Goal: Communication & Community: Answer question/provide support

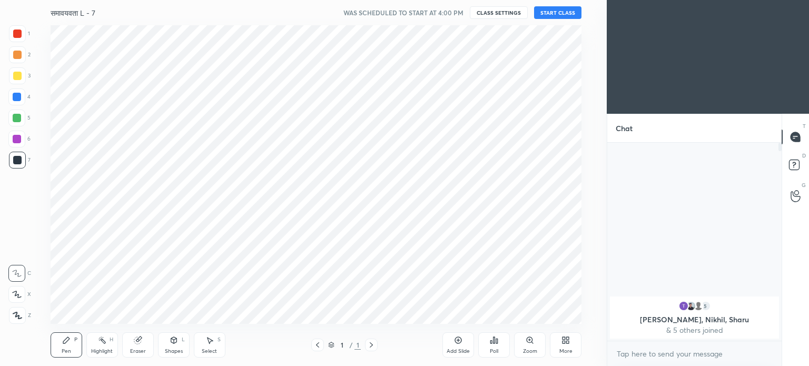
scroll to position [52350, 52085]
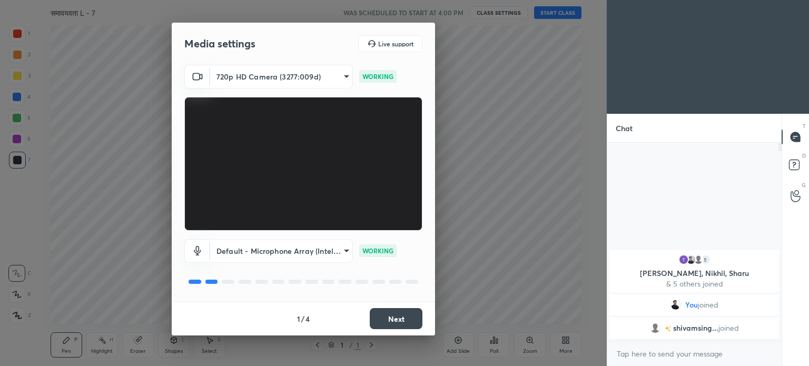
click at [533, 264] on div "Media settings Live support 720p HD Camera (3277:009d) 573c2fc7cd37c3bd41e99e4c…" at bounding box center [303, 183] width 607 height 366
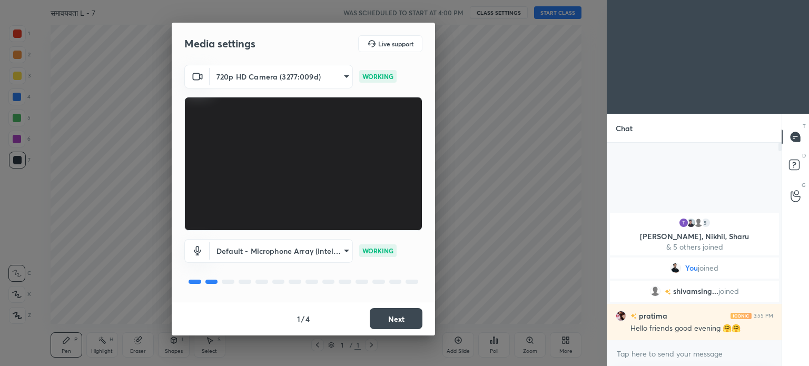
click at [402, 315] on button "Next" at bounding box center [396, 318] width 53 height 21
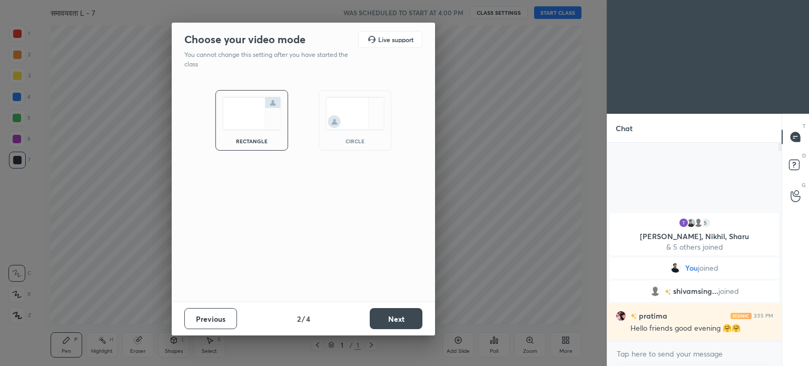
click at [409, 319] on button "Next" at bounding box center [396, 318] width 53 height 21
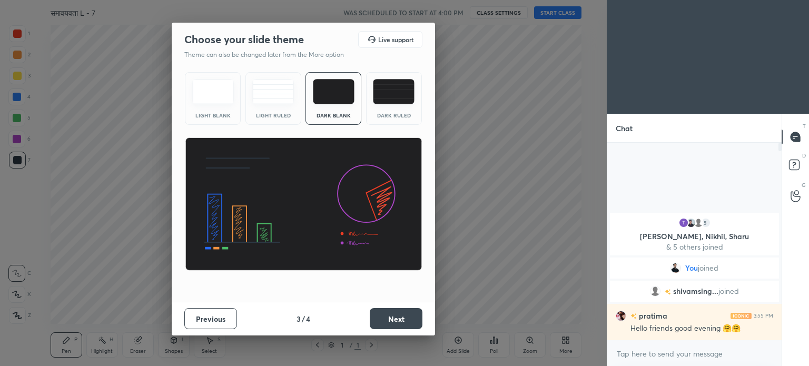
click at [404, 88] on img at bounding box center [394, 91] width 42 height 25
click at [402, 316] on button "Next" at bounding box center [396, 318] width 53 height 21
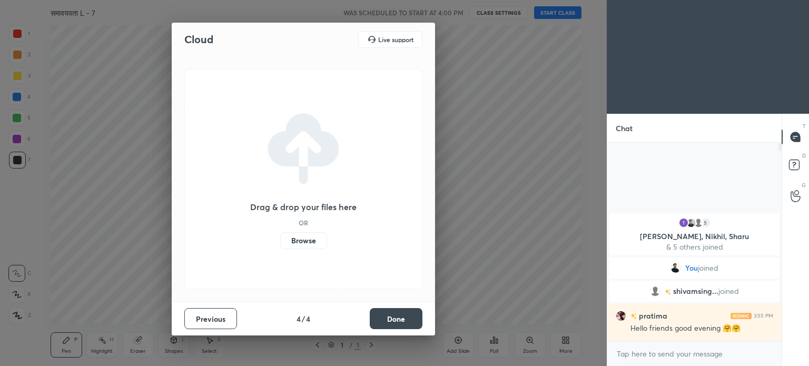
click at [306, 240] on label "Browse" at bounding box center [303, 240] width 47 height 17
click at [280, 240] on input "Browse" at bounding box center [280, 240] width 0 height 17
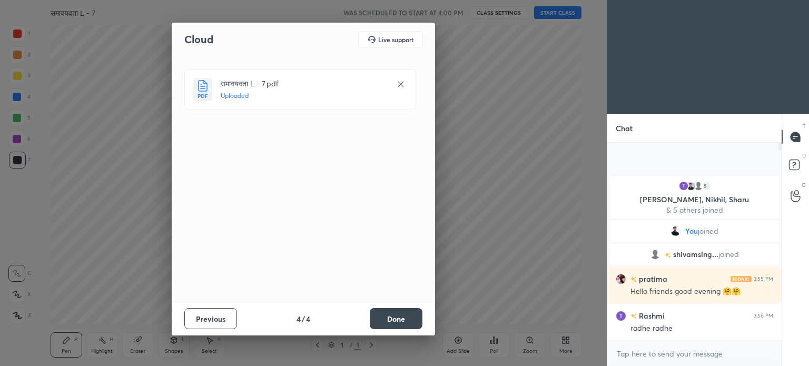
click at [396, 320] on button "Done" at bounding box center [396, 318] width 53 height 21
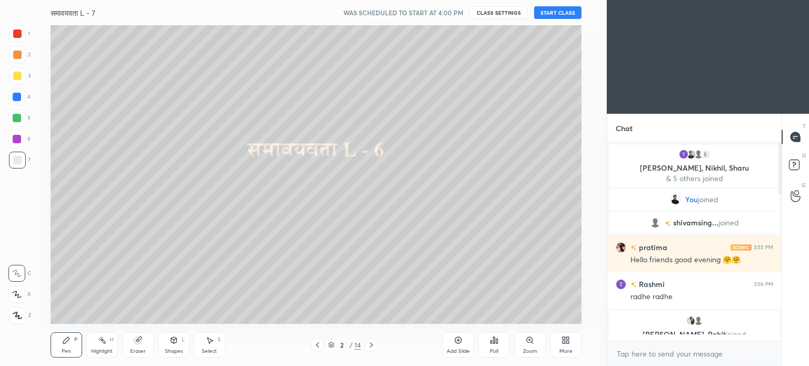
click at [495, 14] on button "CLASS SETTINGS" at bounding box center [499, 12] width 58 height 13
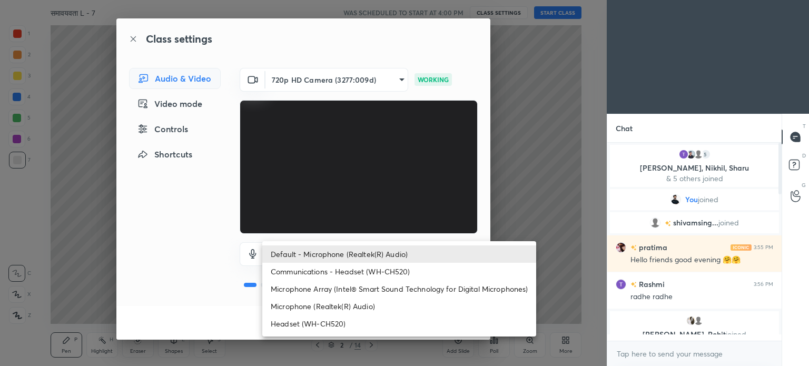
click at [365, 254] on body "1 2 3 4 5 6 7 C X Z C X Z E E Erase all H H समावयवता L - 7 WAS SCHEDULED TO STA…" at bounding box center [404, 183] width 809 height 366
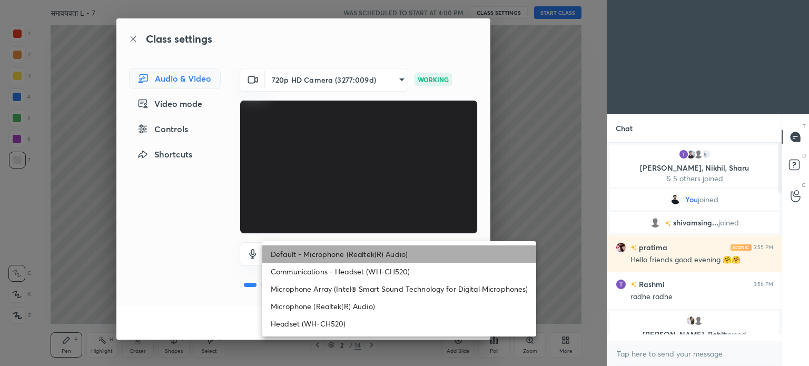
click at [367, 254] on li "Default - Microphone (Realtek(R) Audio)" at bounding box center [399, 253] width 274 height 17
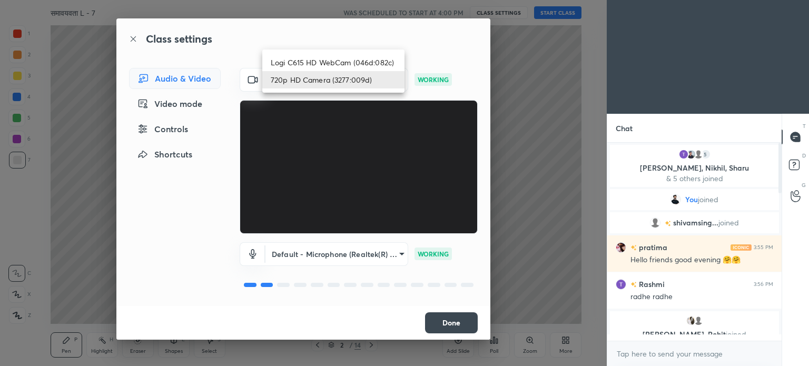
click at [326, 80] on body "1 2 3 4 5 6 7 C X Z C X Z E E Erase all H H समावयवता L - 7 WAS SCHEDULED TO STA…" at bounding box center [404, 183] width 809 height 366
click at [334, 61] on li "Logi C615 HD WebCam (046d:082c)" at bounding box center [333, 62] width 142 height 17
type input "787ee1f23f31980623f4f63b1d63ffd6093bdb1f36a2e28f5229cd166ee5c24c"
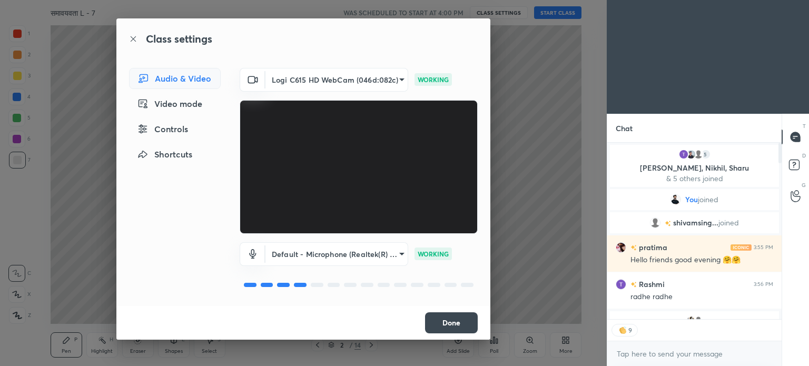
scroll to position [195, 171]
click at [456, 326] on button "Done" at bounding box center [451, 322] width 53 height 21
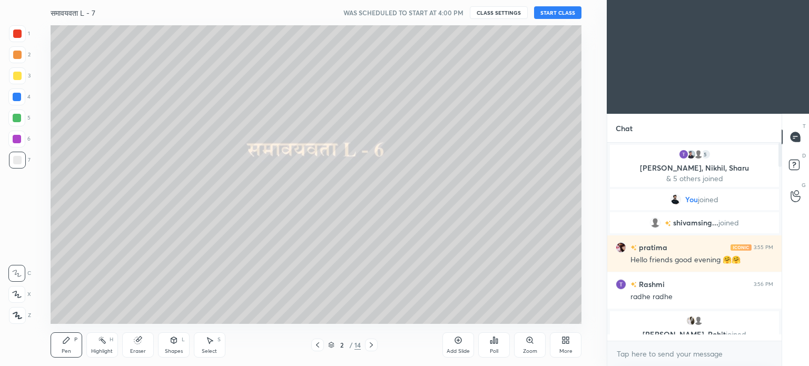
click at [554, 16] on button "START CLASS" at bounding box center [557, 12] width 47 height 13
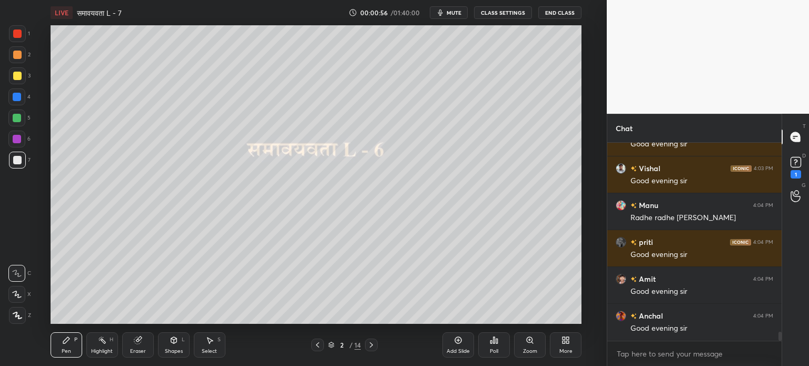
scroll to position [4307, 0]
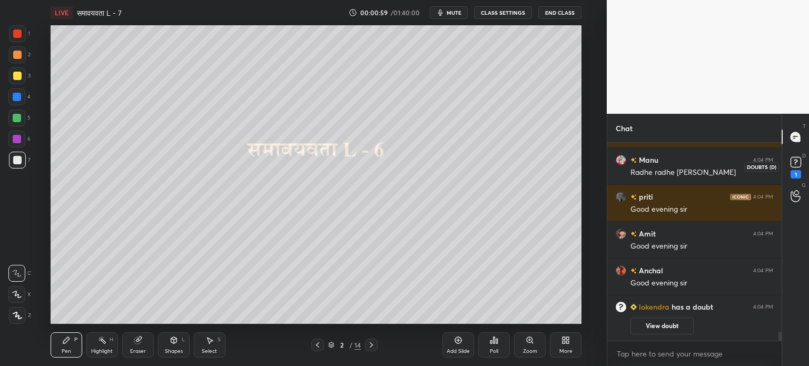
click at [797, 166] on rect at bounding box center [795, 162] width 10 height 10
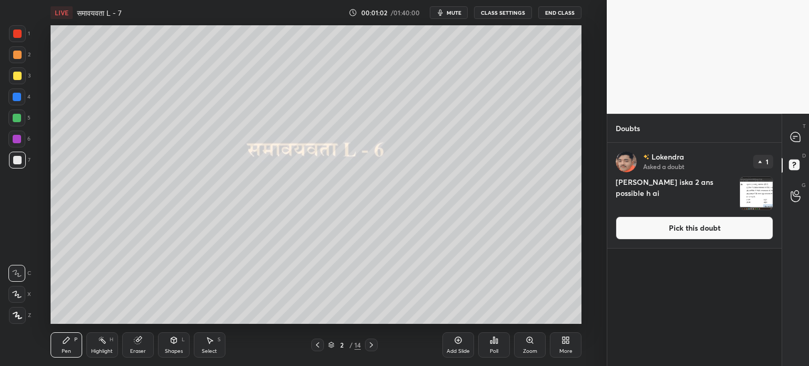
click at [762, 191] on img "grid" at bounding box center [756, 193] width 33 height 33
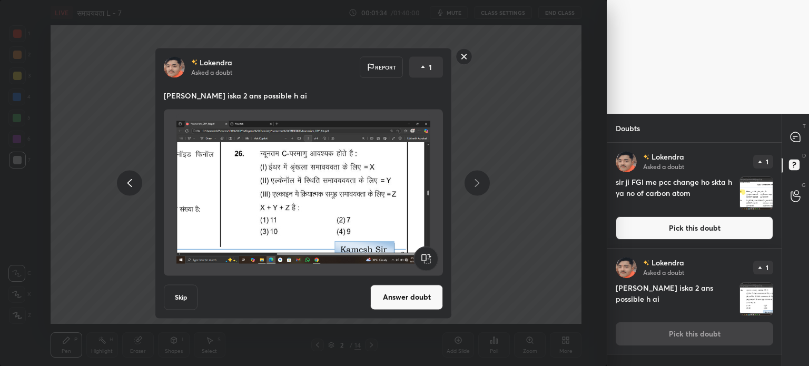
click at [468, 59] on rect at bounding box center [464, 56] width 16 height 16
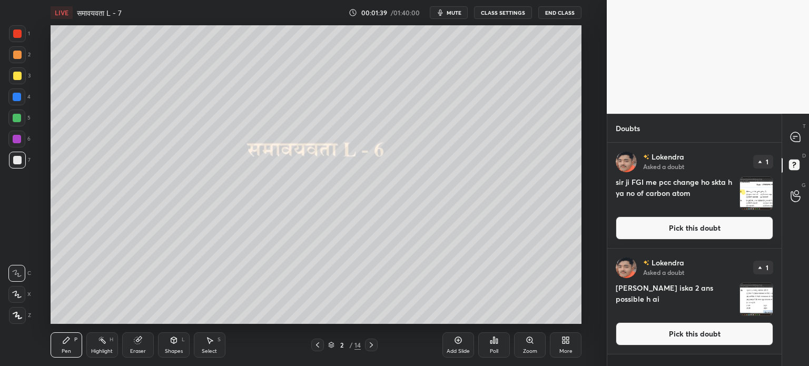
click at [768, 202] on img "grid" at bounding box center [756, 193] width 33 height 33
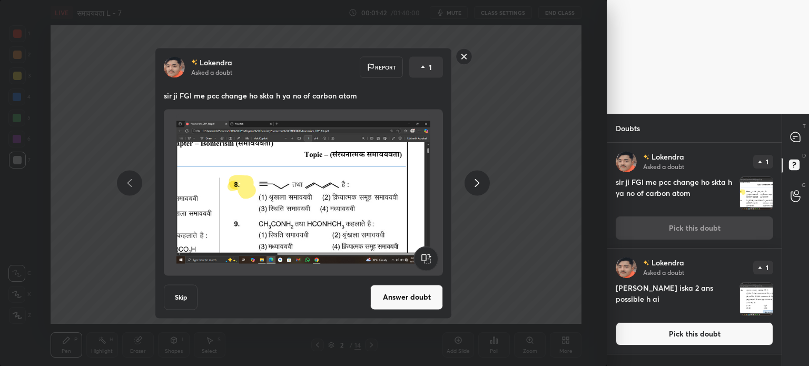
click at [462, 58] on rect at bounding box center [464, 56] width 16 height 16
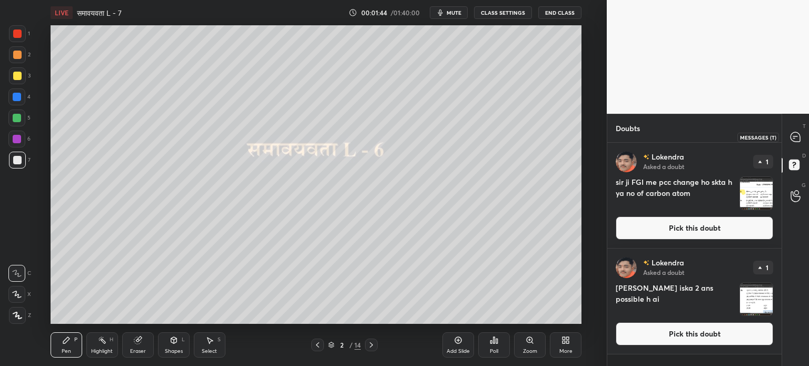
click at [801, 134] on div at bounding box center [795, 136] width 21 height 19
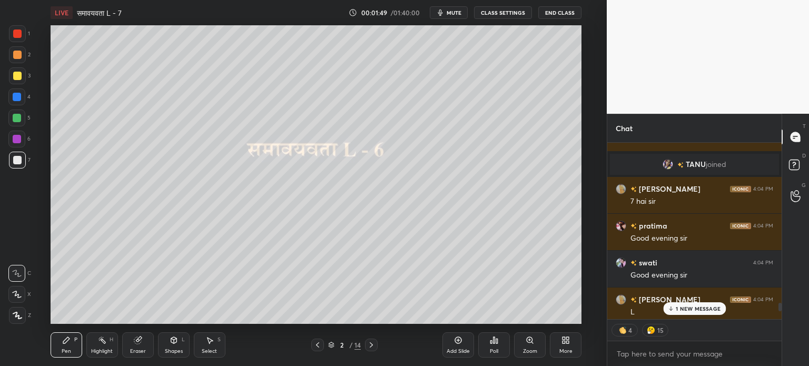
scroll to position [3687, 0]
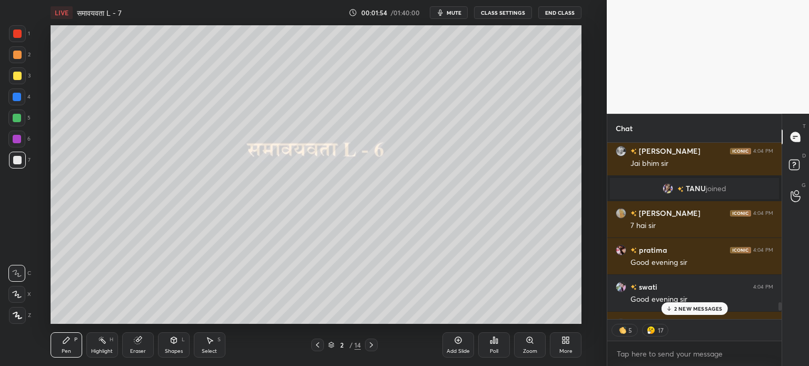
click at [9, 53] on div at bounding box center [17, 54] width 17 height 17
click at [694, 306] on p "4 NEW MESSAGES" at bounding box center [697, 308] width 49 height 6
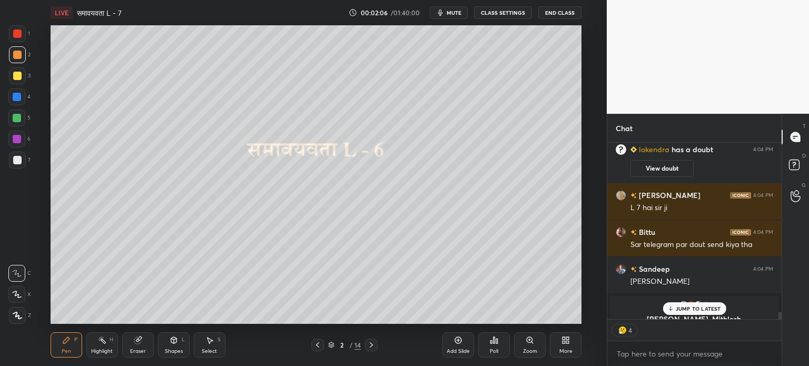
scroll to position [3934, 0]
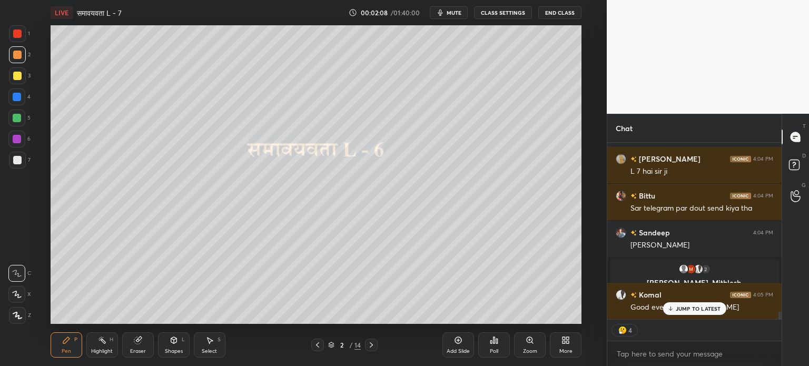
click at [696, 307] on p "JUMP TO LATEST" at bounding box center [697, 308] width 45 height 6
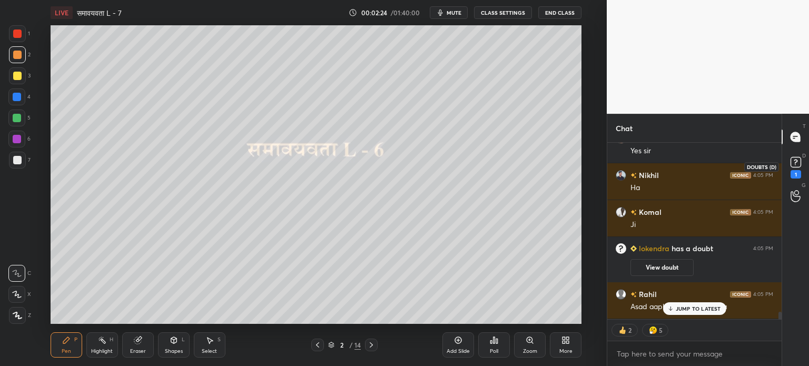
scroll to position [4067, 0]
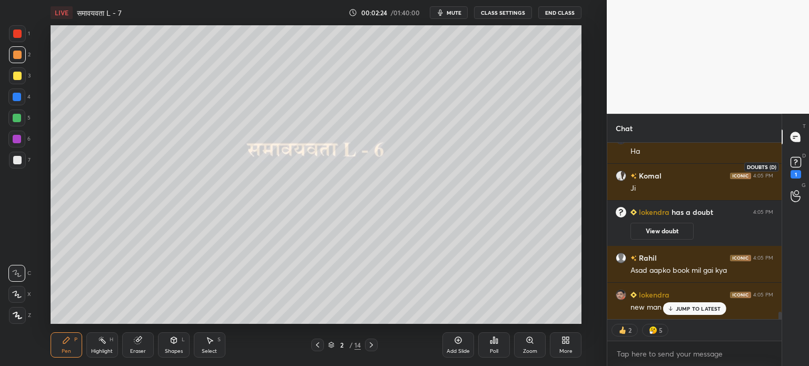
click at [795, 158] on rect at bounding box center [795, 162] width 10 height 10
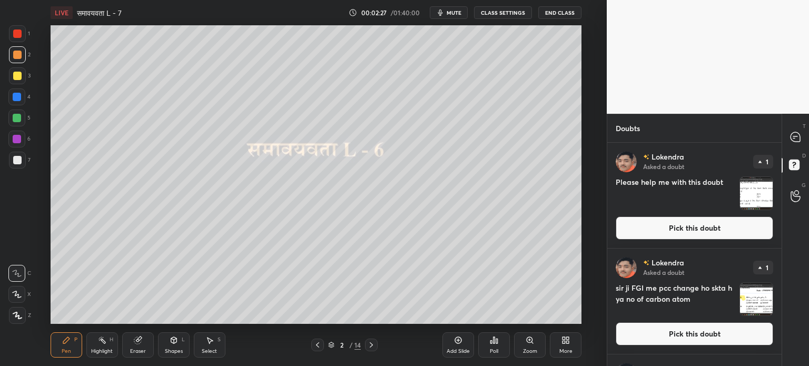
click at [744, 200] on img "grid" at bounding box center [756, 193] width 33 height 33
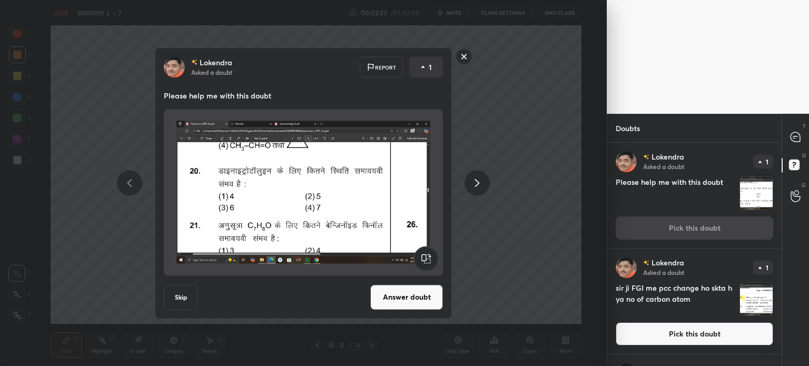
click at [569, 207] on div "[PERSON_NAME] Asked a doubt Report 1 Please help me with this doubt Skip Answer…" at bounding box center [303, 183] width 607 height 366
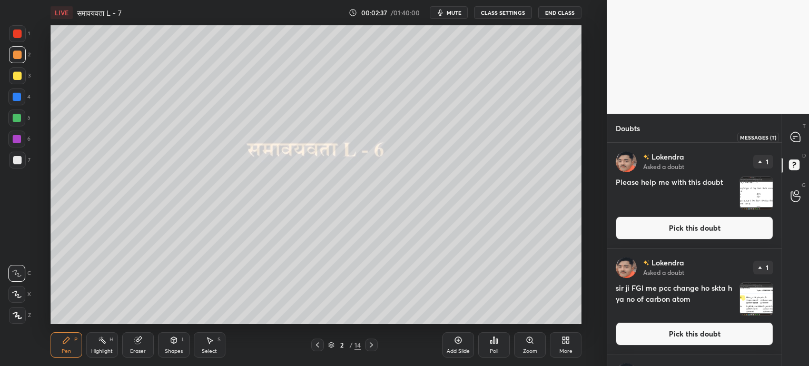
click at [796, 141] on icon at bounding box center [794, 136] width 9 height 9
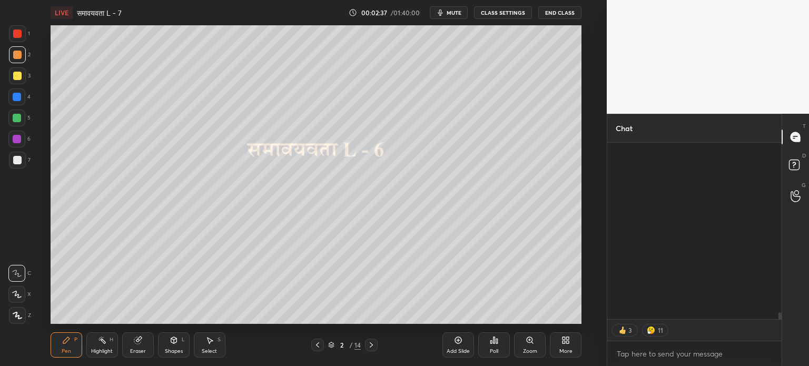
scroll to position [174, 171]
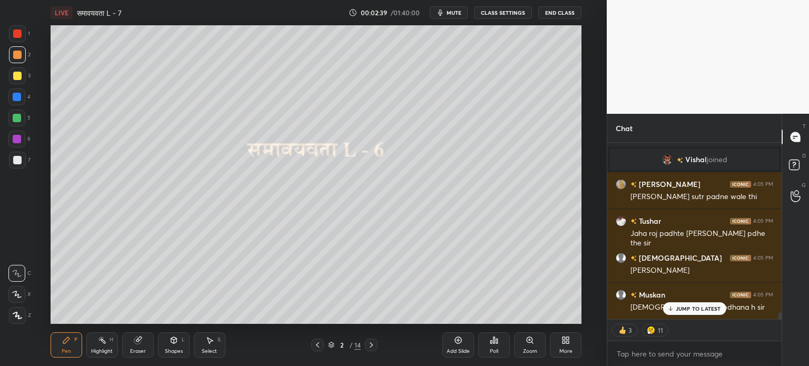
click at [690, 312] on div "JUMP TO LATEST" at bounding box center [693, 308] width 63 height 13
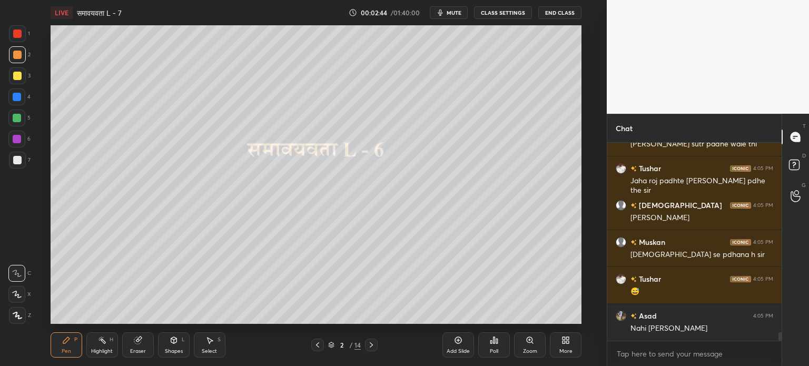
scroll to position [4638, 0]
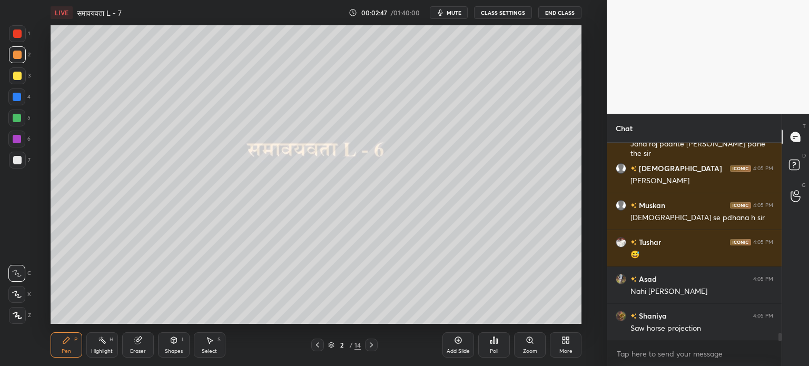
click at [373, 346] on icon at bounding box center [371, 345] width 8 height 8
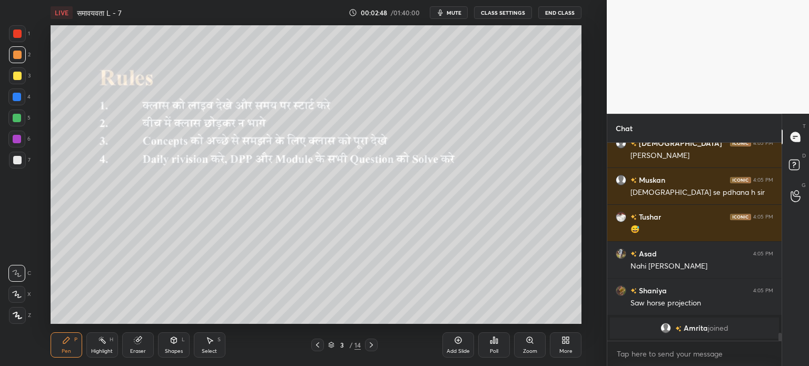
scroll to position [4384, 0]
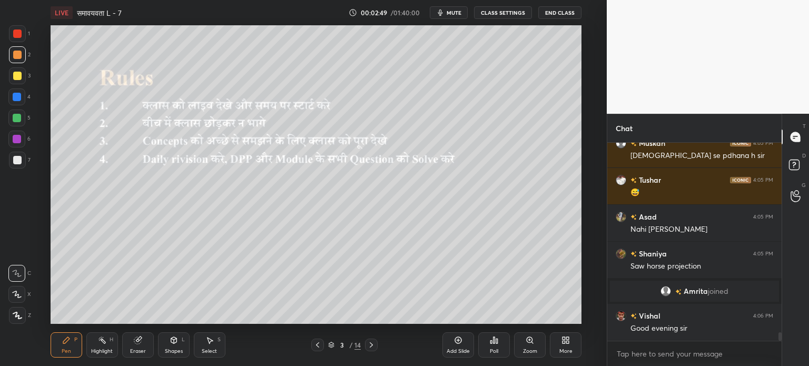
click at [370, 345] on icon at bounding box center [371, 345] width 8 height 8
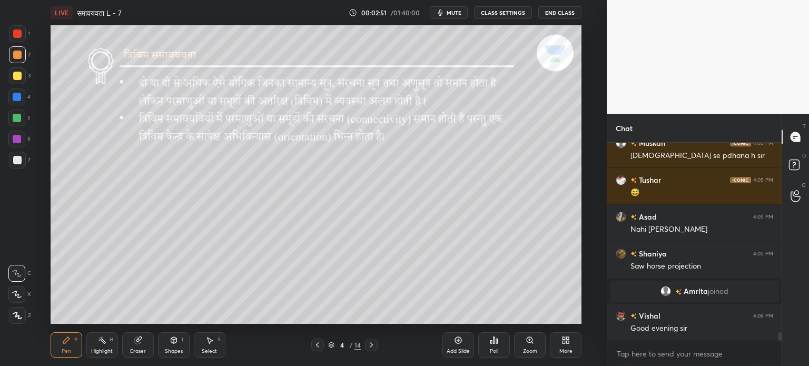
click at [370, 345] on icon at bounding box center [371, 345] width 8 height 8
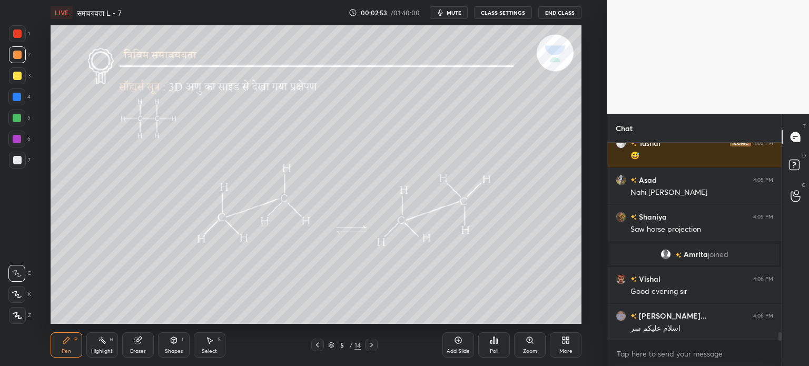
click at [314, 342] on icon at bounding box center [317, 345] width 8 height 8
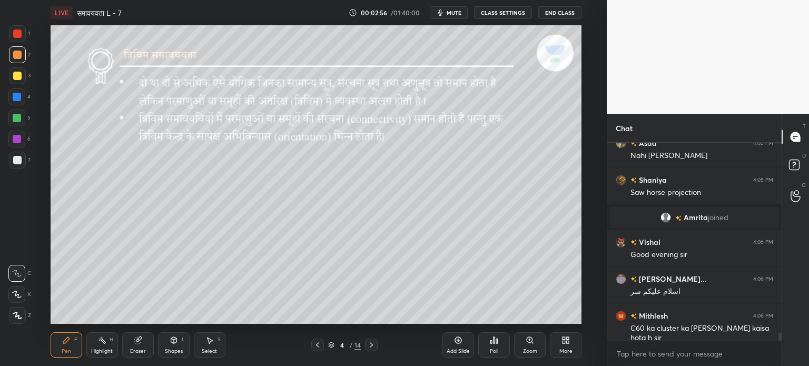
click at [375, 344] on icon at bounding box center [371, 345] width 8 height 8
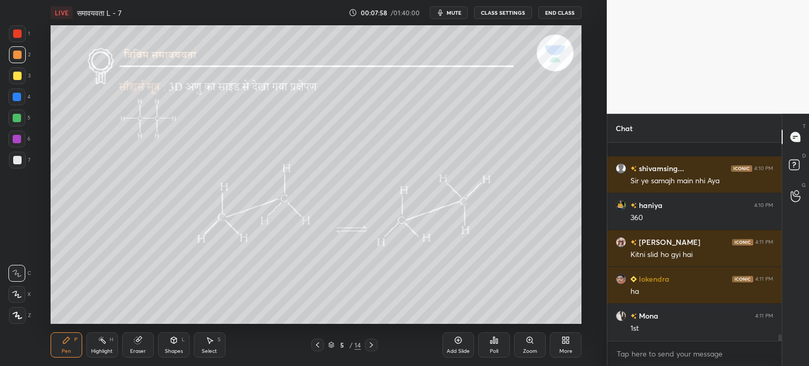
scroll to position [5865, 0]
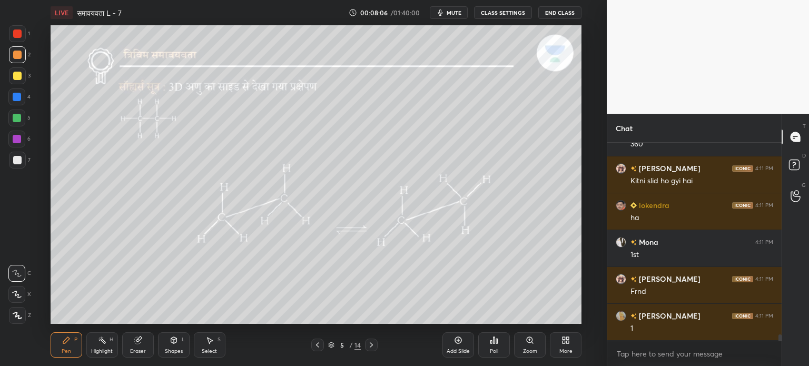
click at [145, 343] on div "Eraser" at bounding box center [138, 344] width 32 height 25
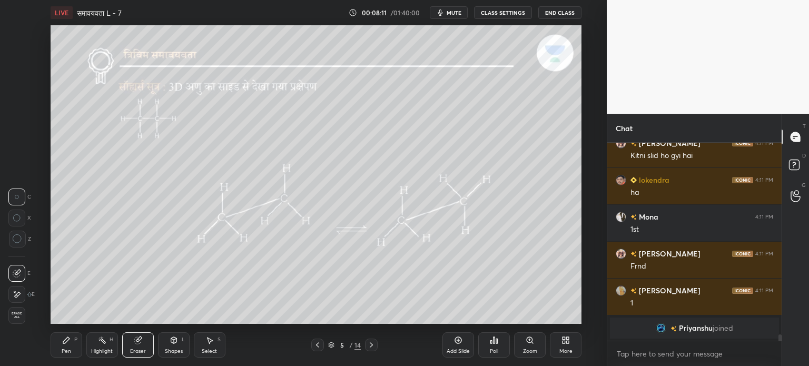
click at [72, 344] on div "Pen P" at bounding box center [67, 344] width 32 height 25
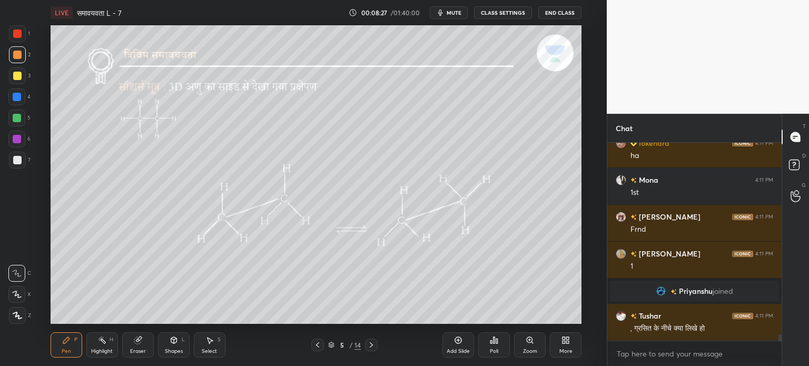
scroll to position [5838, 0]
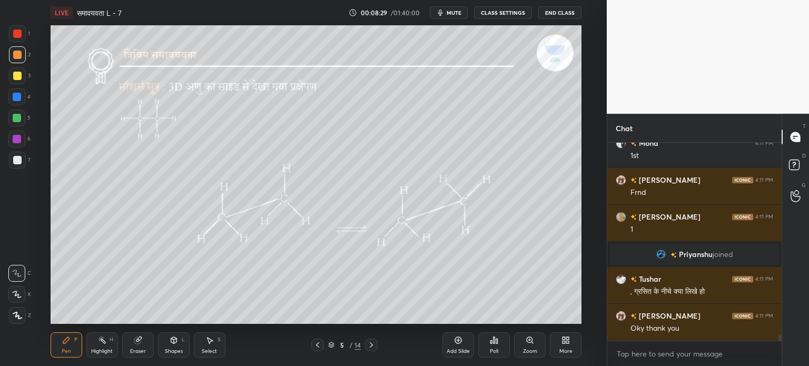
click at [142, 353] on div "Eraser" at bounding box center [138, 351] width 16 height 5
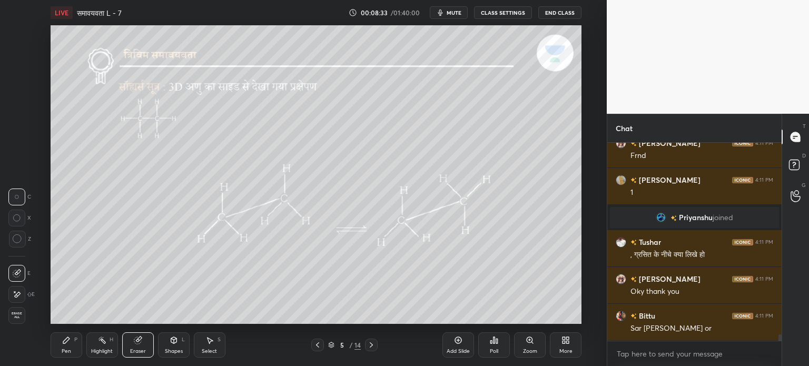
click at [74, 346] on div "Pen P" at bounding box center [67, 344] width 32 height 25
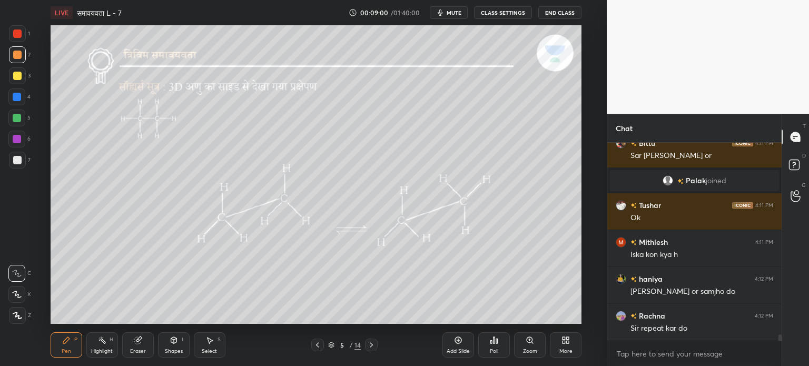
scroll to position [6031, 0]
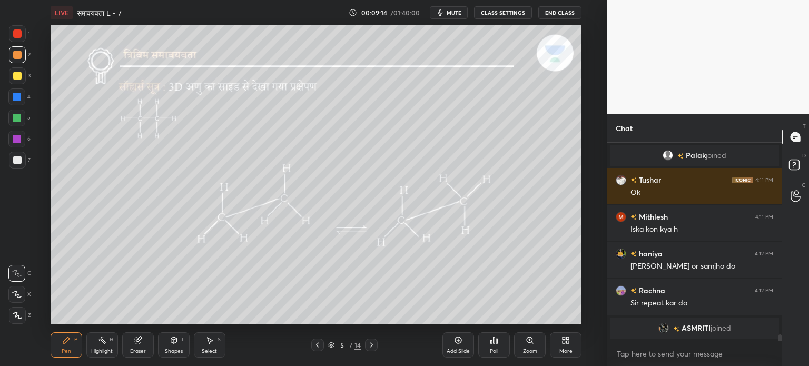
click at [19, 118] on div at bounding box center [17, 118] width 8 height 8
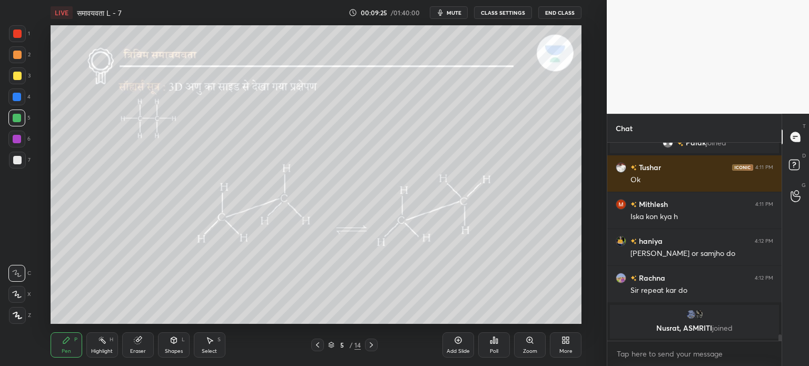
click at [171, 349] on div "Shapes" at bounding box center [174, 351] width 18 height 5
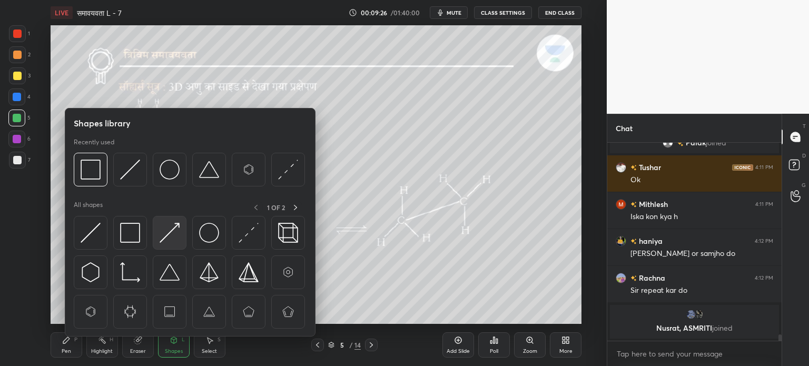
click at [168, 223] on img at bounding box center [170, 233] width 20 height 20
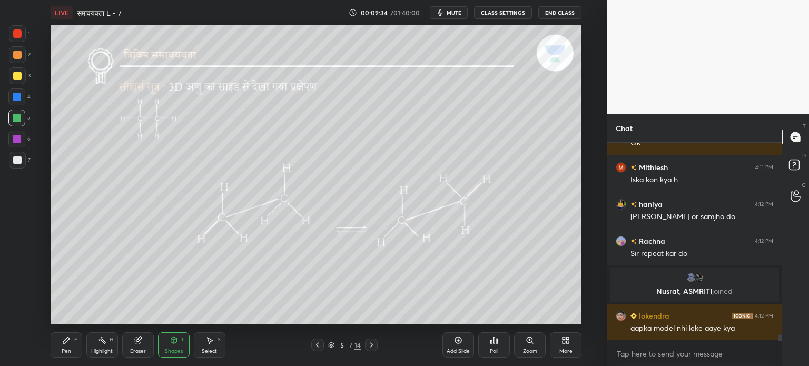
scroll to position [6107, 0]
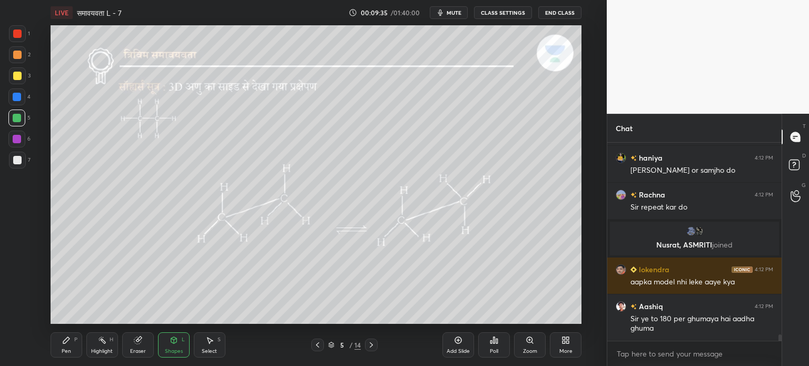
click at [16, 140] on div at bounding box center [17, 139] width 8 height 8
click at [66, 352] on div "Pen" at bounding box center [66, 351] width 9 height 5
click at [19, 118] on div at bounding box center [17, 118] width 8 height 8
click at [140, 346] on div "Eraser" at bounding box center [138, 344] width 32 height 25
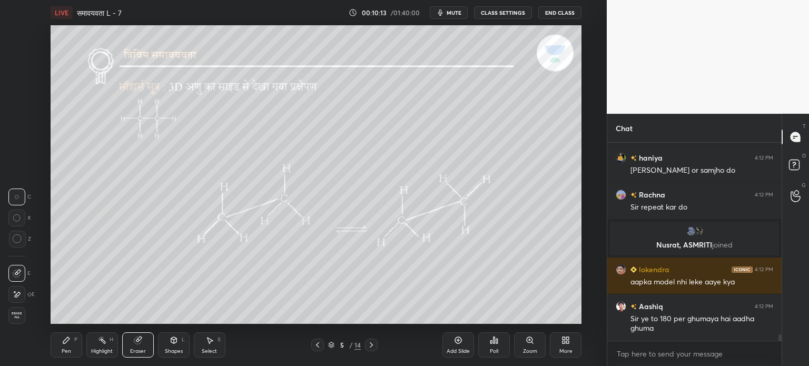
click at [112, 342] on div "H" at bounding box center [112, 339] width 4 height 5
click at [140, 338] on icon at bounding box center [139, 338] width 6 height 5
click at [116, 345] on div "Highlight H" at bounding box center [102, 344] width 32 height 25
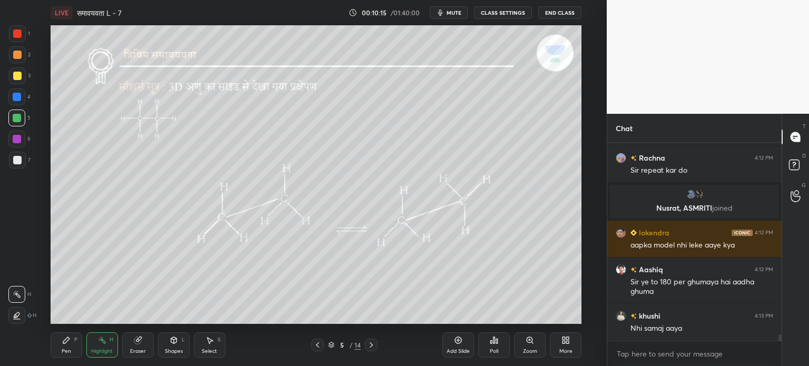
click at [17, 317] on icon at bounding box center [16, 314] width 5 height 5
click at [73, 350] on div "Pen P" at bounding box center [67, 344] width 32 height 25
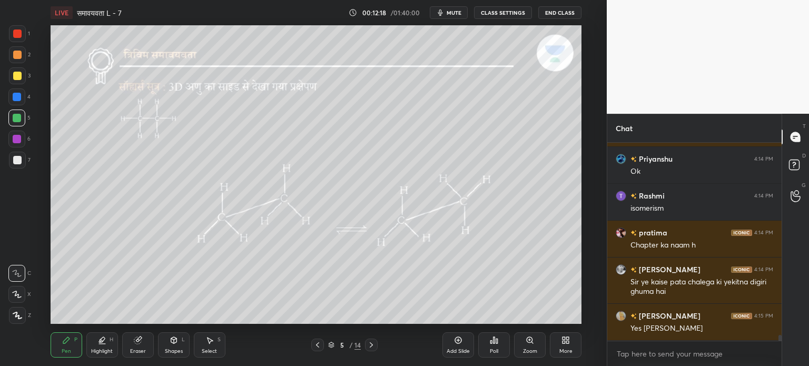
scroll to position [6484, 0]
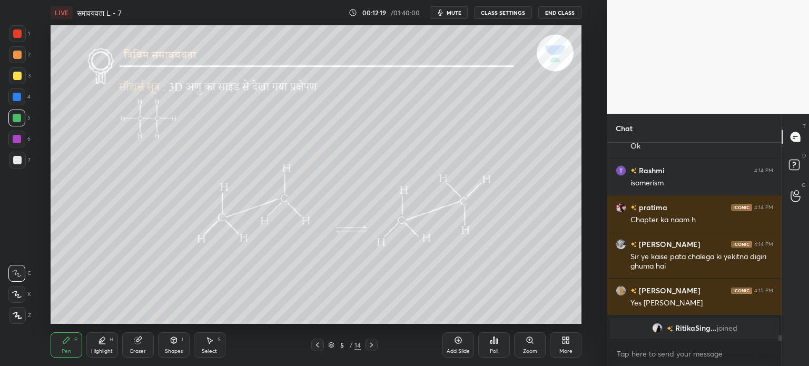
click at [181, 356] on div "Shapes L" at bounding box center [174, 344] width 32 height 25
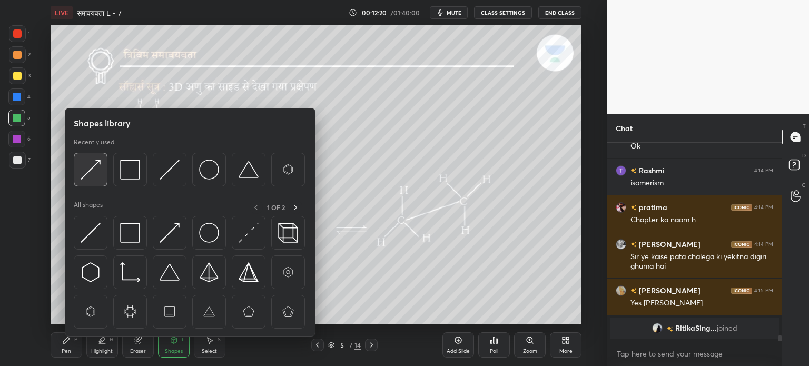
click at [92, 174] on img at bounding box center [91, 170] width 20 height 20
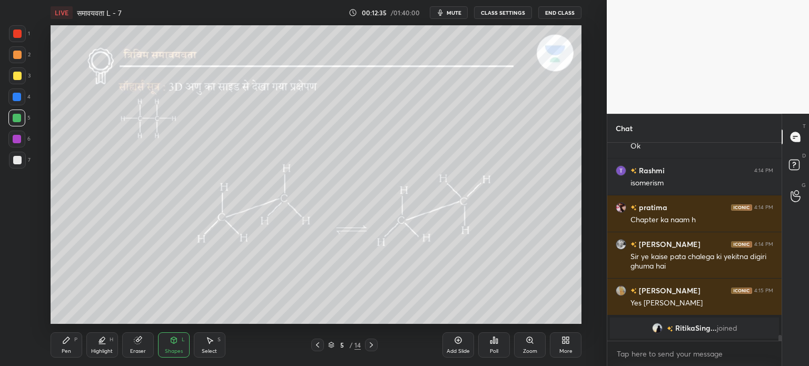
click at [66, 347] on div "Pen P" at bounding box center [67, 344] width 32 height 25
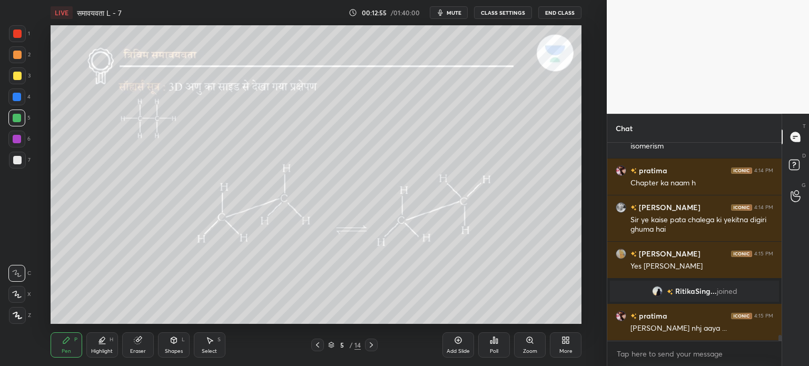
scroll to position [6443, 0]
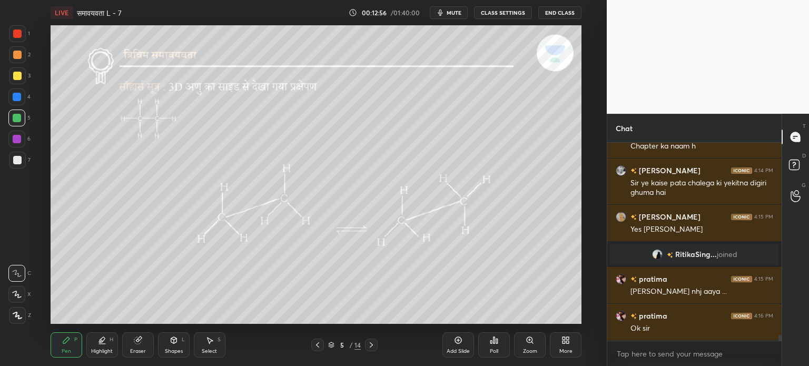
click at [140, 349] on div "Eraser" at bounding box center [138, 351] width 16 height 5
click at [102, 347] on div "Highlight H" at bounding box center [102, 344] width 32 height 25
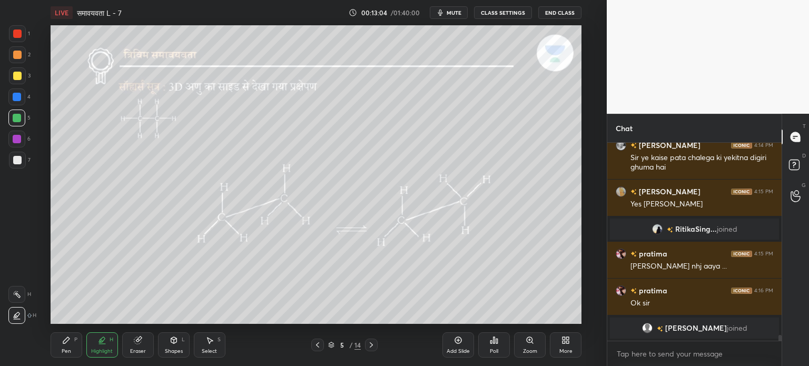
scroll to position [6496, 0]
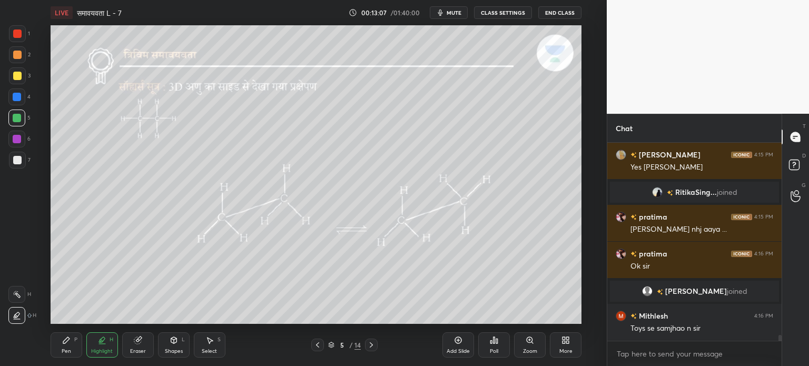
click at [65, 349] on div "Pen" at bounding box center [66, 351] width 9 height 5
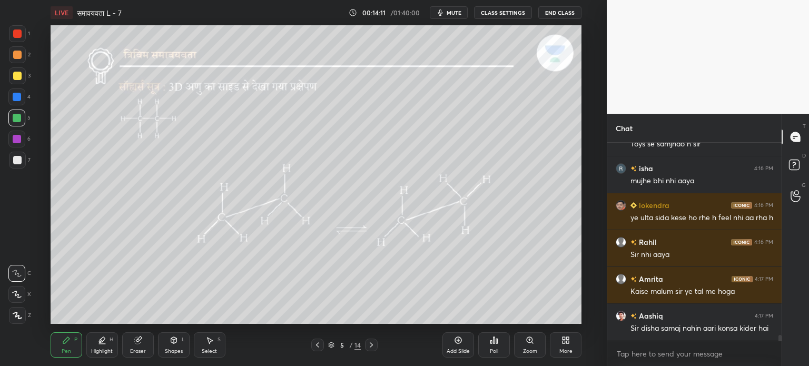
scroll to position [6717, 0]
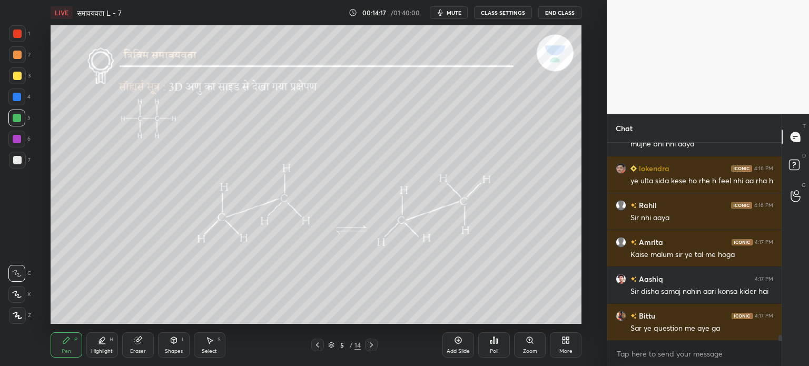
click at [449, 345] on div "Add Slide" at bounding box center [458, 344] width 32 height 25
click at [181, 349] on div "Shapes" at bounding box center [174, 351] width 18 height 5
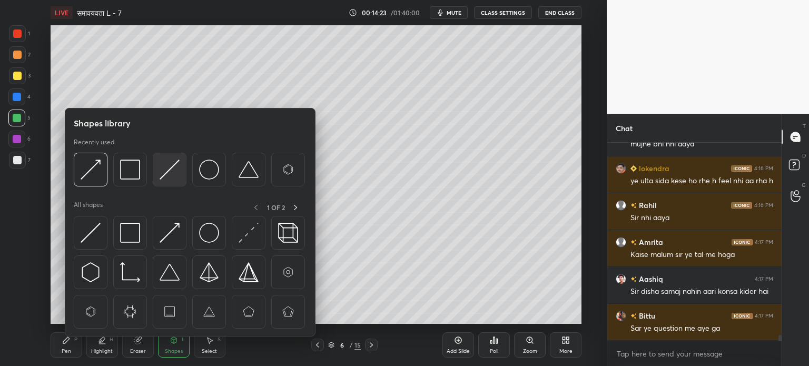
click at [167, 162] on img at bounding box center [170, 170] width 20 height 20
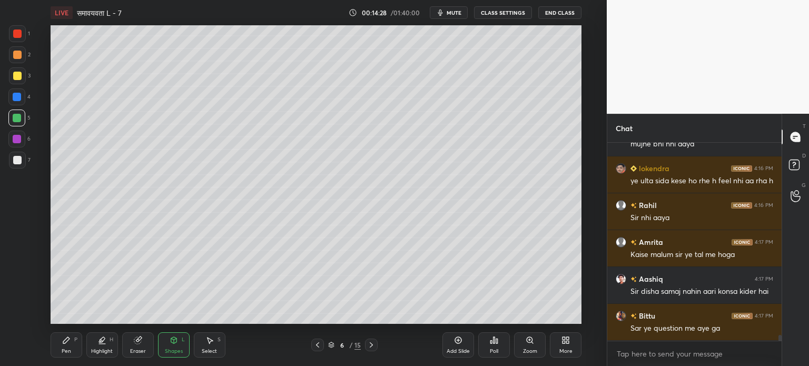
click at [73, 342] on div "Pen P" at bounding box center [67, 344] width 32 height 25
click at [174, 347] on div "Shapes L" at bounding box center [174, 344] width 32 height 25
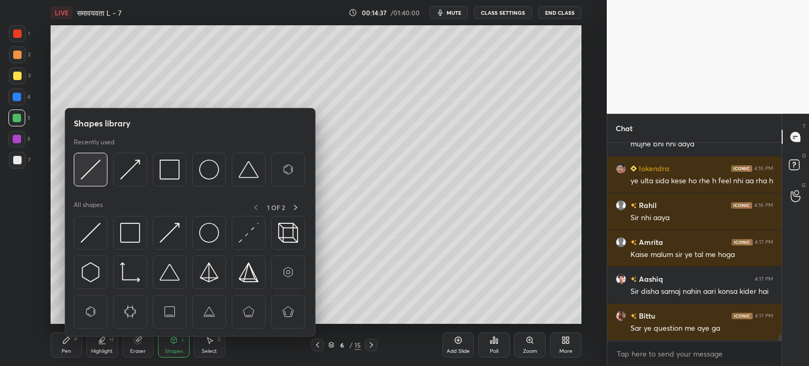
click at [86, 174] on img at bounding box center [91, 170] width 20 height 20
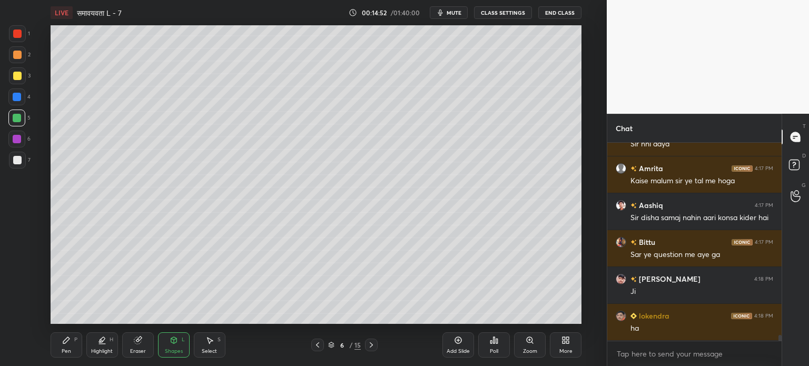
scroll to position [6816, 0]
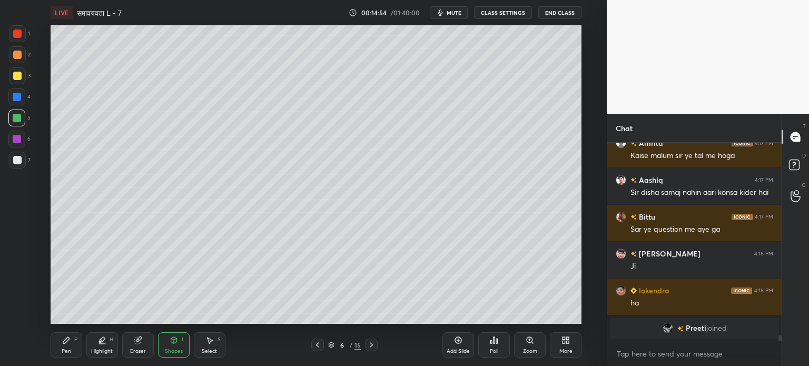
click at [318, 346] on icon at bounding box center [317, 345] width 8 height 8
click at [367, 344] on icon at bounding box center [371, 345] width 8 height 8
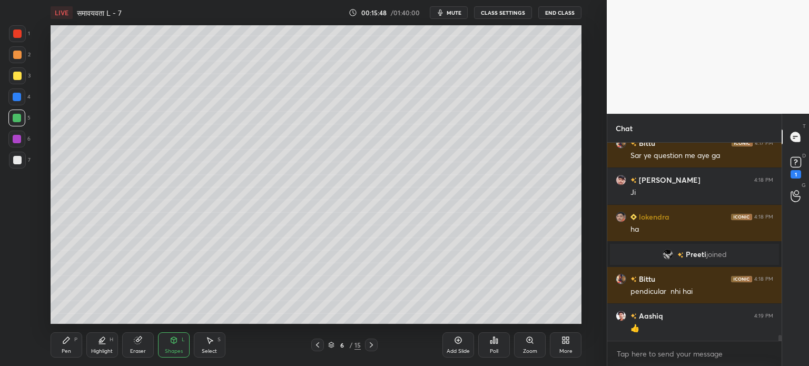
scroll to position [6798, 0]
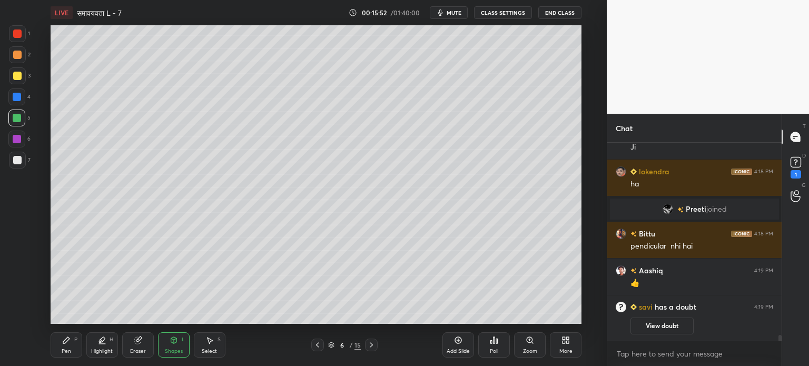
click at [212, 347] on div "Select S" at bounding box center [210, 344] width 32 height 25
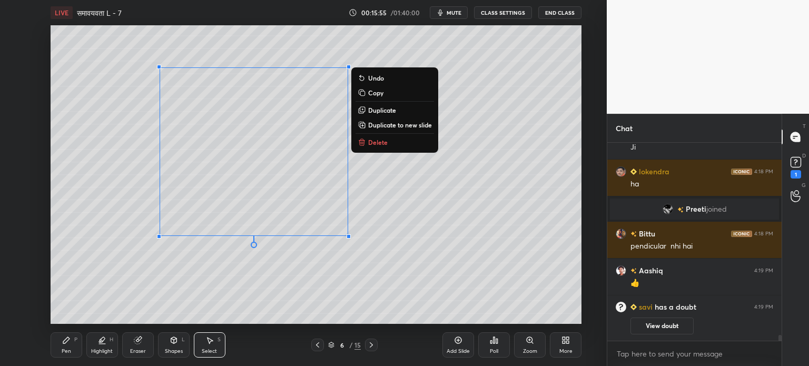
click at [373, 143] on p "Delete" at bounding box center [377, 142] width 19 height 8
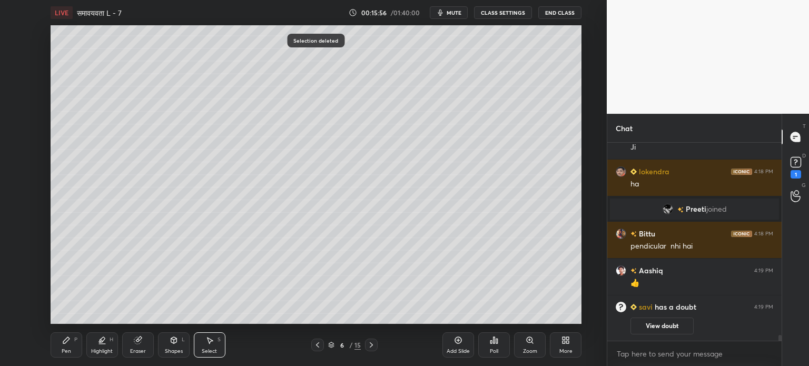
click at [69, 354] on div "Pen" at bounding box center [66, 351] width 9 height 5
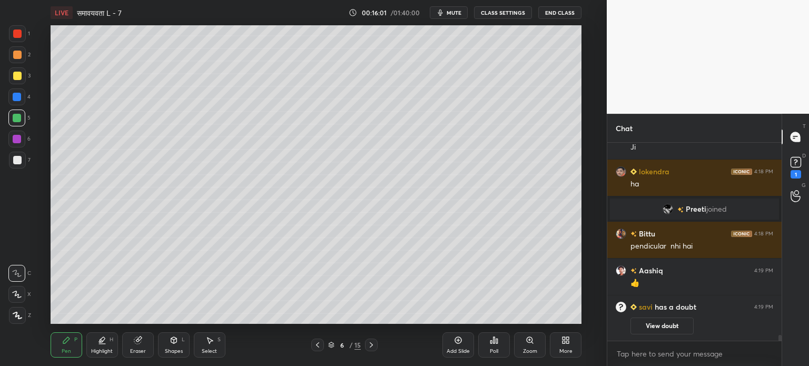
click at [176, 345] on div "Shapes L" at bounding box center [174, 344] width 32 height 25
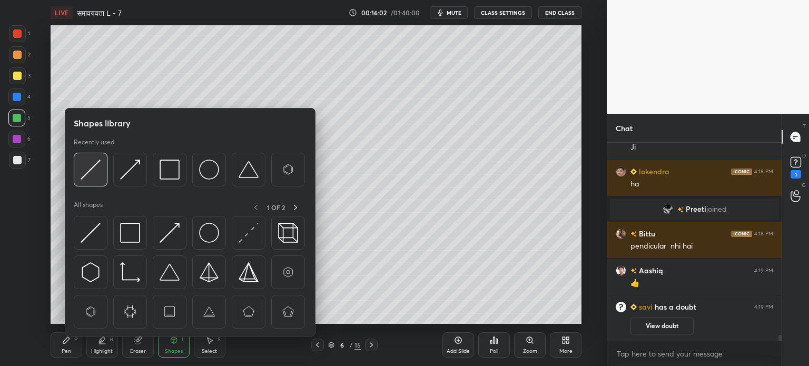
click at [91, 181] on div at bounding box center [91, 170] width 34 height 34
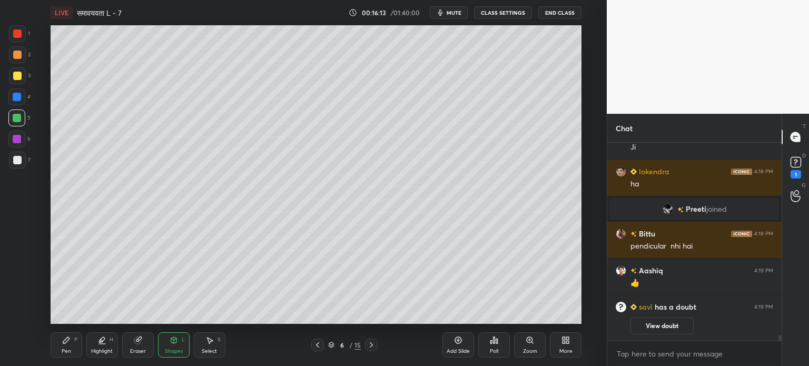
click at [200, 343] on div "Select S" at bounding box center [210, 344] width 32 height 25
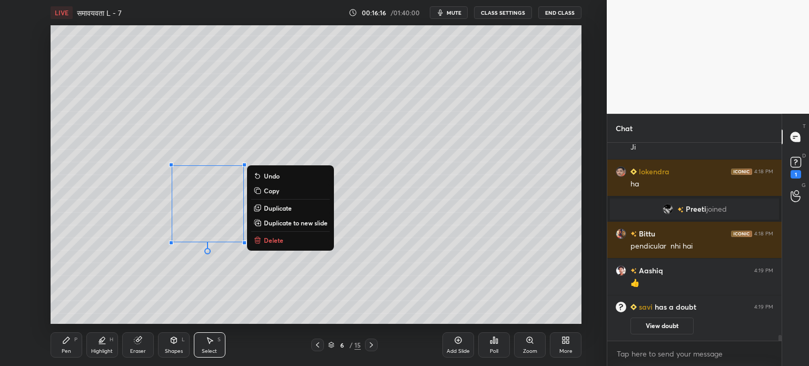
click at [276, 209] on p "Duplicate" at bounding box center [278, 208] width 28 height 8
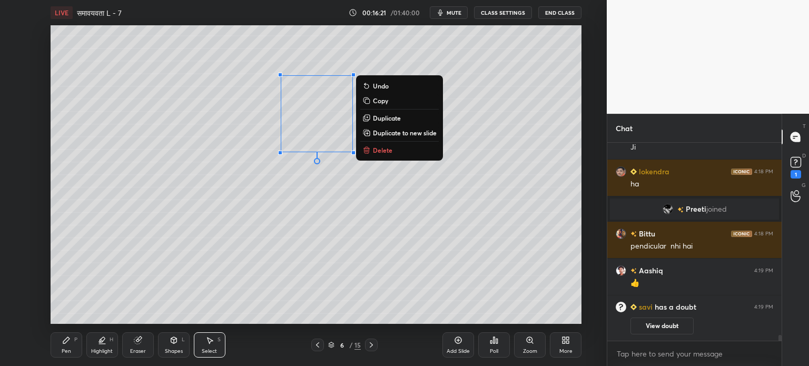
click at [174, 353] on div "Shapes" at bounding box center [174, 351] width 18 height 5
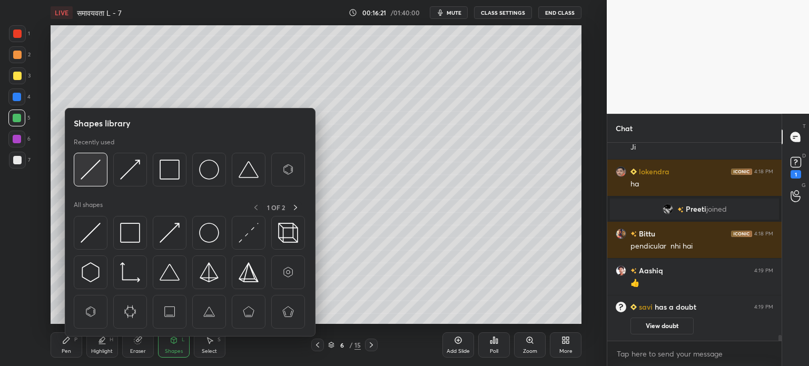
click at [87, 177] on img at bounding box center [91, 170] width 20 height 20
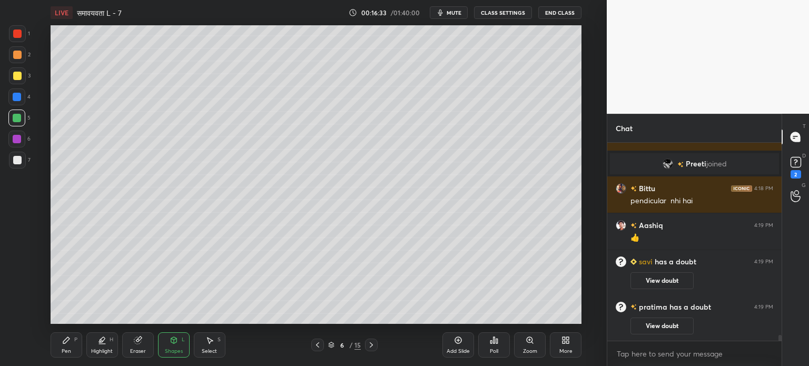
scroll to position [6829, 0]
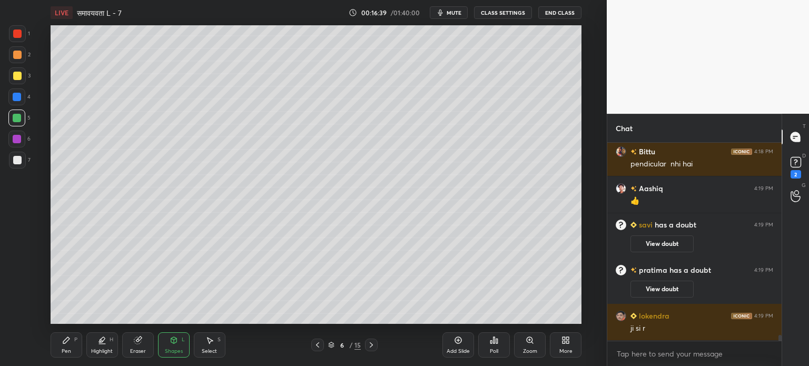
click at [68, 346] on div "Pen P" at bounding box center [67, 344] width 32 height 25
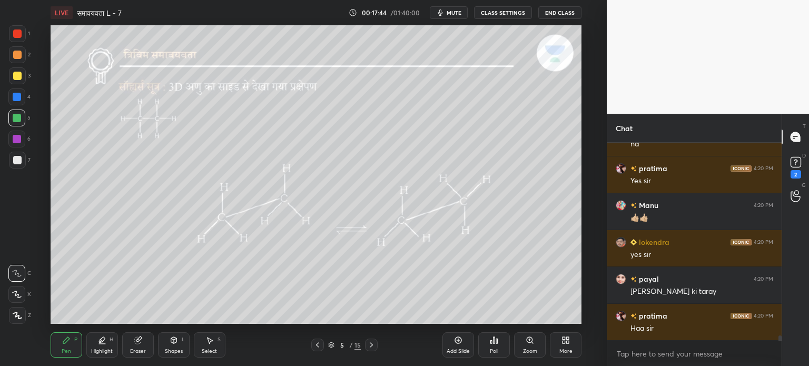
scroll to position [7051, 0]
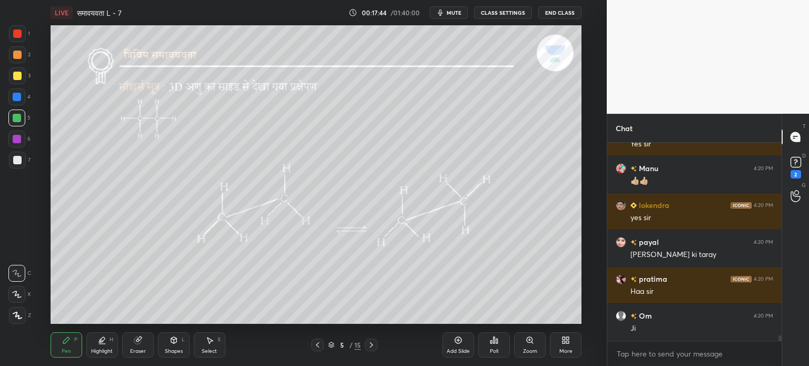
click at [374, 343] on icon at bounding box center [371, 345] width 8 height 8
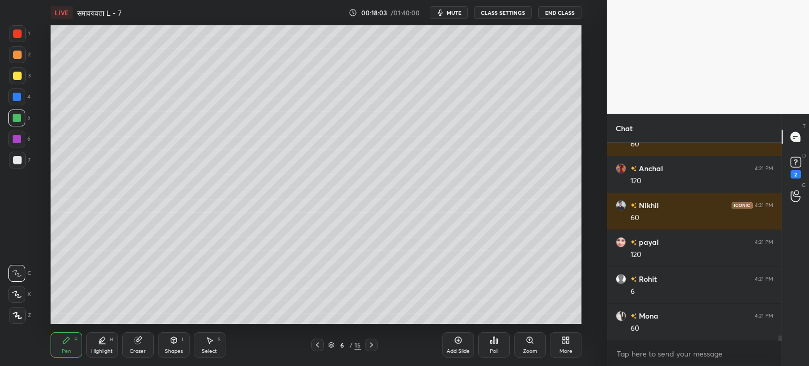
scroll to position [7788, 0]
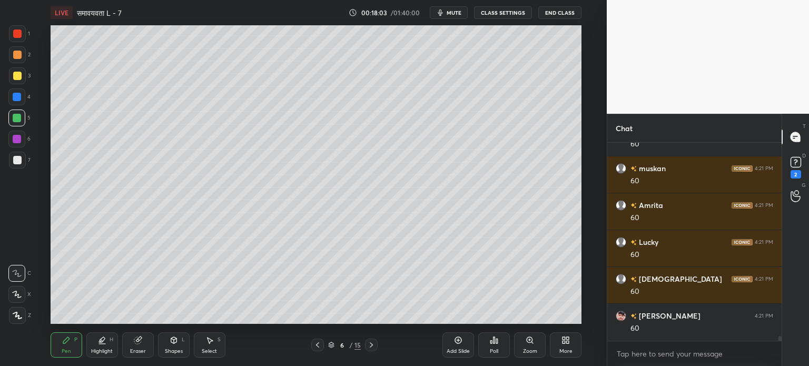
click at [20, 154] on div at bounding box center [17, 160] width 17 height 17
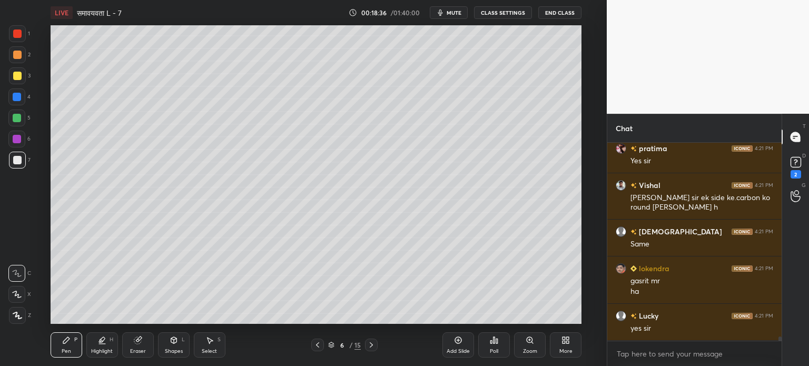
scroll to position [8619, 0]
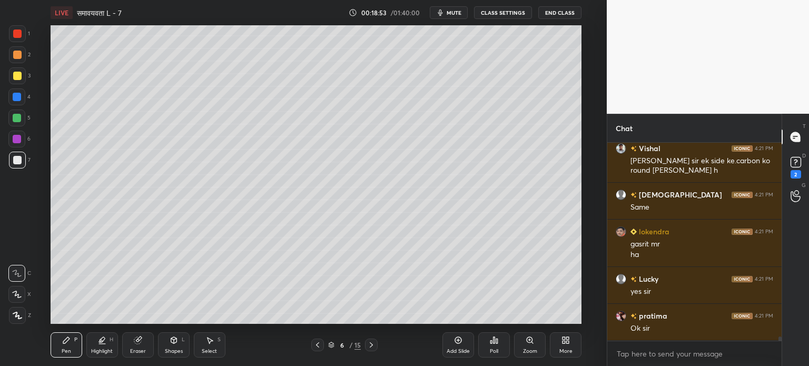
click at [143, 349] on div "Eraser" at bounding box center [138, 351] width 16 height 5
click at [67, 353] on div "Pen" at bounding box center [66, 351] width 9 height 5
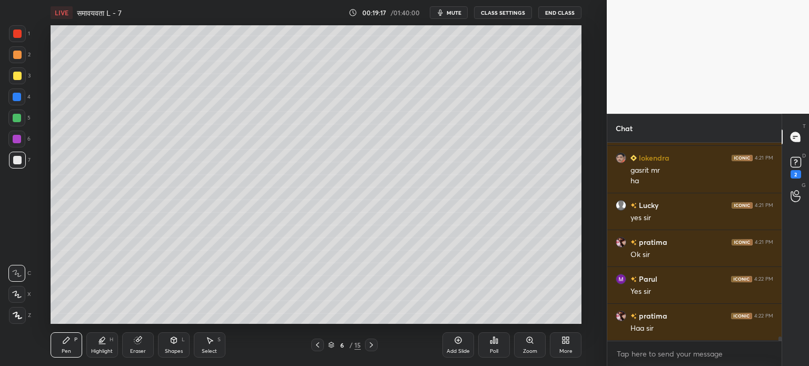
scroll to position [8729, 0]
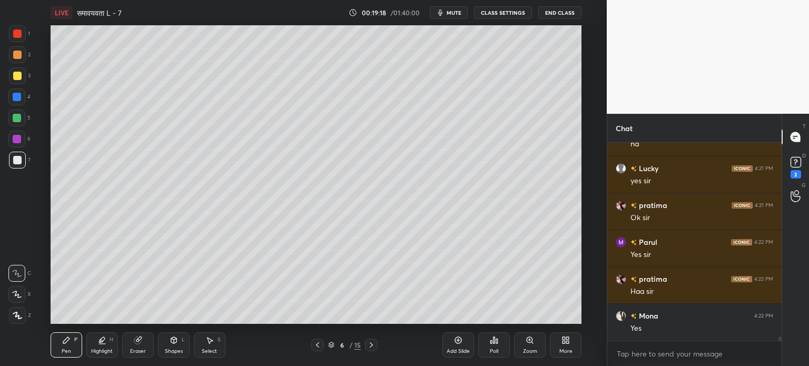
click at [369, 344] on icon at bounding box center [371, 345] width 8 height 8
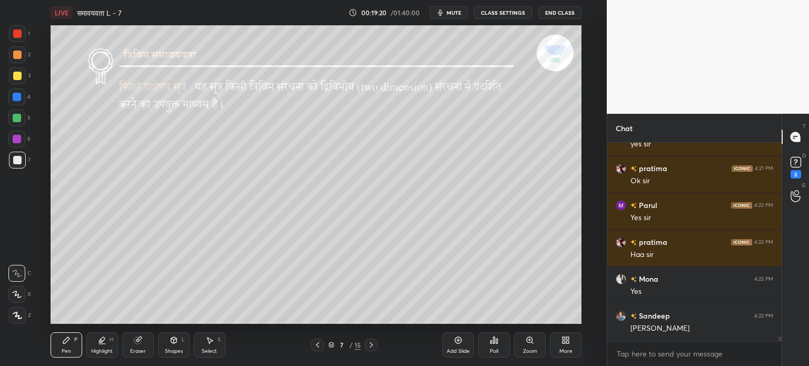
click at [316, 349] on icon at bounding box center [317, 345] width 8 height 8
click at [319, 349] on icon at bounding box center [317, 345] width 8 height 8
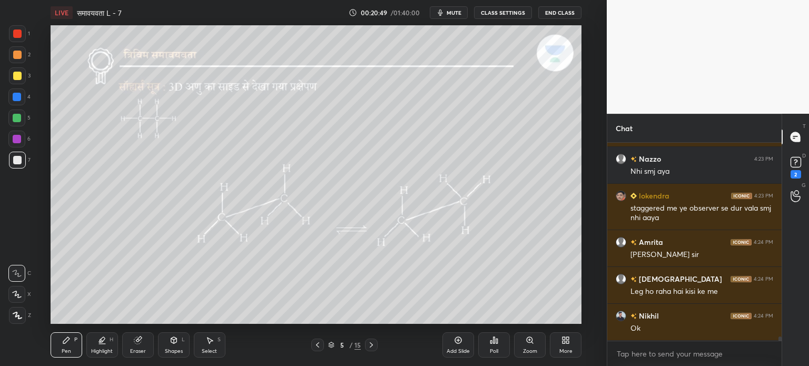
scroll to position [9495, 0]
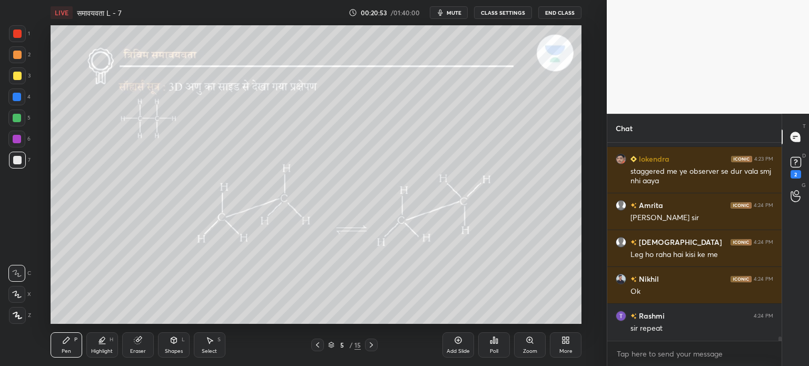
click at [137, 350] on div "Eraser" at bounding box center [138, 351] width 16 height 5
click at [210, 347] on div "Select S" at bounding box center [210, 344] width 32 height 25
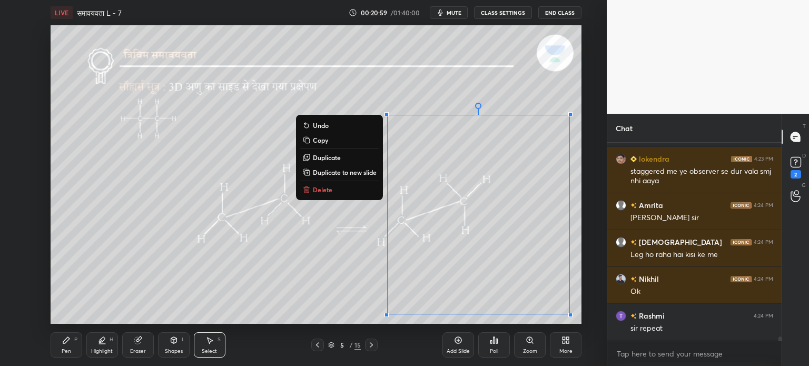
click at [360, 189] on button "Delete" at bounding box center [339, 189] width 78 height 13
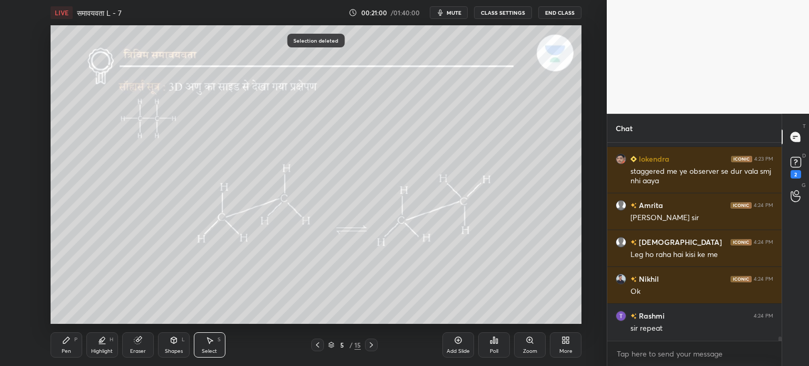
scroll to position [9532, 0]
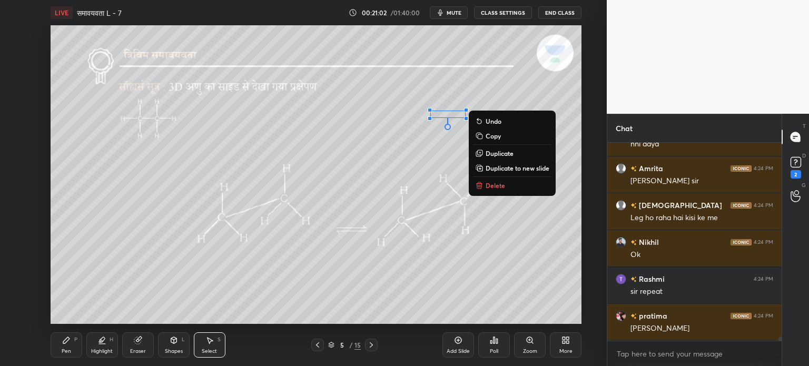
click at [500, 183] on p "Delete" at bounding box center [494, 185] width 19 height 8
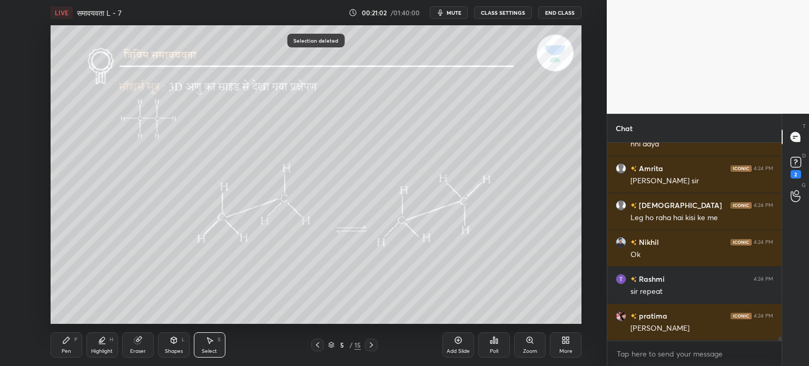
scroll to position [9568, 0]
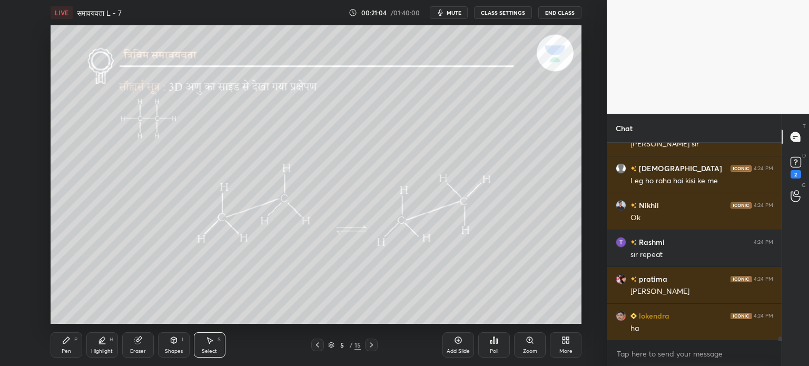
click at [71, 353] on div "Pen P" at bounding box center [67, 344] width 32 height 25
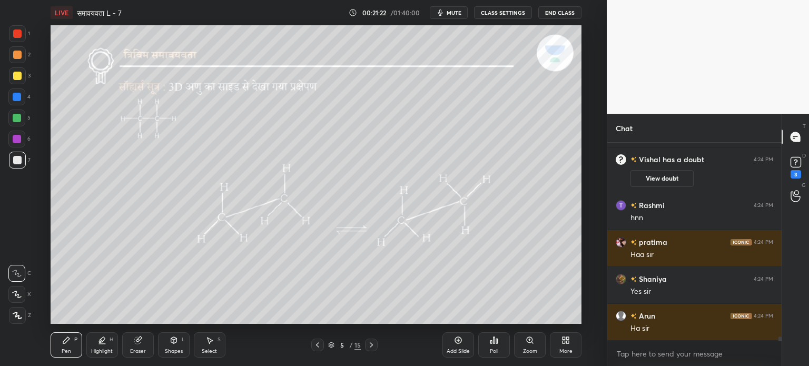
scroll to position [9107, 0]
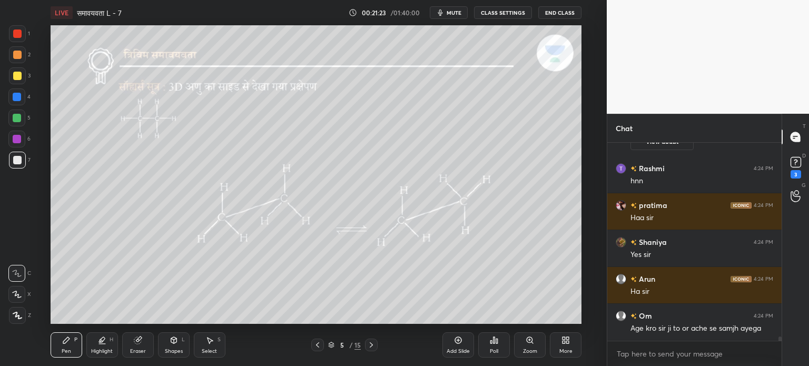
click at [173, 349] on div "Shapes" at bounding box center [174, 351] width 18 height 5
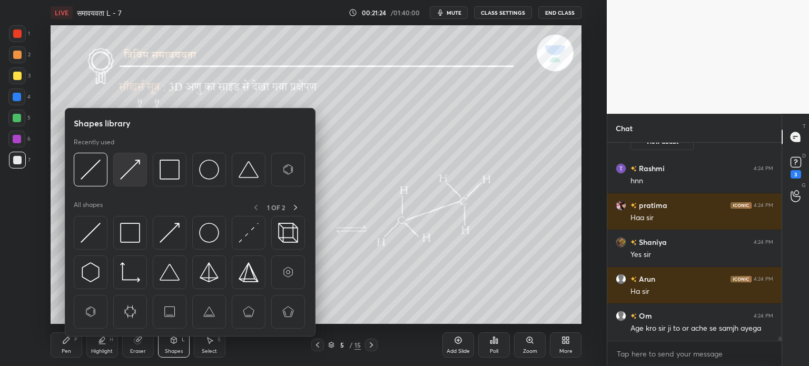
scroll to position [9144, 0]
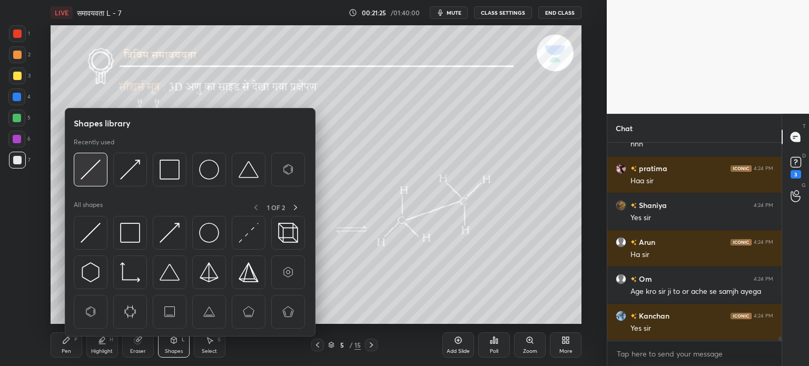
click at [94, 171] on img at bounding box center [91, 170] width 20 height 20
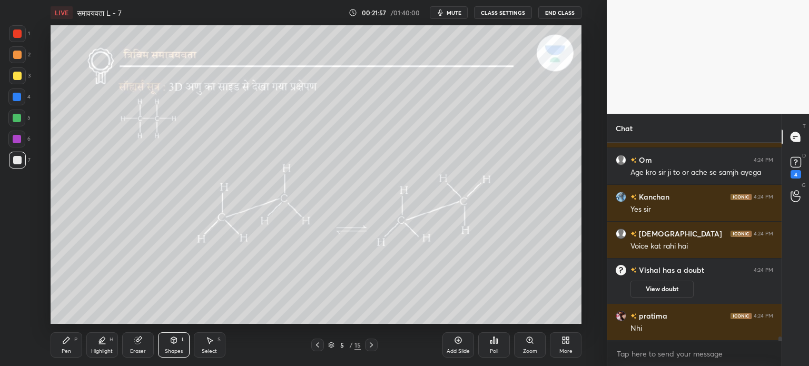
scroll to position [9206, 0]
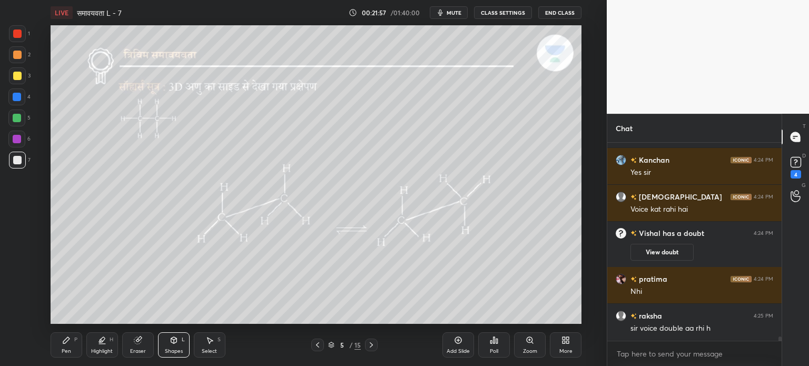
click at [63, 345] on div "Pen P" at bounding box center [67, 344] width 32 height 25
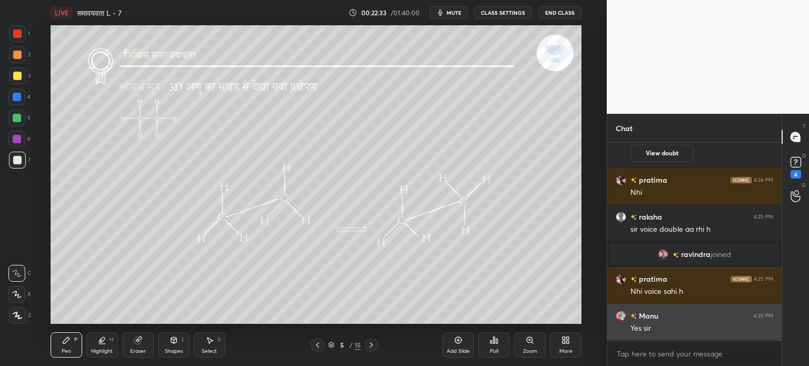
scroll to position [9310, 0]
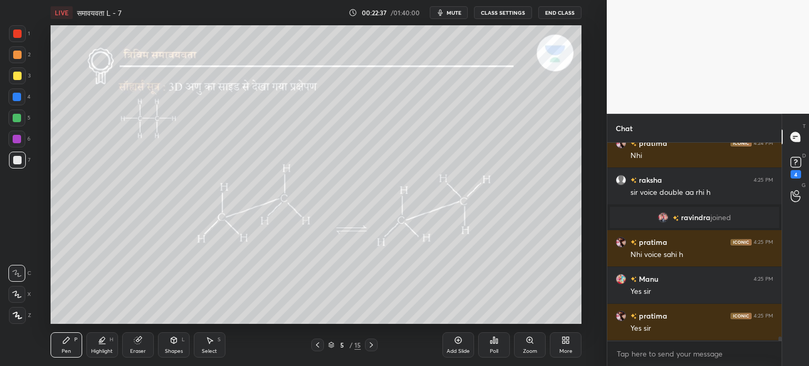
click at [18, 56] on div at bounding box center [17, 55] width 8 height 8
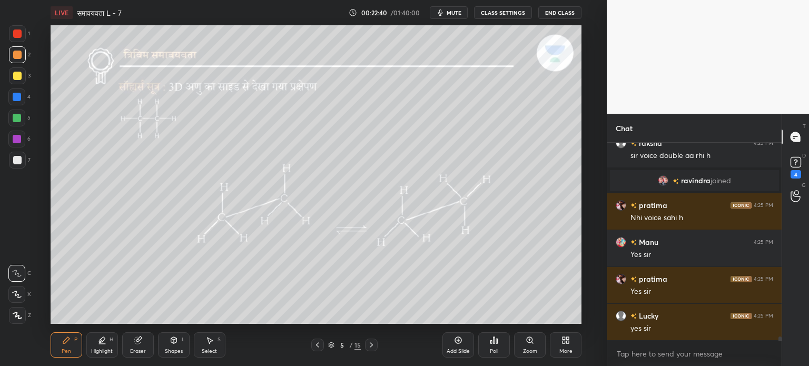
click at [183, 347] on div "Shapes L" at bounding box center [174, 344] width 32 height 25
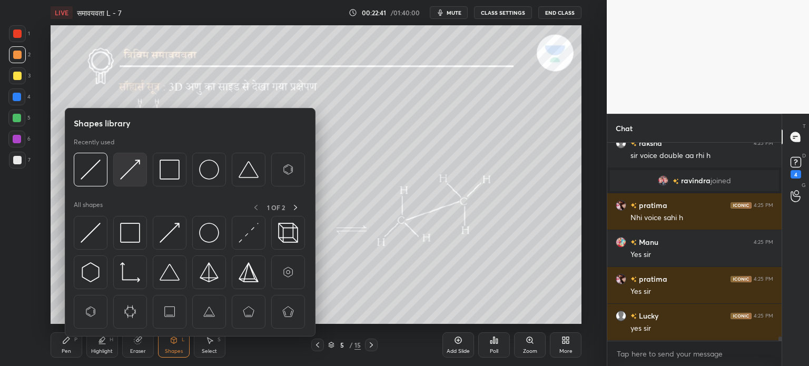
click at [138, 177] on img at bounding box center [130, 170] width 20 height 20
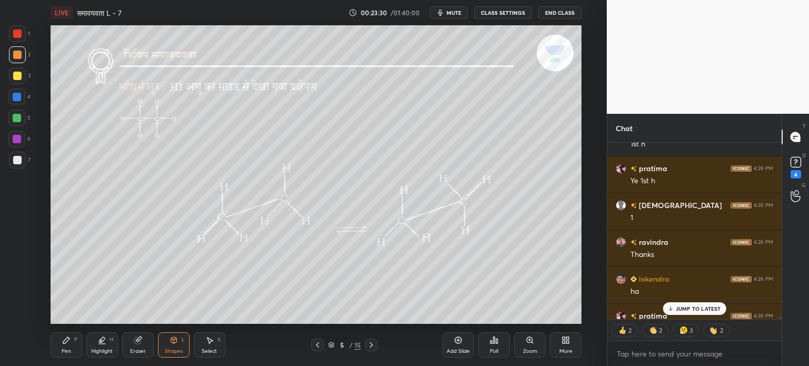
scroll to position [9746, 0]
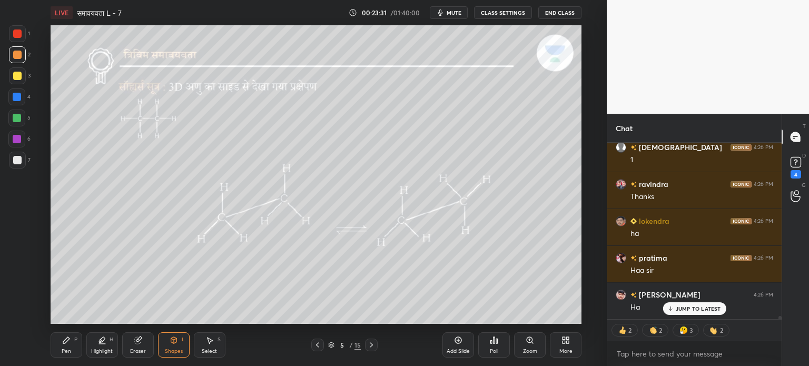
click at [76, 349] on div "Pen P" at bounding box center [67, 344] width 32 height 25
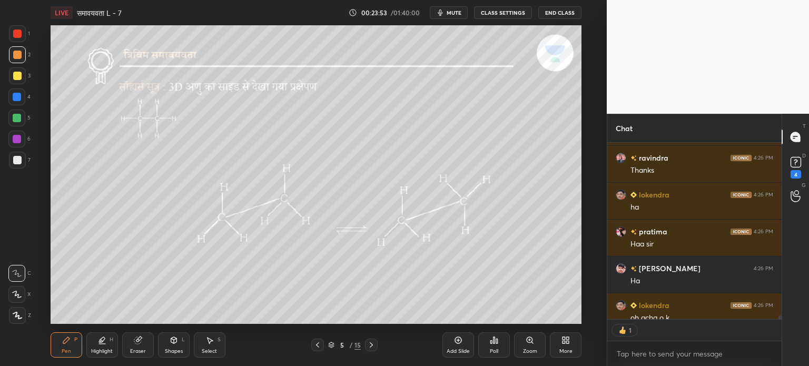
scroll to position [3, 3]
click at [181, 347] on div "Shapes L" at bounding box center [174, 344] width 32 height 25
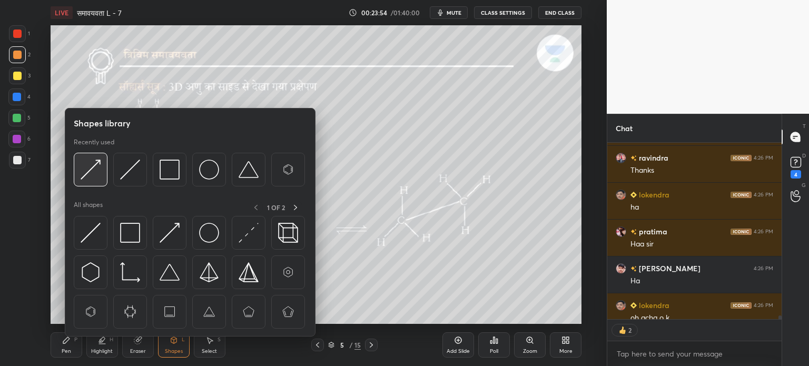
click at [94, 177] on img at bounding box center [91, 170] width 20 height 20
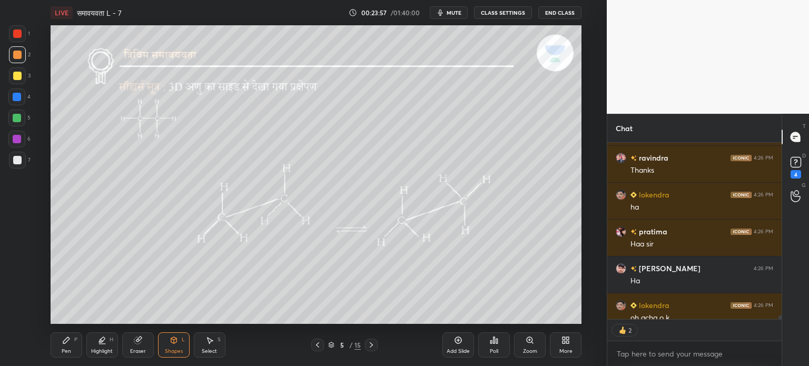
click at [17, 96] on div at bounding box center [17, 97] width 8 height 8
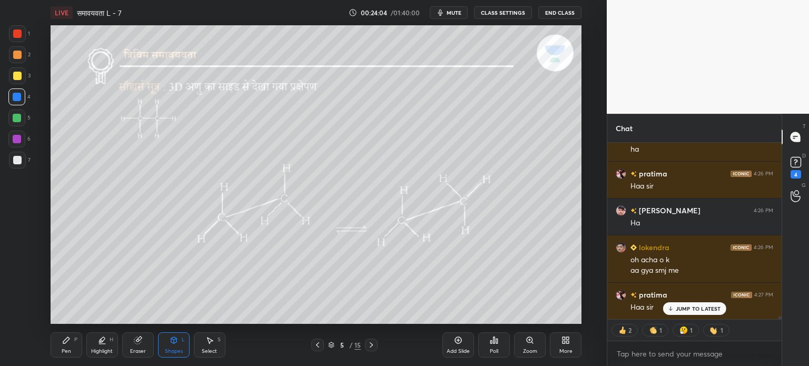
click at [72, 345] on div "Pen P" at bounding box center [67, 344] width 32 height 25
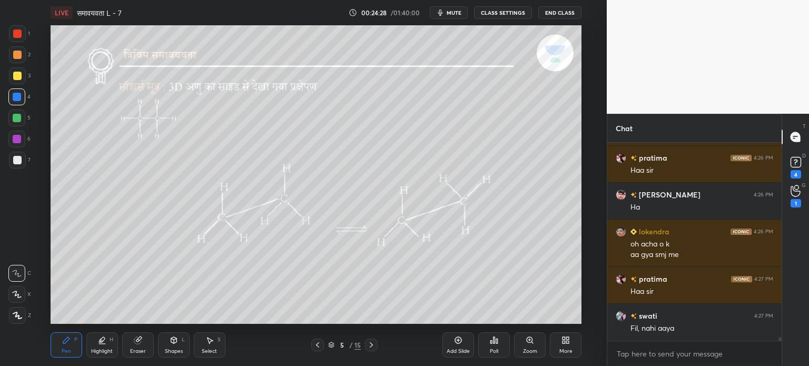
scroll to position [9689, 0]
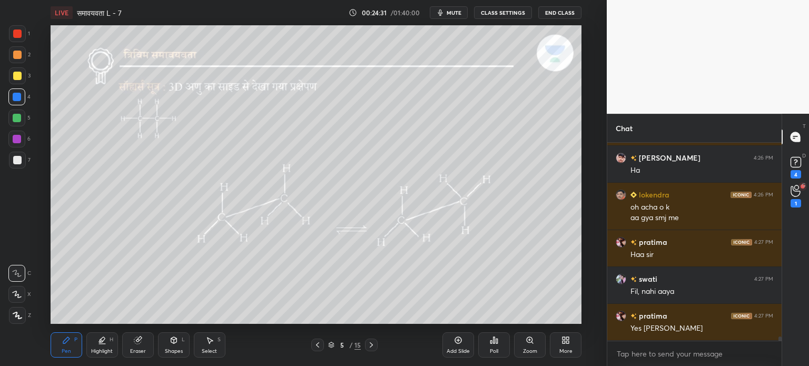
click at [141, 356] on div "Eraser" at bounding box center [138, 344] width 32 height 25
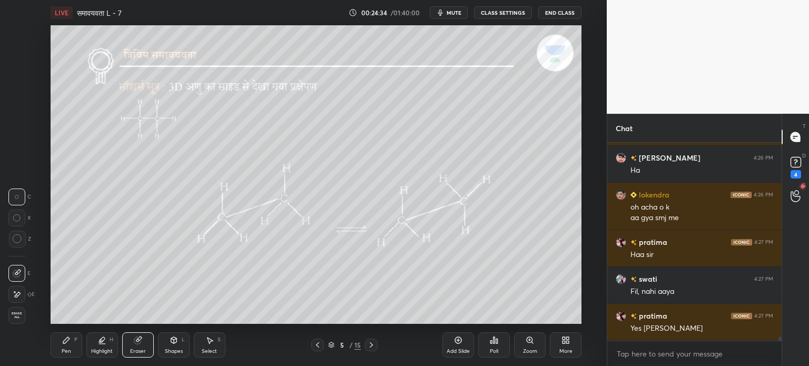
scroll to position [9724, 0]
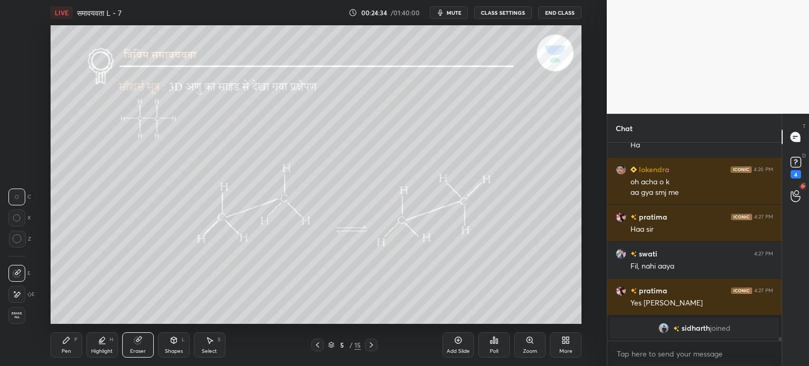
click at [94, 344] on div "Highlight H" at bounding box center [102, 344] width 32 height 25
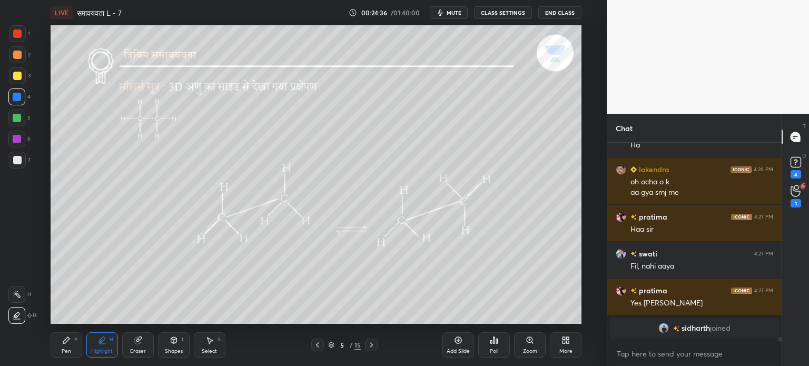
click at [17, 95] on div at bounding box center [17, 97] width 8 height 8
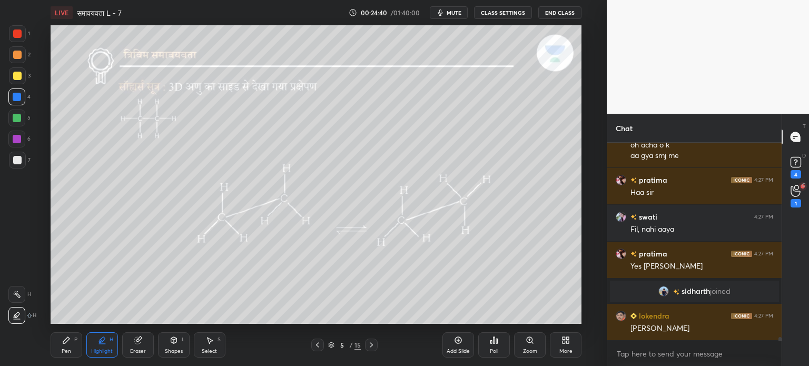
scroll to position [9772, 0]
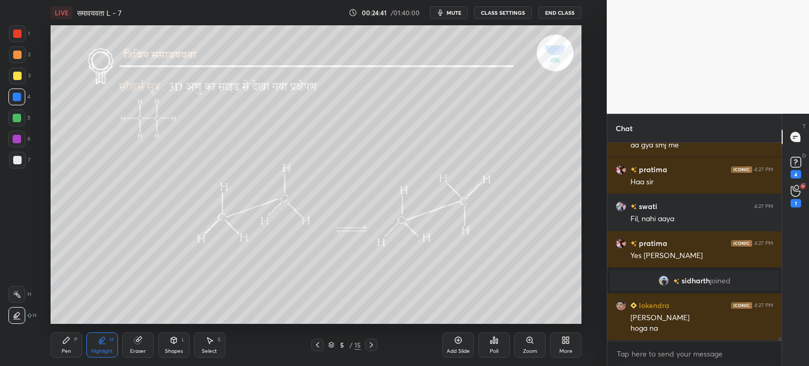
click at [16, 165] on div at bounding box center [17, 160] width 17 height 17
click at [19, 138] on div at bounding box center [17, 139] width 8 height 8
click at [16, 76] on div at bounding box center [17, 76] width 8 height 8
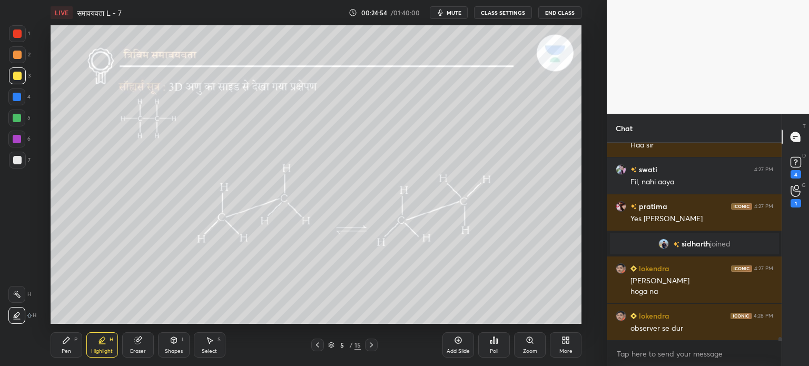
scroll to position [9845, 0]
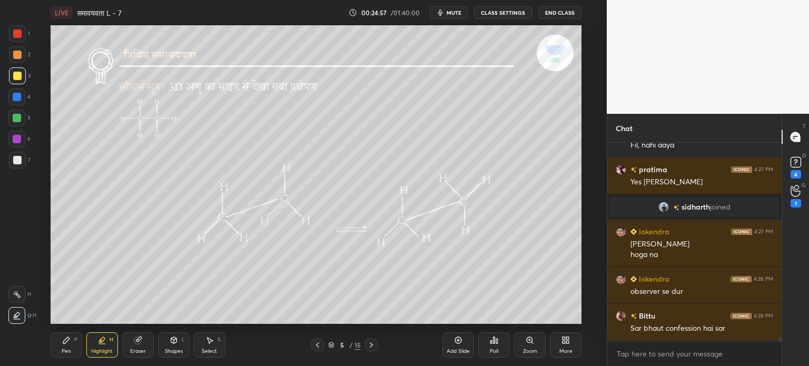
click at [74, 342] on div "P" at bounding box center [75, 339] width 3 height 5
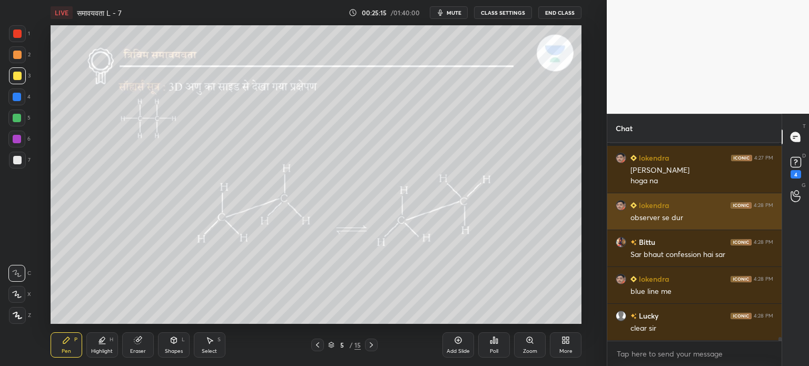
scroll to position [9914, 0]
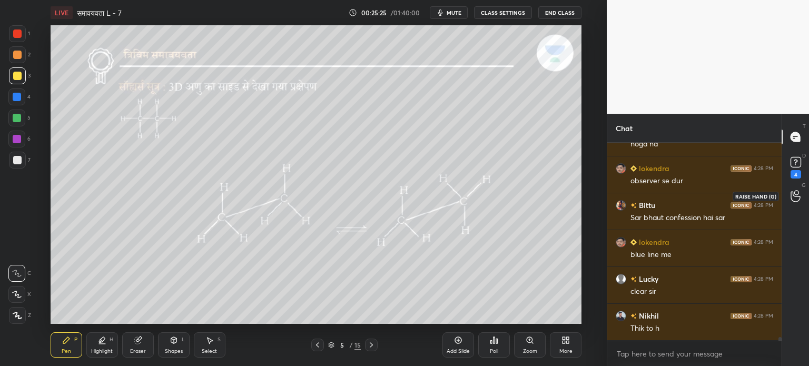
click at [800, 199] on div at bounding box center [795, 195] width 21 height 19
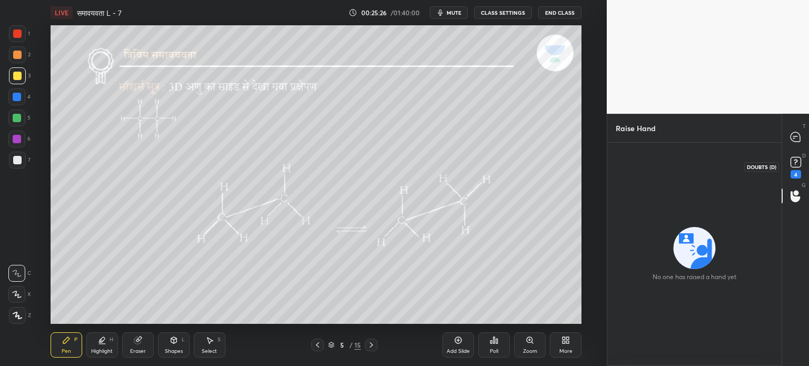
click at [796, 164] on rect at bounding box center [795, 162] width 10 height 10
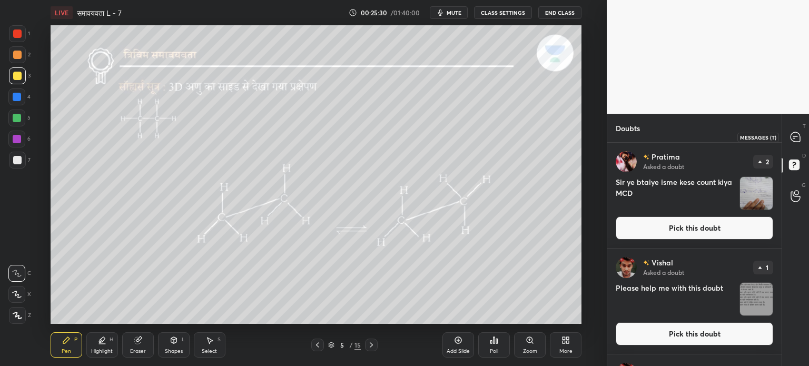
click at [800, 132] on icon at bounding box center [795, 137] width 11 height 11
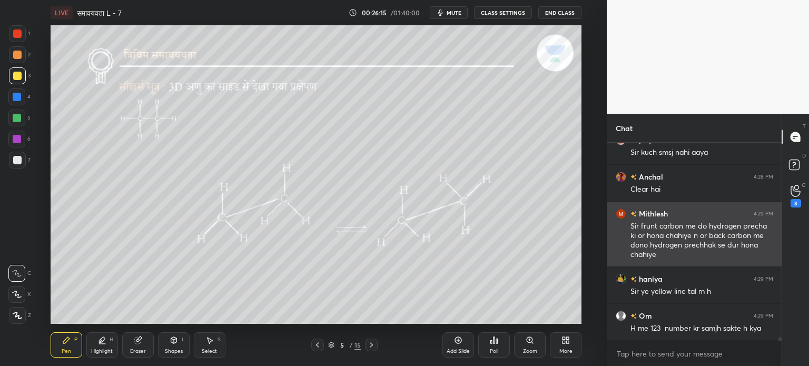
scroll to position [10383, 0]
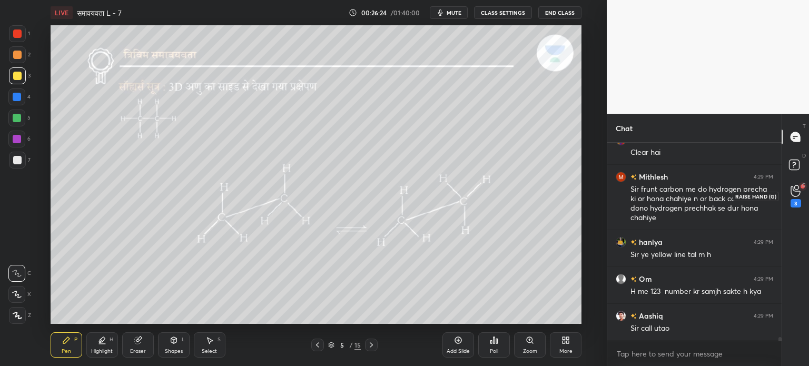
click at [793, 196] on icon at bounding box center [795, 191] width 10 height 12
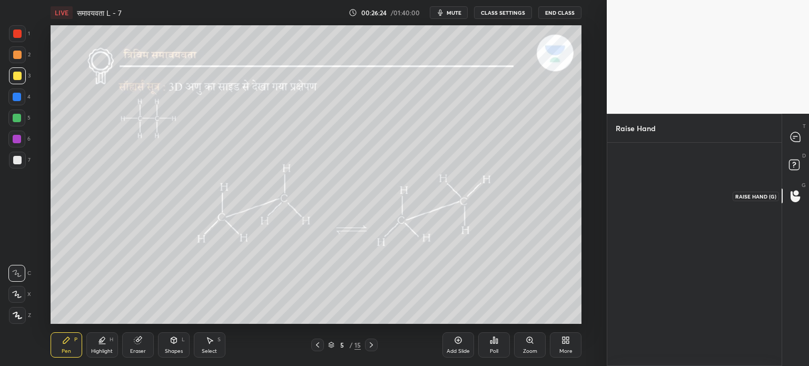
scroll to position [3, 3]
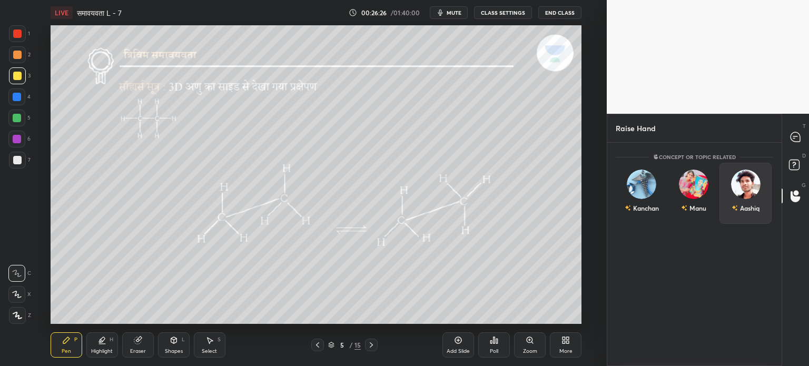
click at [746, 180] on img "grid" at bounding box center [745, 184] width 29 height 29
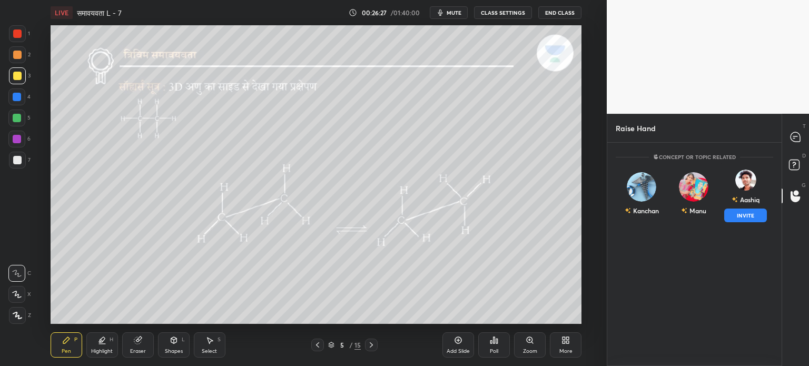
click at [739, 212] on button "INVITE" at bounding box center [745, 215] width 43 height 14
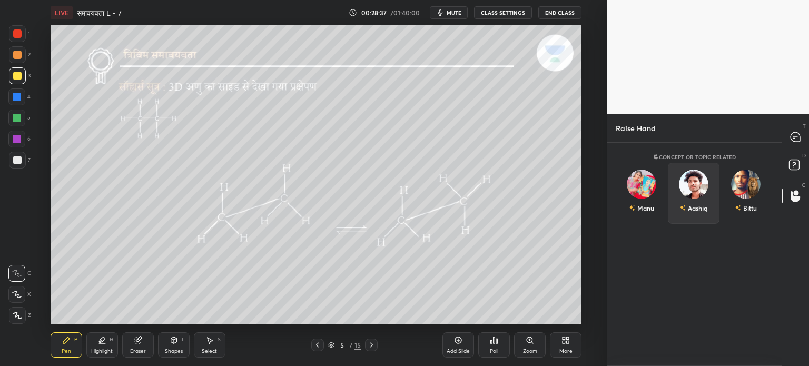
scroll to position [220, 171]
click at [695, 194] on div "Bittu" at bounding box center [694, 193] width 52 height 61
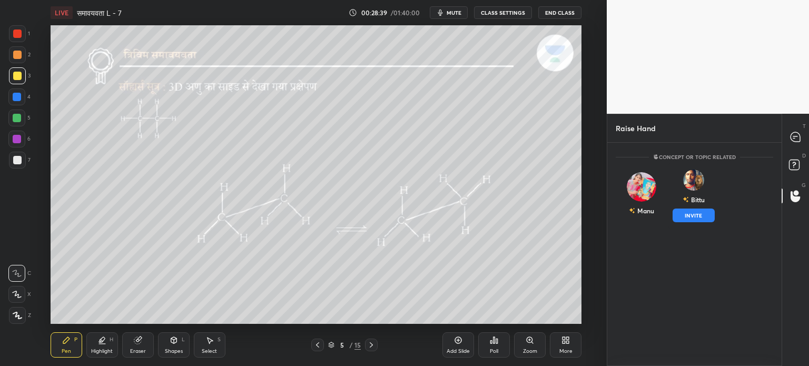
click at [689, 217] on button "INVITE" at bounding box center [693, 215] width 43 height 14
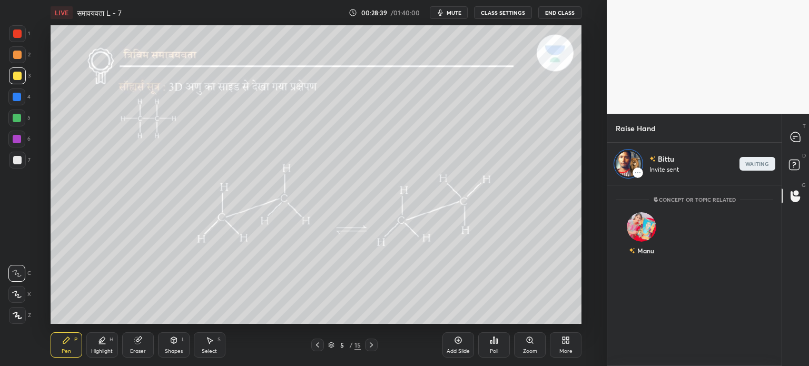
scroll to position [3, 3]
click at [794, 143] on div at bounding box center [795, 136] width 21 height 19
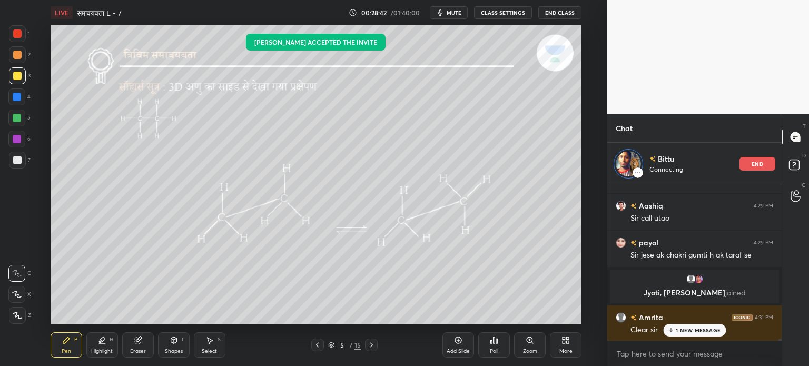
scroll to position [10537, 0]
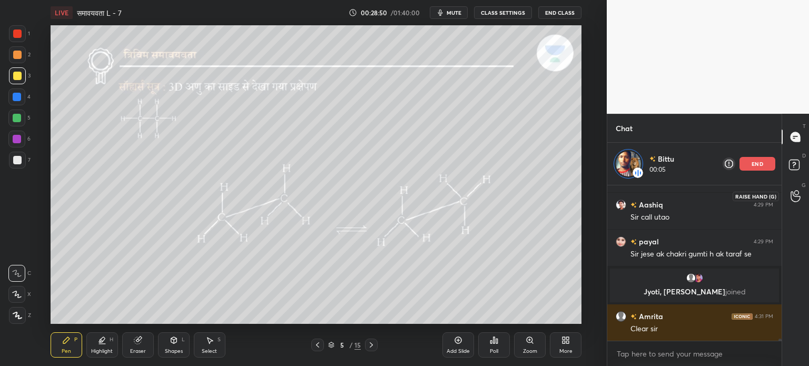
click at [800, 196] on div at bounding box center [795, 195] width 21 height 19
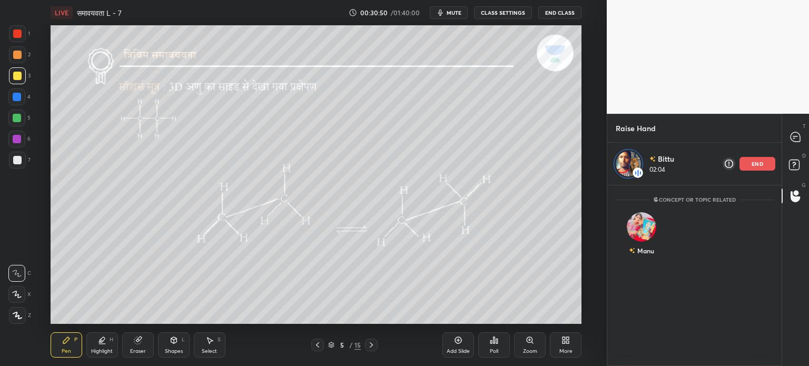
click at [754, 165] on p "end" at bounding box center [757, 163] width 12 height 5
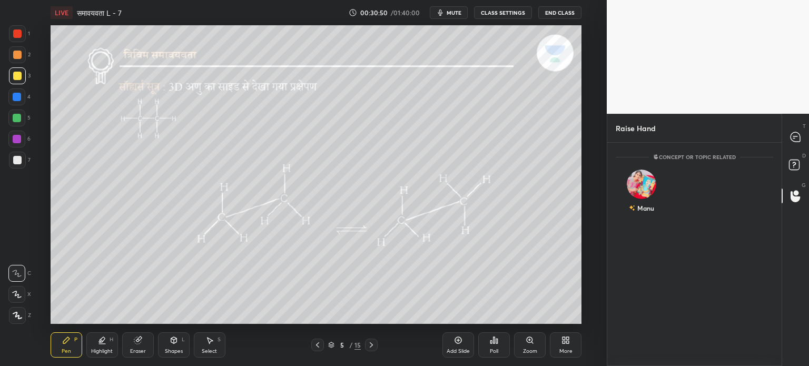
scroll to position [220, 171]
click at [797, 142] on icon at bounding box center [795, 137] width 11 height 11
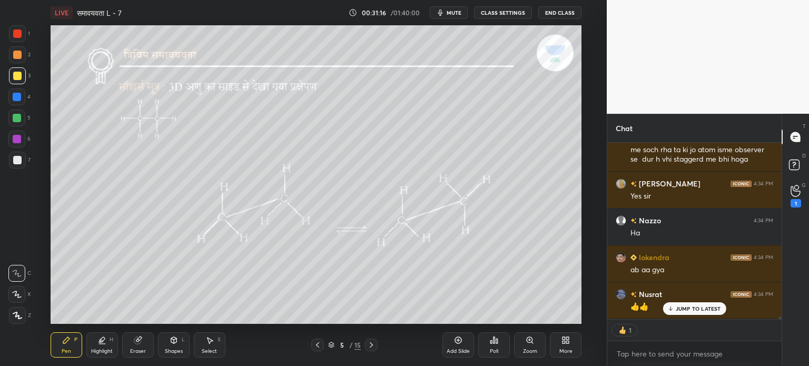
scroll to position [11362, 0]
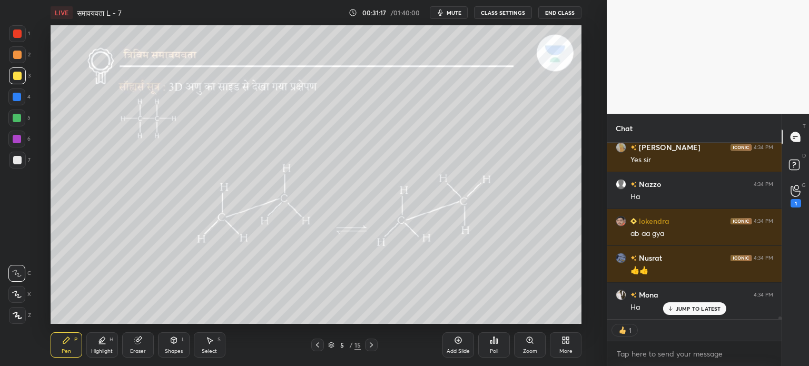
click at [371, 342] on icon at bounding box center [371, 345] width 8 height 8
click at [367, 341] on icon at bounding box center [371, 345] width 8 height 8
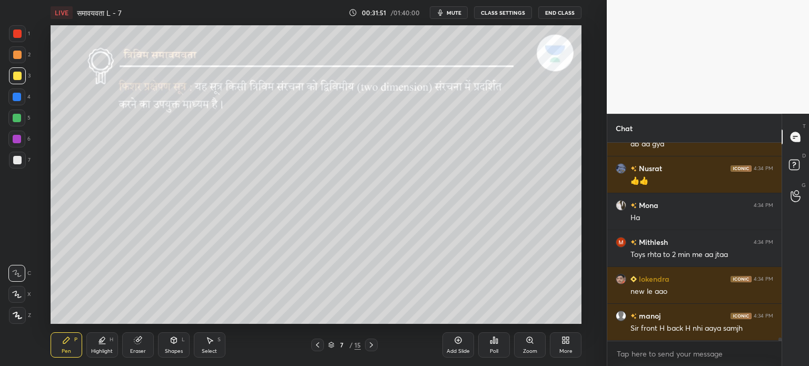
scroll to position [11488, 0]
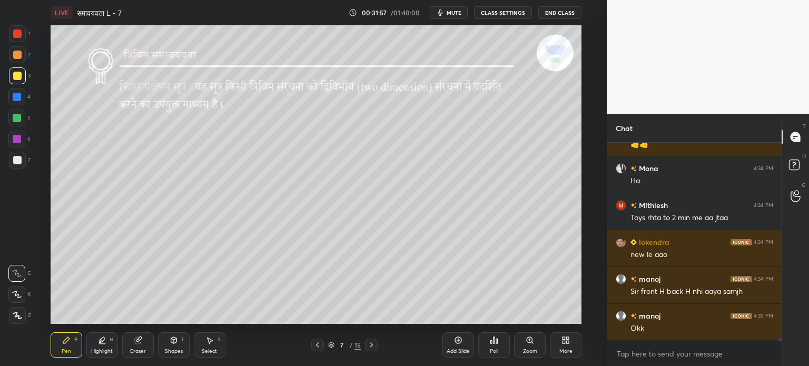
click at [18, 162] on div at bounding box center [17, 160] width 8 height 8
click at [18, 77] on div at bounding box center [17, 76] width 8 height 8
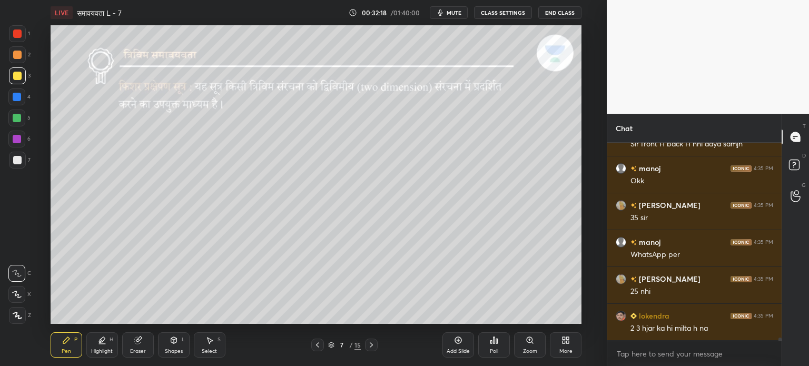
scroll to position [11672, 0]
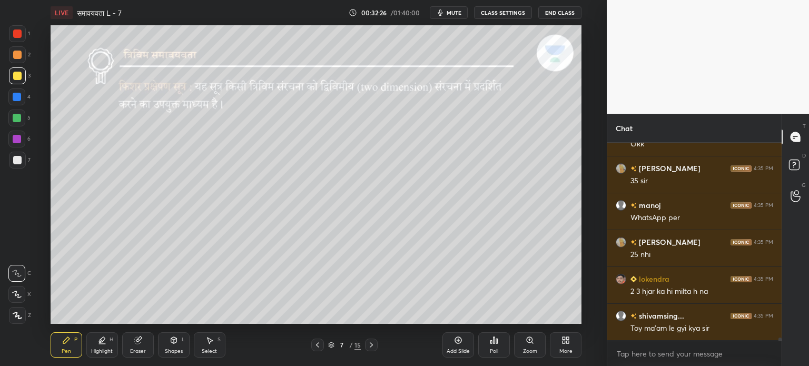
click at [15, 118] on div at bounding box center [17, 118] width 8 height 8
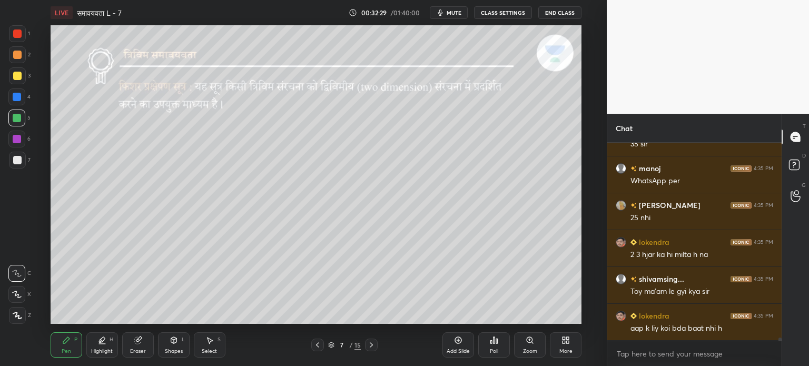
scroll to position [11746, 0]
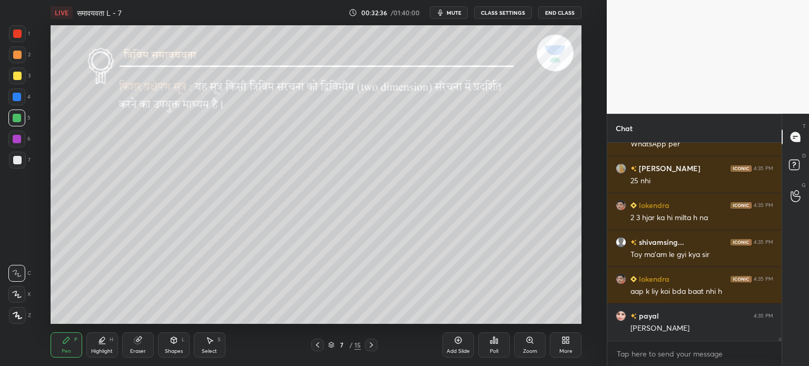
click at [134, 341] on icon at bounding box center [137, 340] width 7 height 7
click at [179, 350] on div "Shapes" at bounding box center [174, 351] width 18 height 5
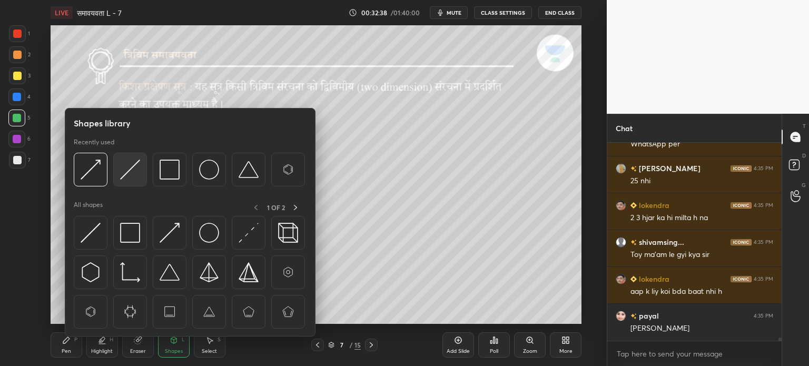
click at [126, 177] on img at bounding box center [130, 170] width 20 height 20
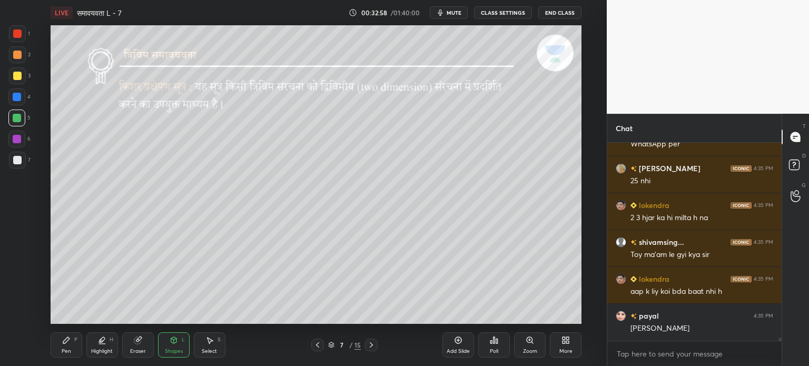
click at [67, 345] on div "Pen P" at bounding box center [67, 344] width 32 height 25
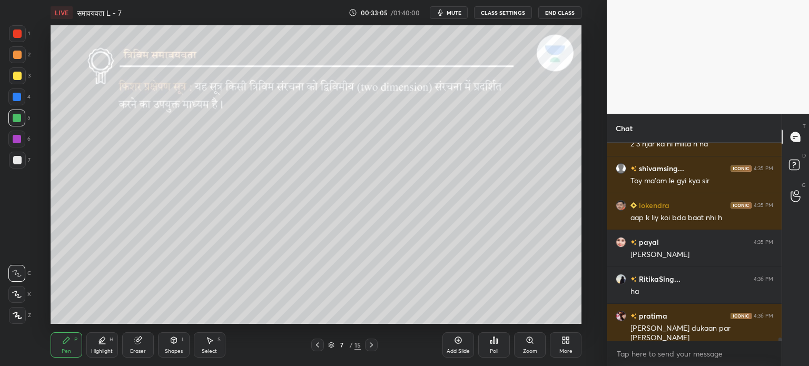
scroll to position [11857, 0]
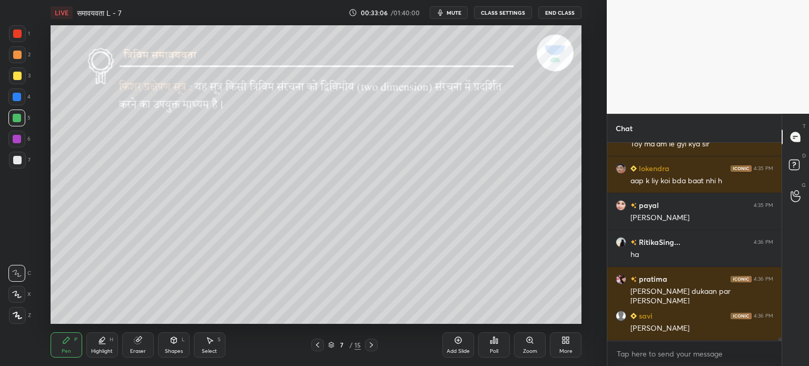
click at [71, 347] on div "Pen P" at bounding box center [67, 344] width 32 height 25
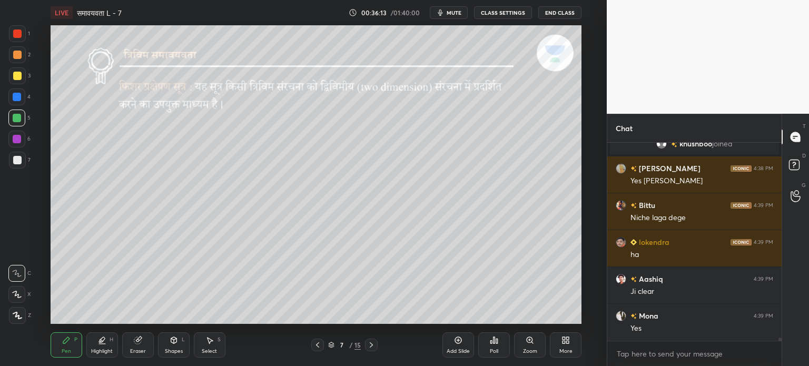
scroll to position [11373, 0]
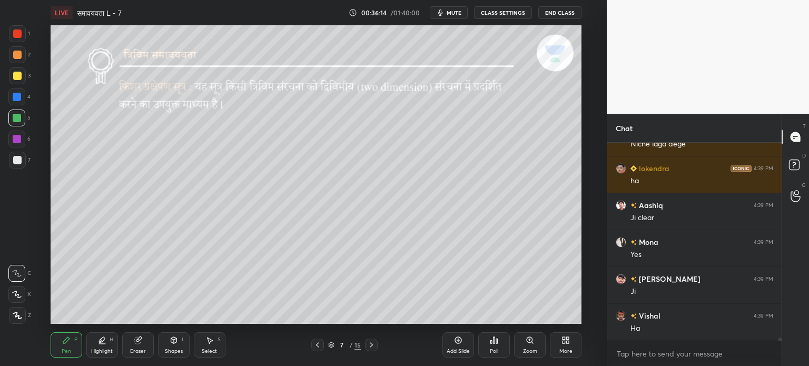
click at [140, 345] on div "Eraser" at bounding box center [138, 344] width 32 height 25
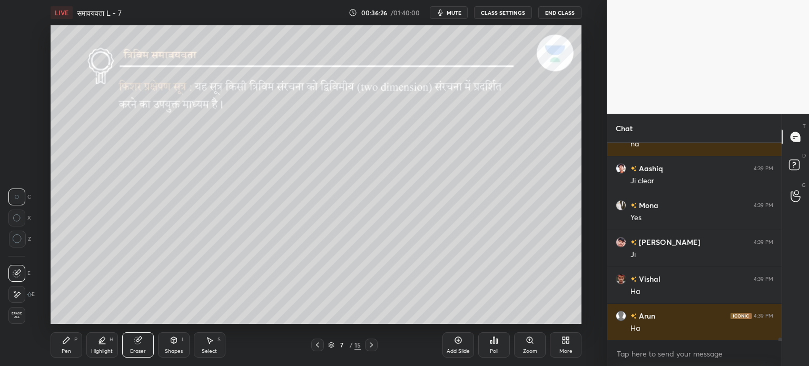
click at [65, 341] on icon at bounding box center [66, 340] width 6 height 6
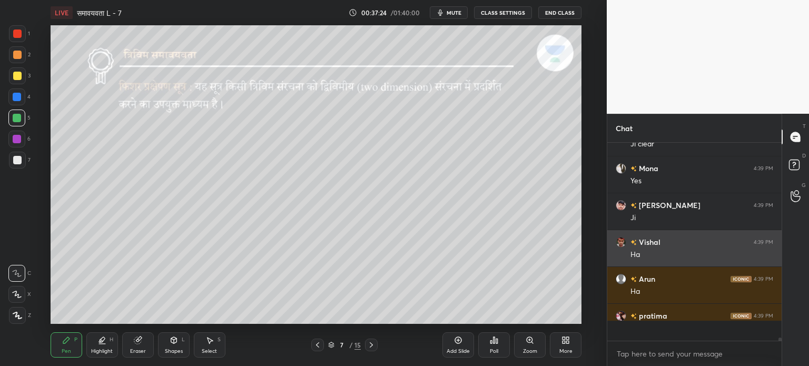
scroll to position [11447, 0]
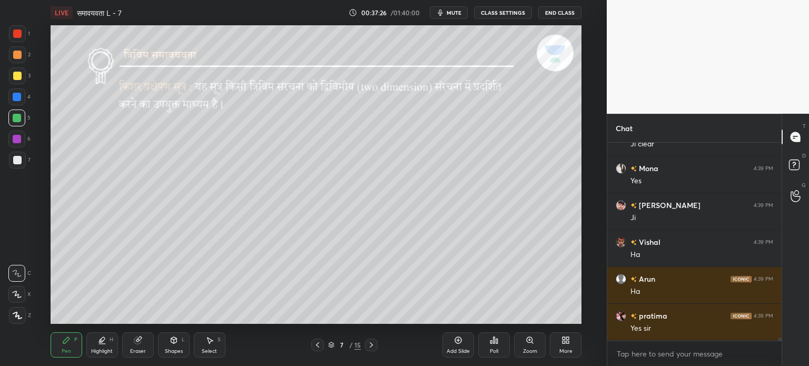
click at [19, 72] on div at bounding box center [17, 76] width 8 height 8
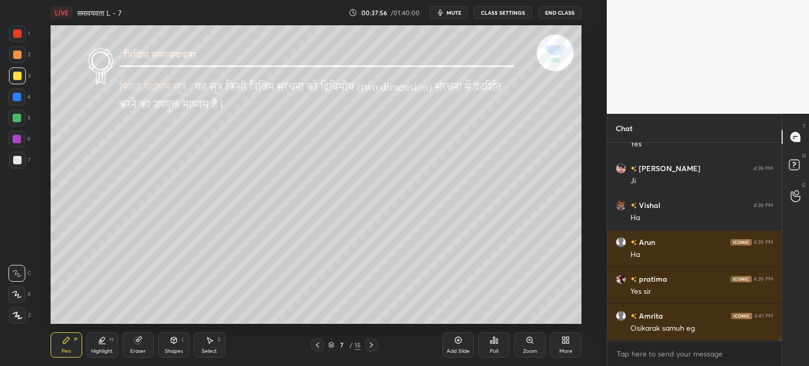
click at [135, 343] on icon at bounding box center [137, 340] width 7 height 7
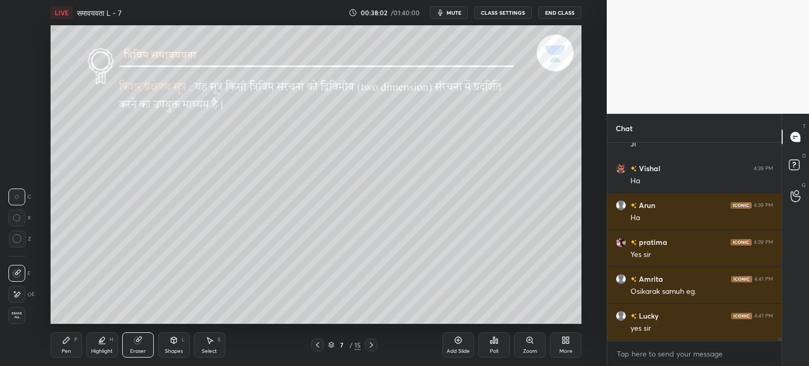
click at [65, 342] on icon at bounding box center [66, 340] width 6 height 6
click at [19, 117] on div at bounding box center [17, 118] width 8 height 8
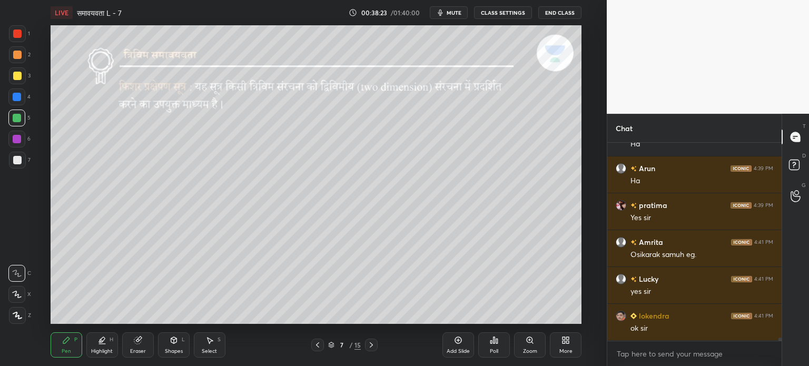
click at [466, 346] on div "Add Slide" at bounding box center [458, 344] width 32 height 25
click at [179, 339] on div "Shapes L" at bounding box center [174, 344] width 32 height 25
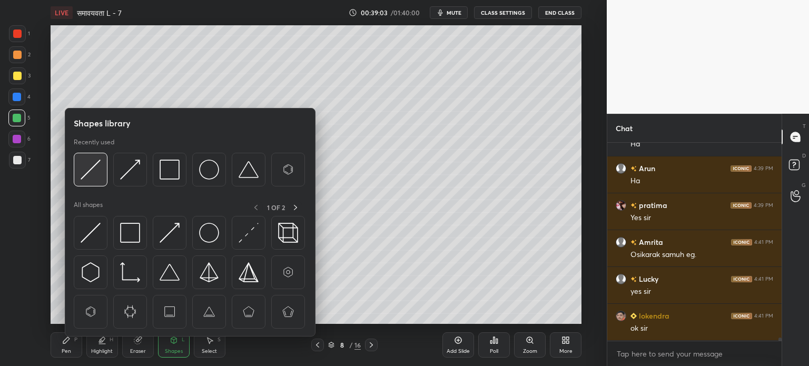
click at [82, 174] on img at bounding box center [91, 170] width 20 height 20
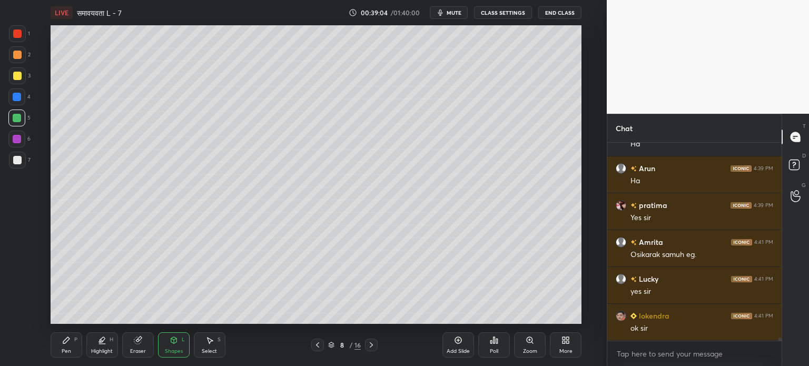
click at [60, 350] on div "Pen P" at bounding box center [67, 344] width 32 height 25
click at [17, 160] on div at bounding box center [17, 160] width 8 height 8
click at [137, 344] on icon at bounding box center [137, 340] width 7 height 7
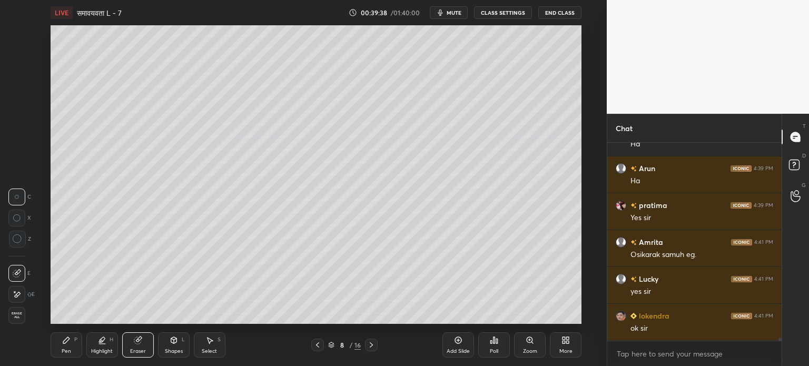
click at [62, 345] on div "Pen P" at bounding box center [67, 344] width 32 height 25
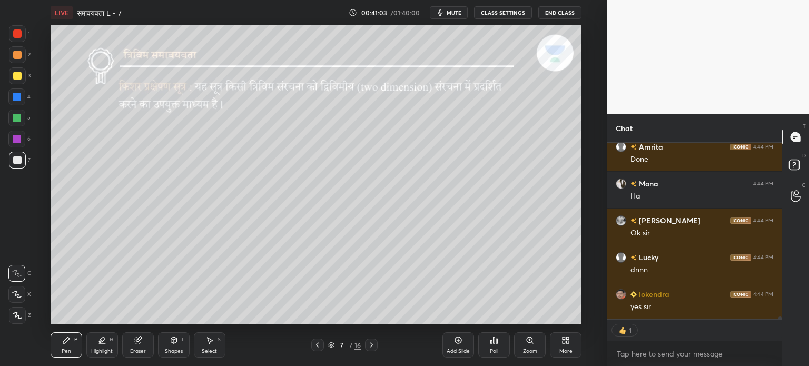
scroll to position [12657, 0]
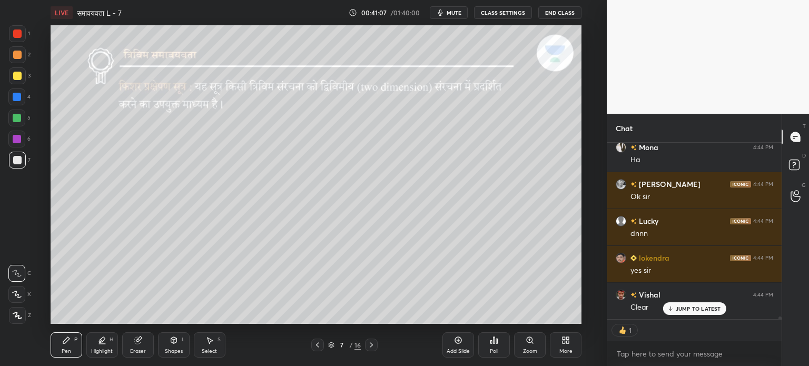
click at [370, 346] on icon at bounding box center [371, 345] width 8 height 8
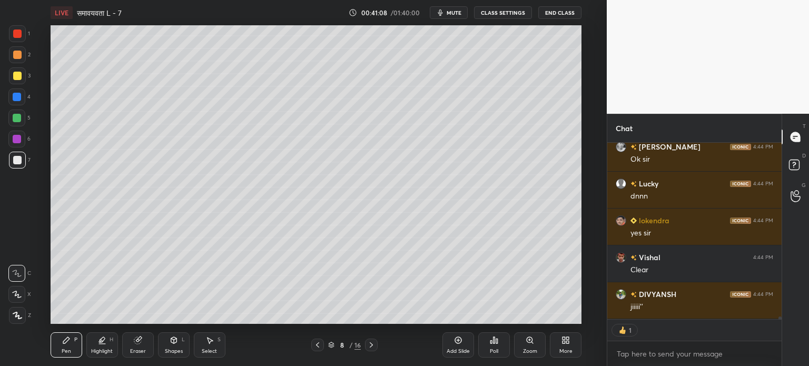
click at [372, 346] on icon at bounding box center [371, 344] width 3 height 5
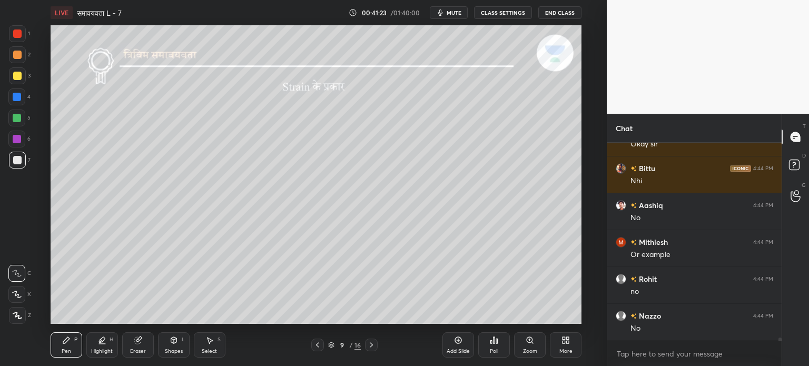
scroll to position [0, 0]
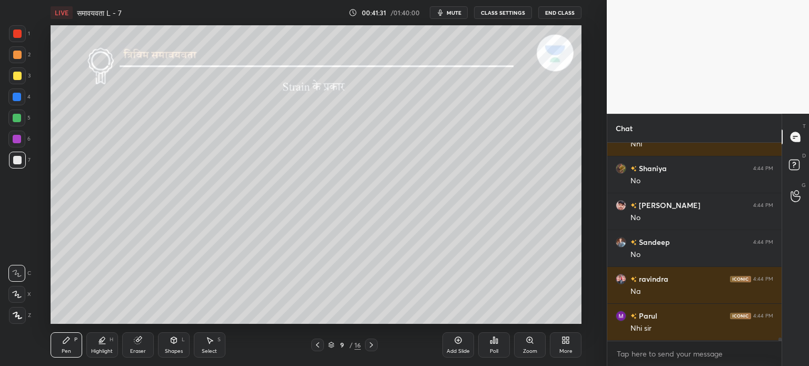
click at [18, 75] on div at bounding box center [17, 76] width 8 height 8
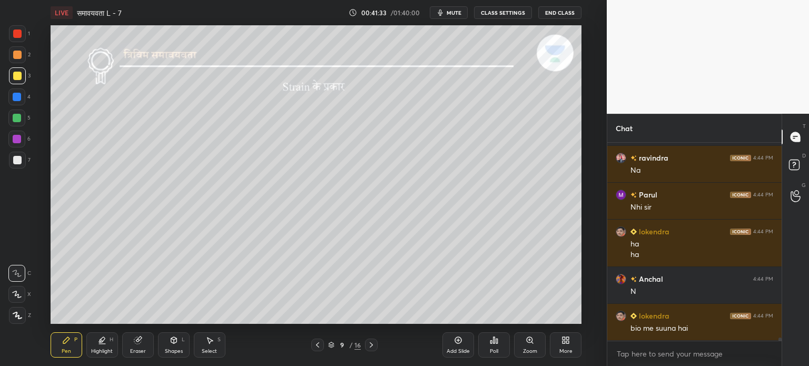
click at [178, 346] on div "Shapes L" at bounding box center [174, 344] width 32 height 25
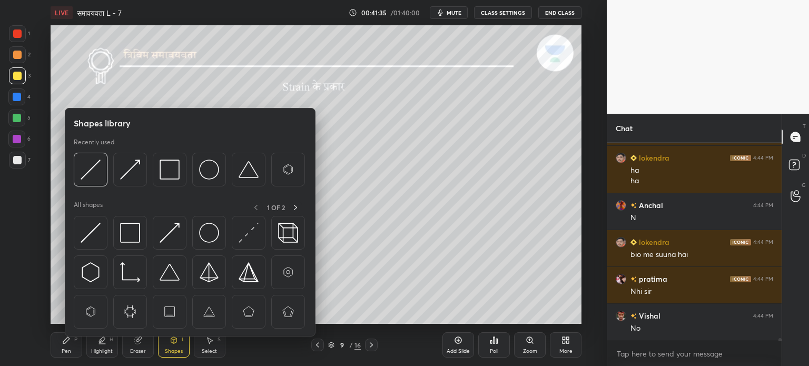
click at [139, 345] on div "Eraser" at bounding box center [138, 344] width 32 height 25
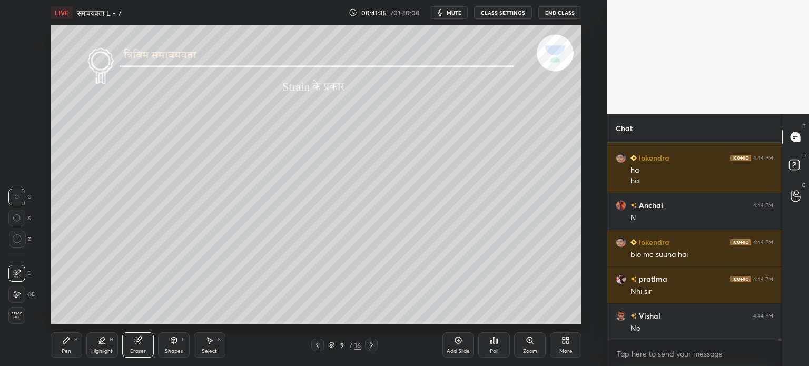
click at [111, 346] on div "Highlight H" at bounding box center [102, 344] width 32 height 25
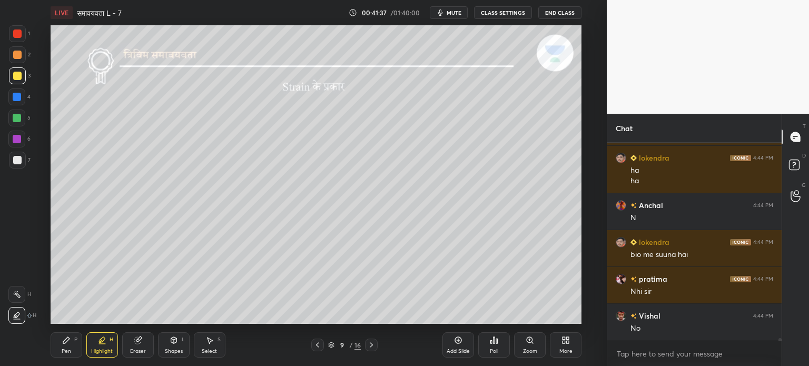
click at [76, 342] on div "P" at bounding box center [75, 339] width 3 height 5
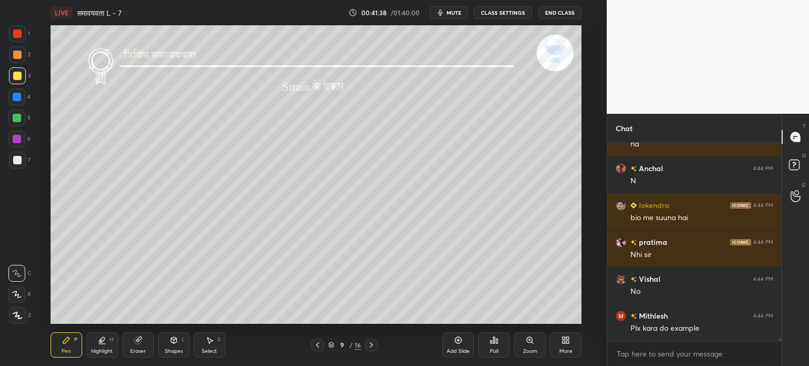
click at [18, 157] on div at bounding box center [17, 160] width 8 height 8
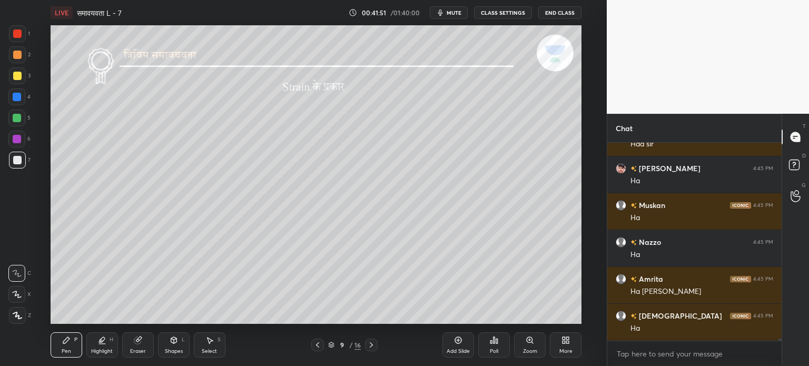
click at [173, 352] on div "Shapes" at bounding box center [174, 351] width 18 height 5
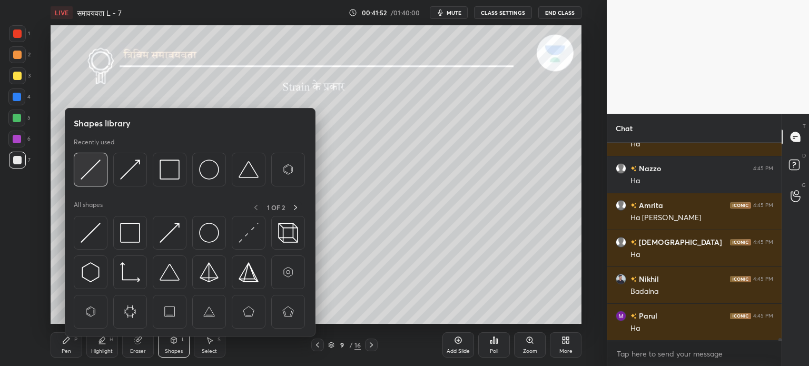
click at [86, 175] on img at bounding box center [91, 170] width 20 height 20
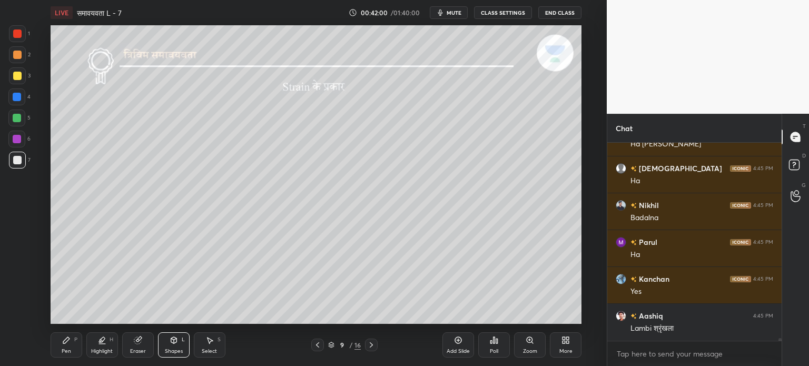
click at [74, 344] on div "Pen P" at bounding box center [67, 344] width 32 height 25
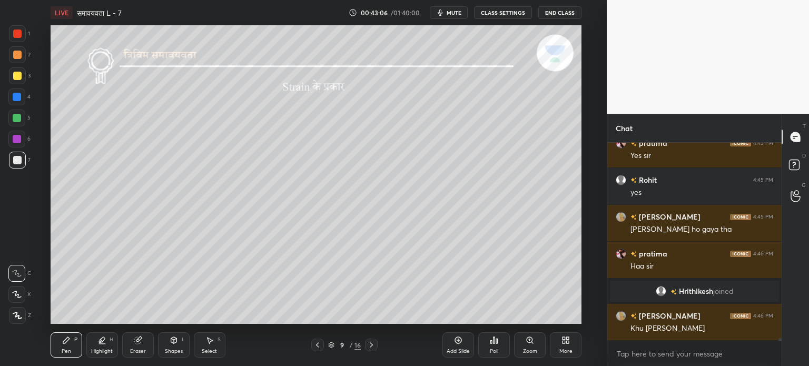
scroll to position [13848, 0]
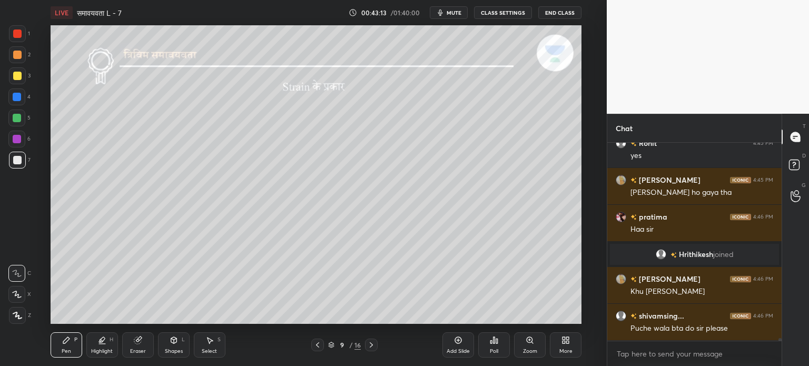
click at [132, 350] on div "Eraser" at bounding box center [138, 351] width 16 height 5
click at [70, 330] on div "Pen P Highlight H Eraser Shapes L Select S 9 / 16 Add Slide Poll Zoom More" at bounding box center [316, 345] width 531 height 42
click at [63, 349] on div "Pen" at bounding box center [66, 351] width 9 height 5
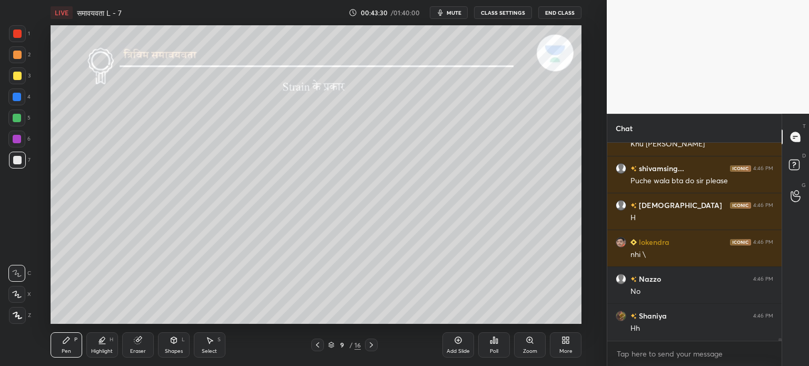
scroll to position [14032, 0]
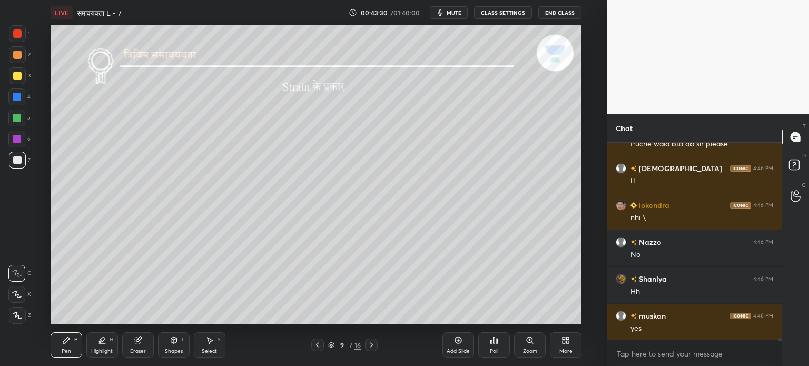
click at [140, 349] on div "Eraser" at bounding box center [138, 351] width 16 height 5
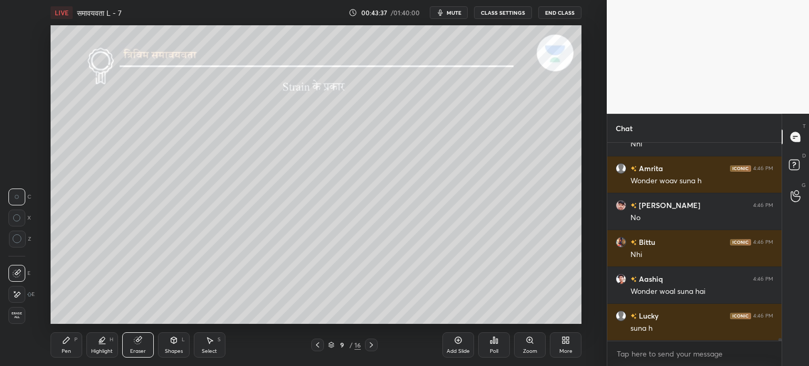
scroll to position [14364, 0]
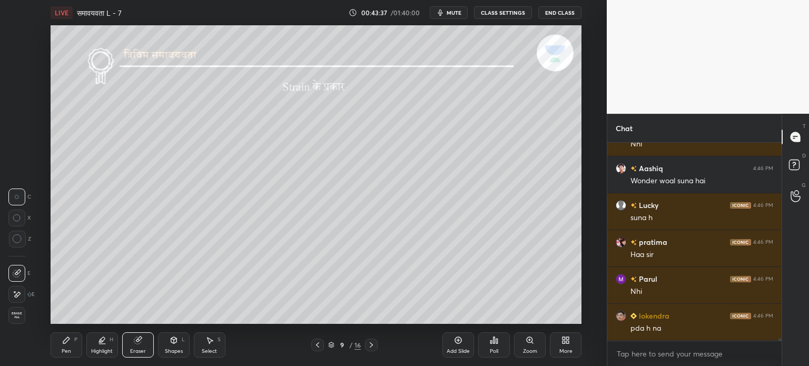
click at [67, 346] on div "Pen P" at bounding box center [67, 344] width 32 height 25
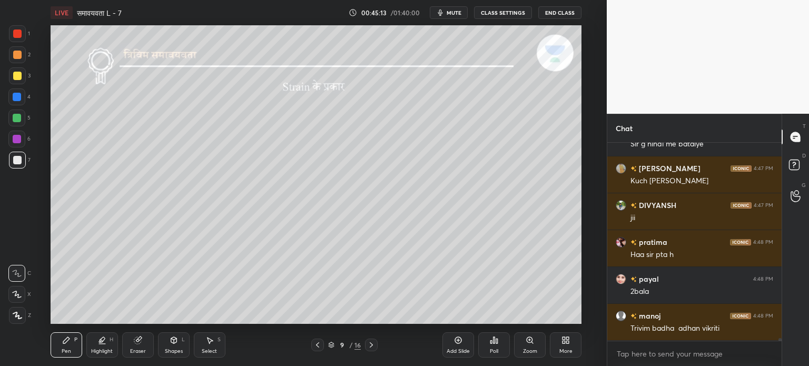
scroll to position [14890, 0]
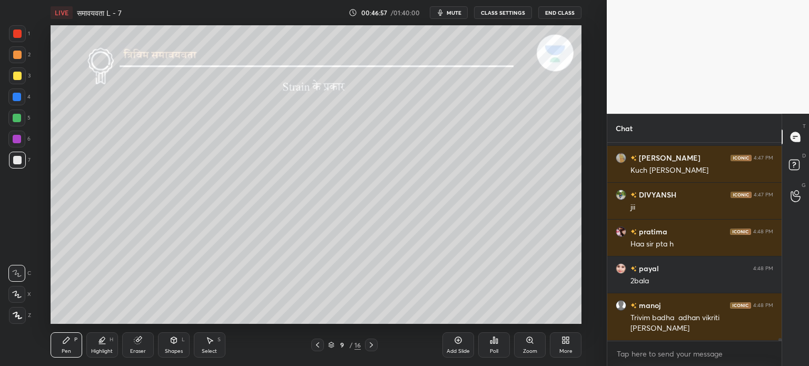
click at [16, 116] on div at bounding box center [17, 118] width 8 height 8
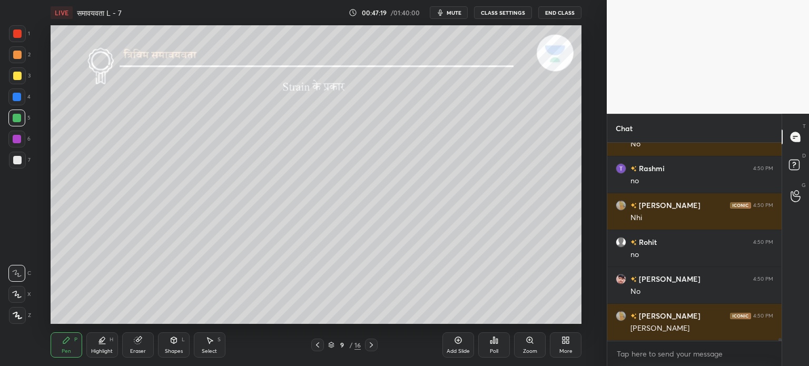
scroll to position [15627, 0]
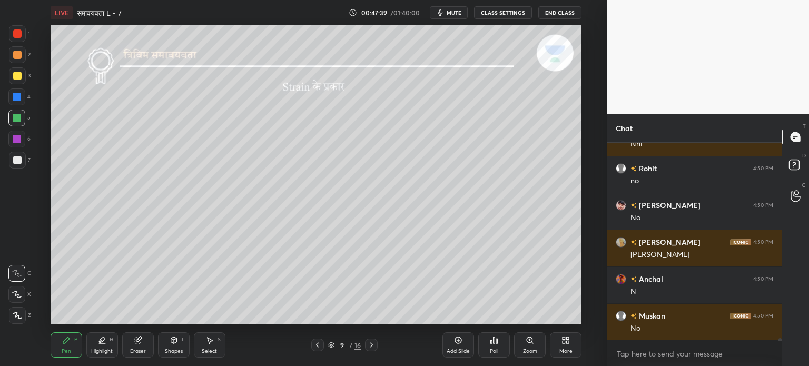
click at [18, 155] on div at bounding box center [17, 160] width 17 height 17
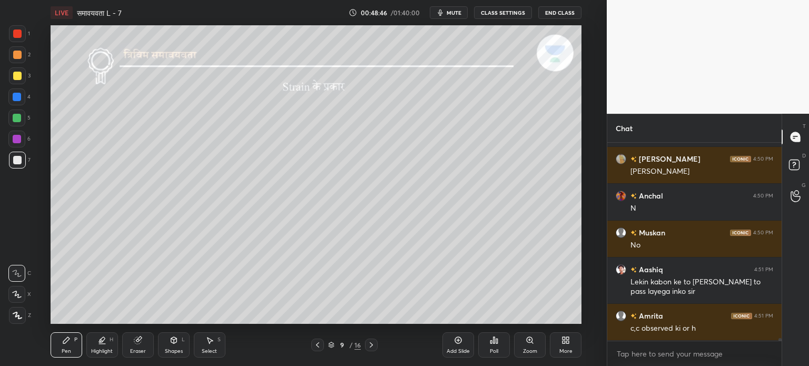
scroll to position [15747, 0]
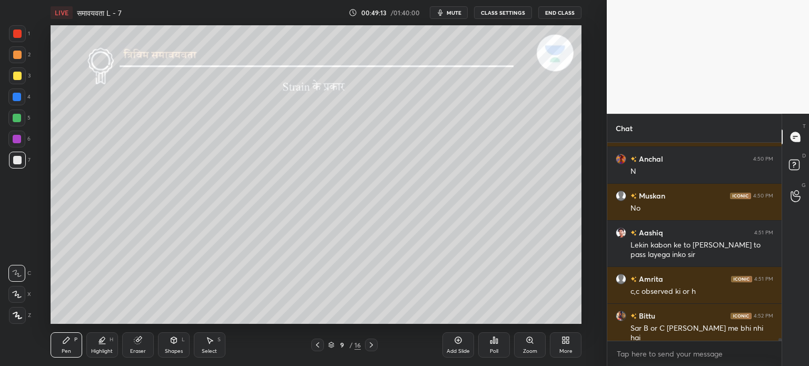
click at [16, 117] on div at bounding box center [17, 118] width 8 height 8
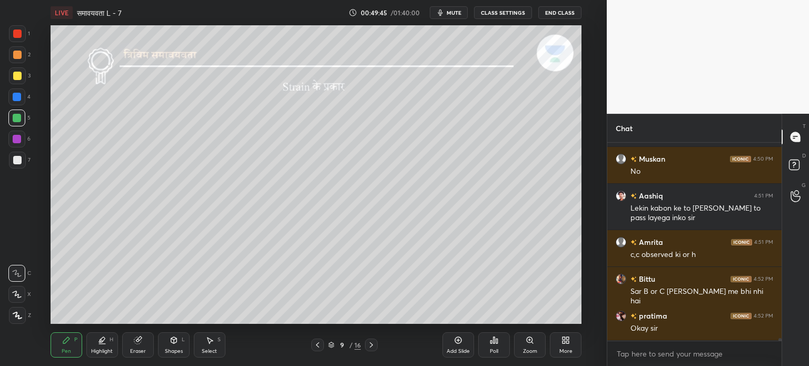
click at [455, 349] on div "Add Slide" at bounding box center [457, 351] width 23 height 5
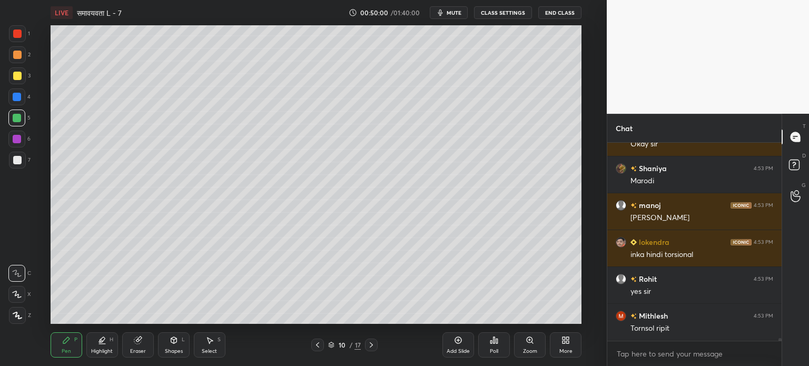
scroll to position [16005, 0]
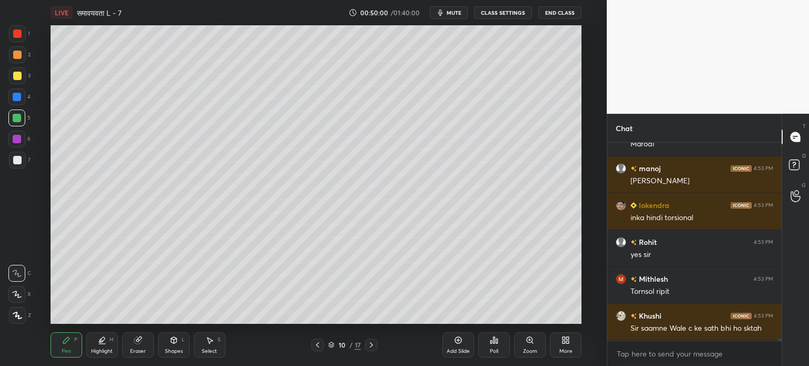
click at [316, 349] on icon at bounding box center [317, 345] width 8 height 8
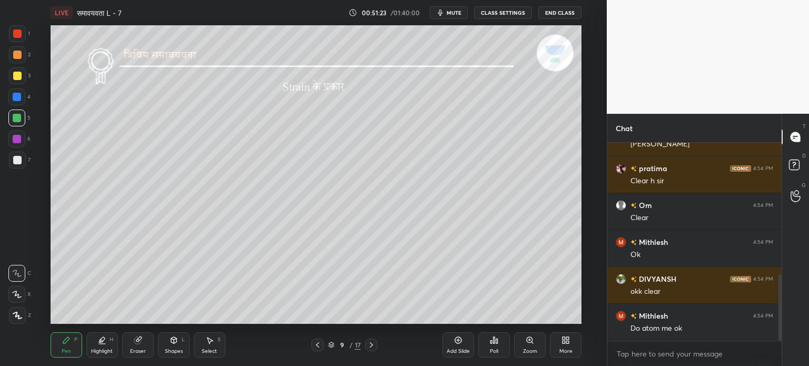
scroll to position [392, 0]
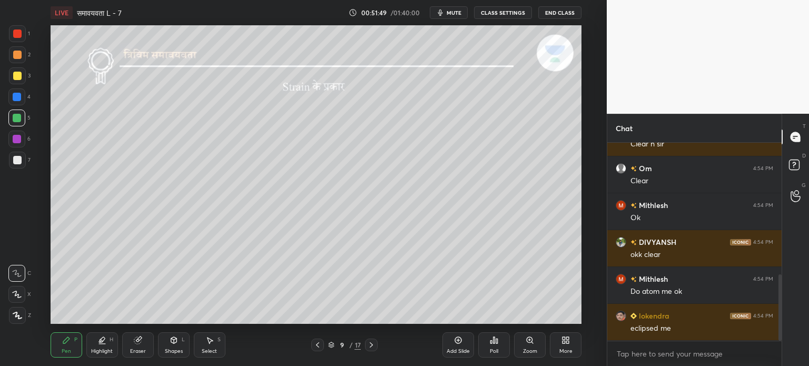
click at [370, 339] on div at bounding box center [371, 345] width 13 height 13
click at [367, 344] on icon at bounding box center [371, 345] width 8 height 8
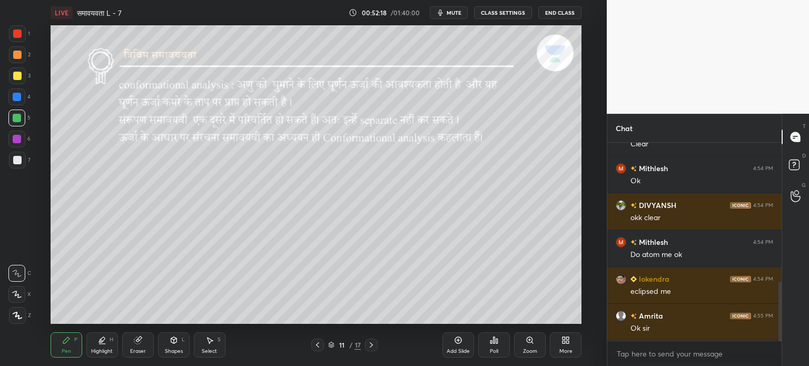
scroll to position [465, 0]
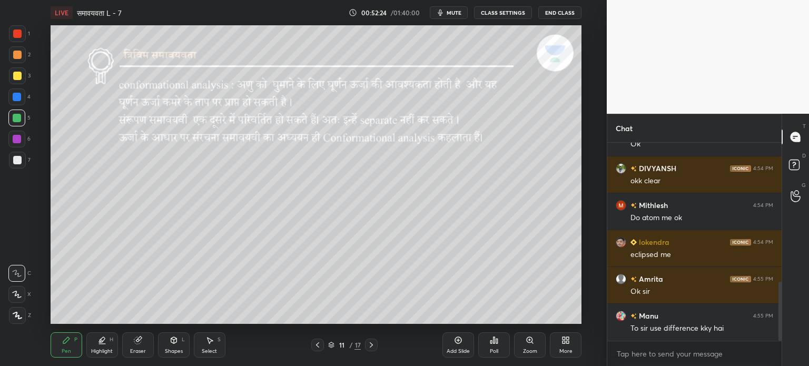
click at [373, 347] on icon at bounding box center [371, 345] width 8 height 8
click at [319, 345] on icon at bounding box center [317, 345] width 8 height 8
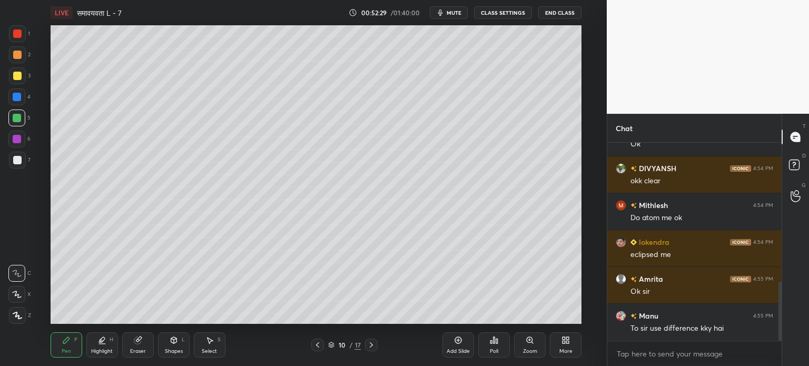
click at [374, 345] on icon at bounding box center [371, 345] width 8 height 8
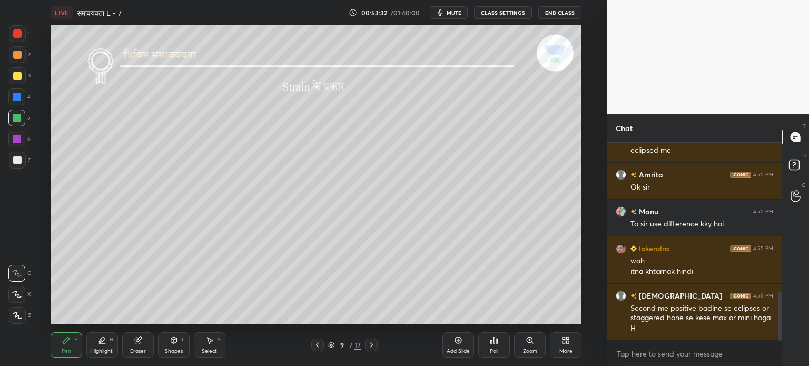
scroll to position [607, 0]
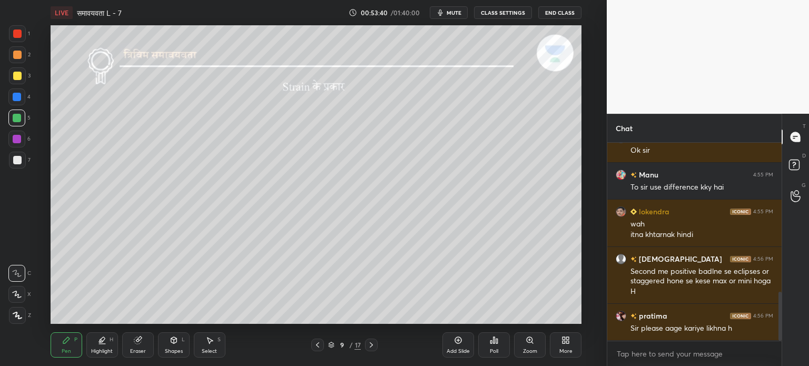
click at [372, 339] on div at bounding box center [371, 345] width 13 height 13
click at [373, 345] on icon at bounding box center [371, 345] width 8 height 8
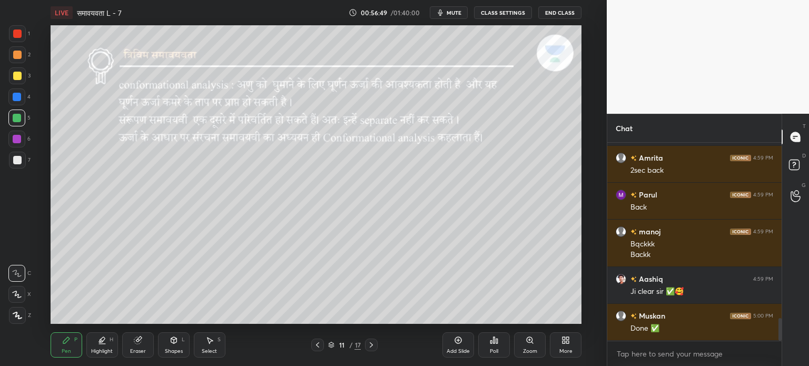
scroll to position [1548, 0]
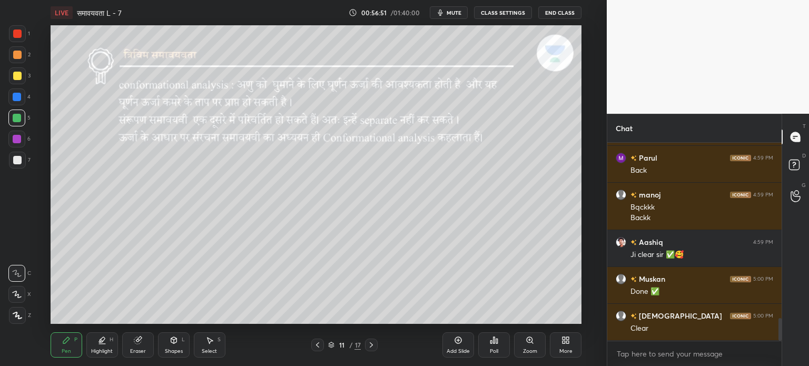
click at [370, 343] on icon at bounding box center [371, 344] width 3 height 5
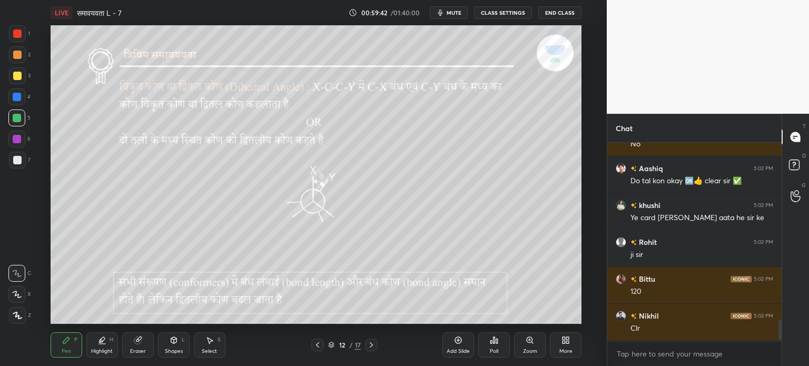
scroll to position [1722, 0]
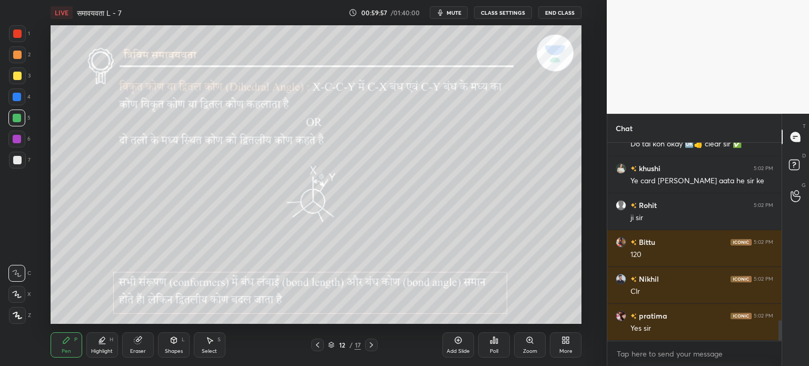
click at [17, 77] on div at bounding box center [17, 76] width 8 height 8
click at [17, 99] on div at bounding box center [17, 97] width 8 height 8
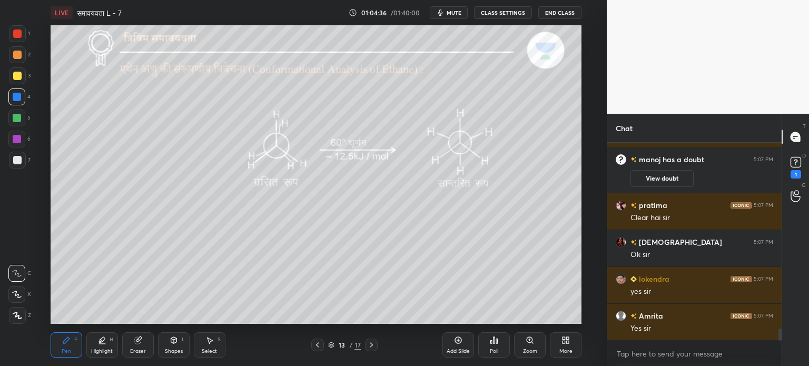
scroll to position [2996, 0]
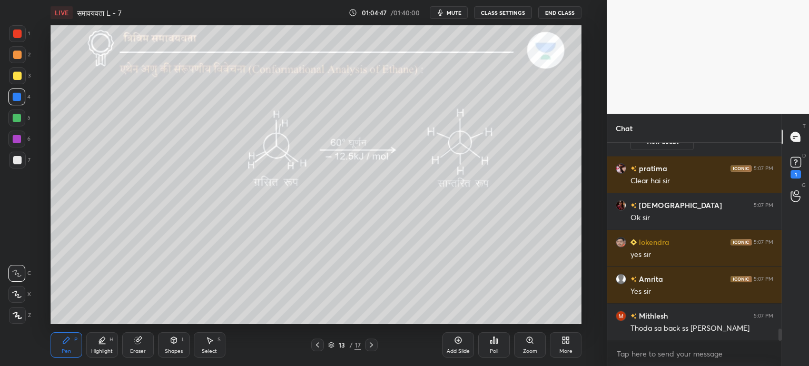
click at [318, 345] on icon at bounding box center [317, 345] width 8 height 8
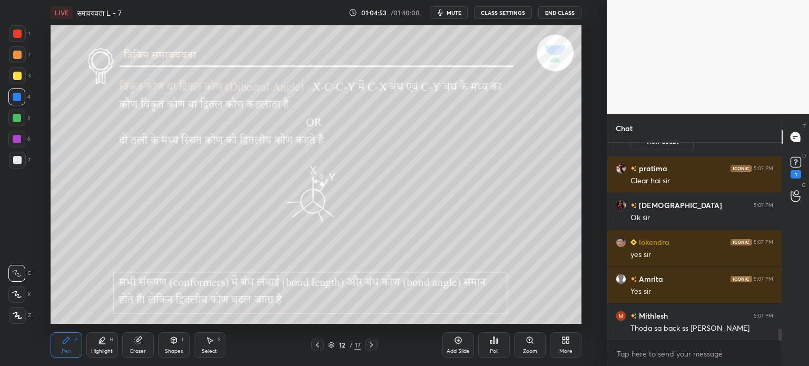
scroll to position [3033, 0]
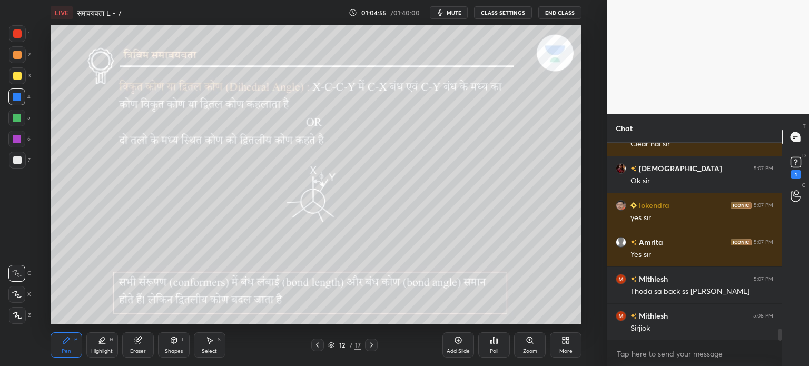
click at [369, 347] on icon at bounding box center [371, 345] width 8 height 8
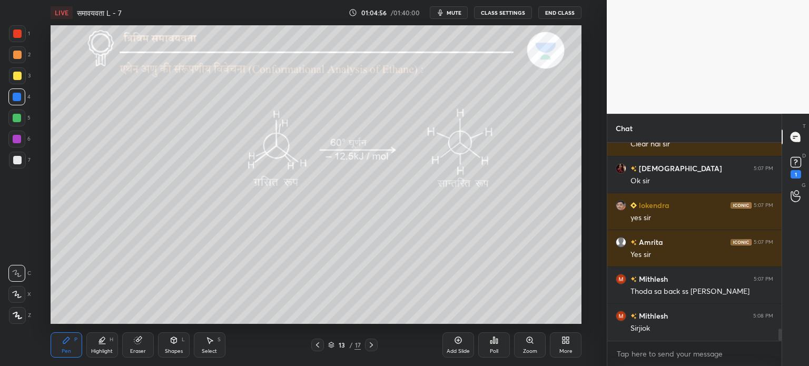
click at [371, 344] on icon at bounding box center [371, 345] width 8 height 8
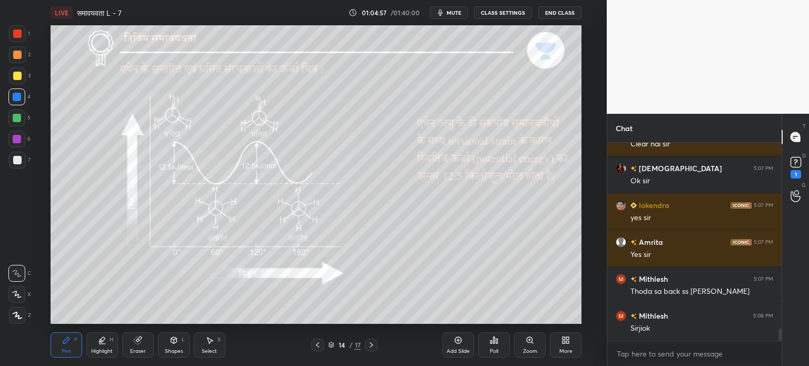
click at [321, 344] on icon at bounding box center [317, 345] width 8 height 8
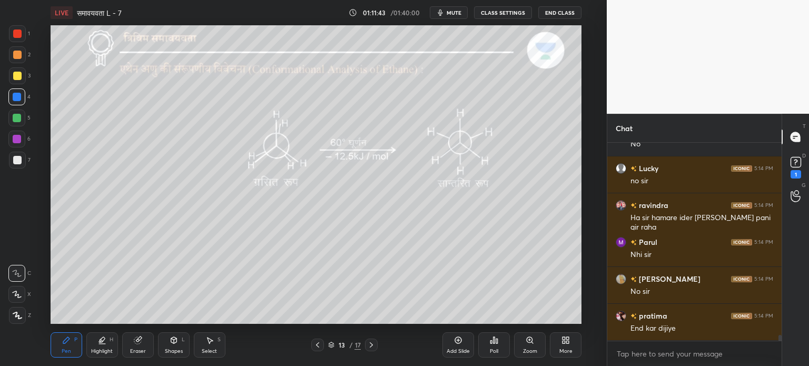
scroll to position [6939, 0]
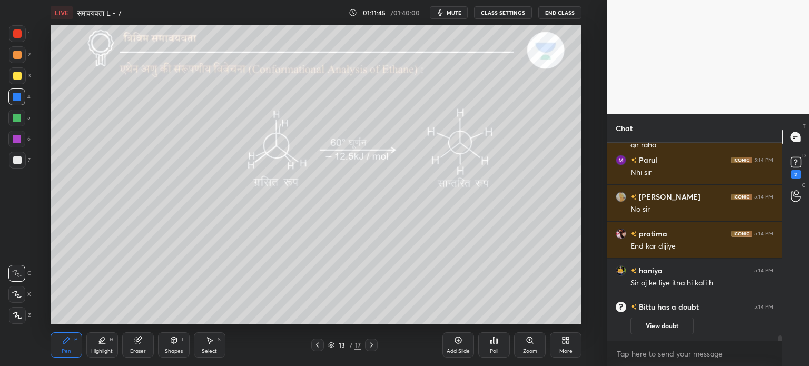
click at [365, 349] on div at bounding box center [371, 345] width 13 height 13
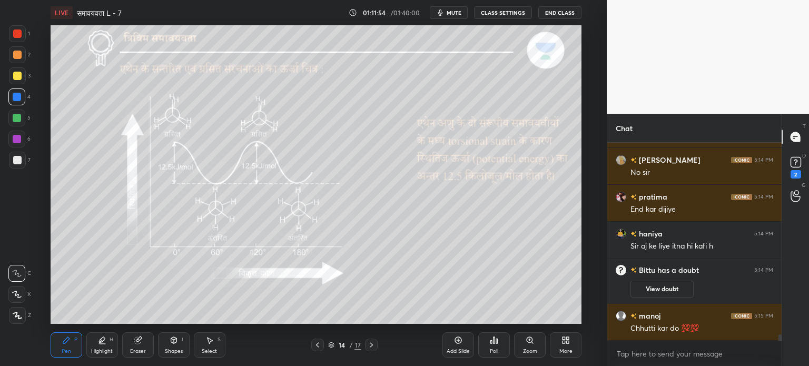
scroll to position [5828, 0]
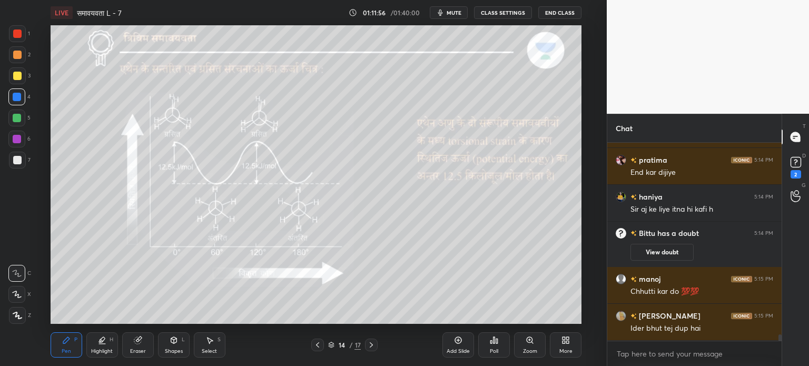
click at [318, 344] on icon at bounding box center [317, 345] width 8 height 8
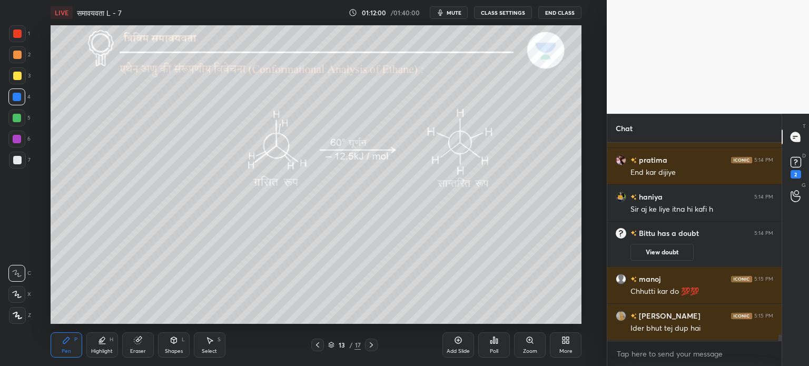
scroll to position [5865, 0]
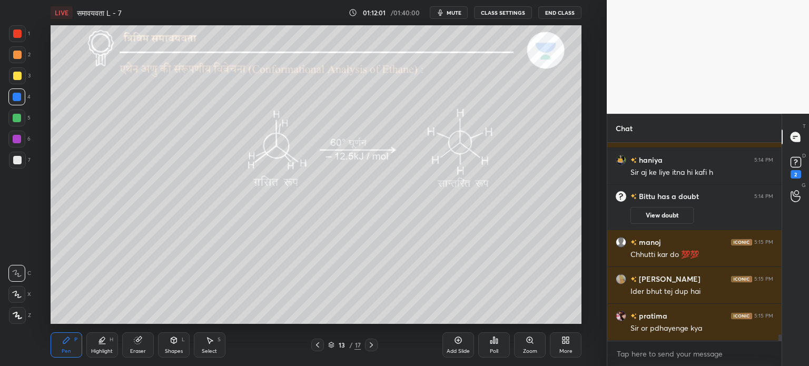
click at [372, 346] on icon at bounding box center [371, 345] width 8 height 8
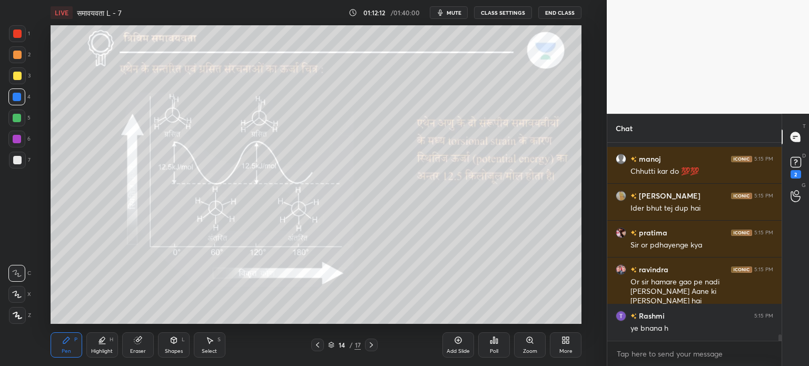
scroll to position [5995, 0]
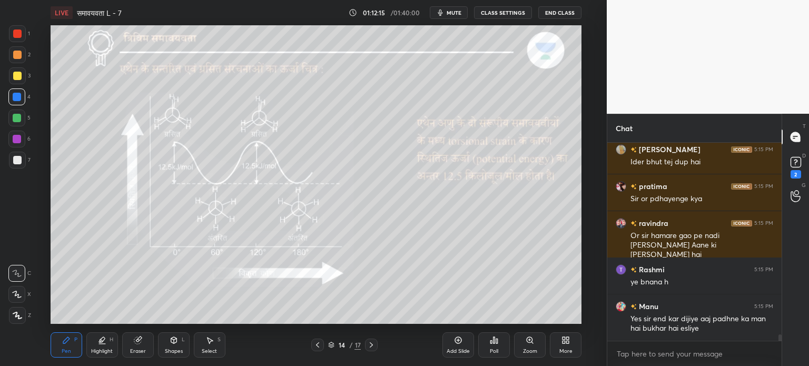
click at [317, 348] on icon at bounding box center [317, 345] width 8 height 8
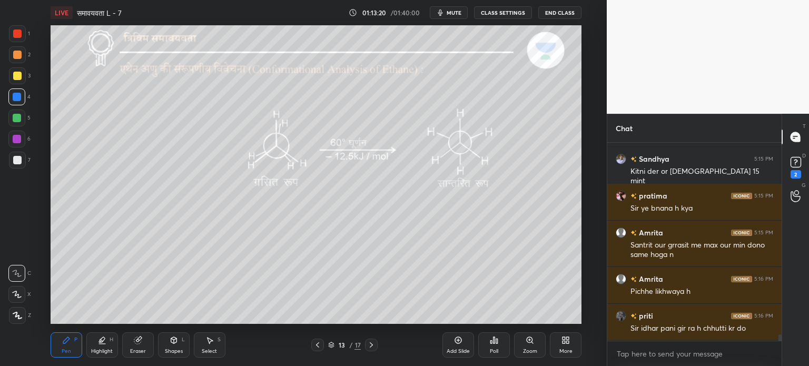
scroll to position [6225, 0]
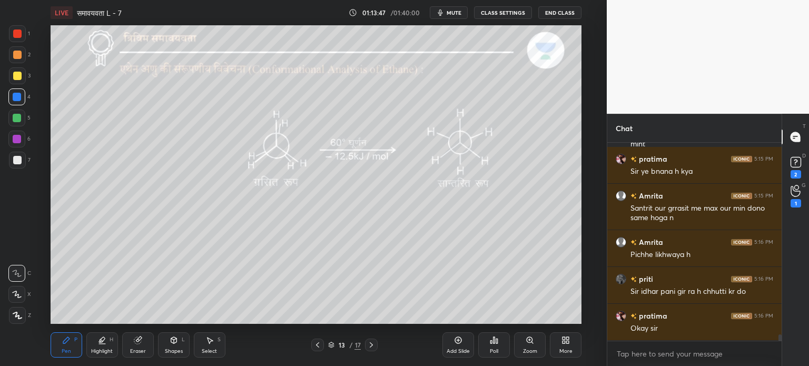
click at [142, 346] on div "Eraser" at bounding box center [138, 344] width 32 height 25
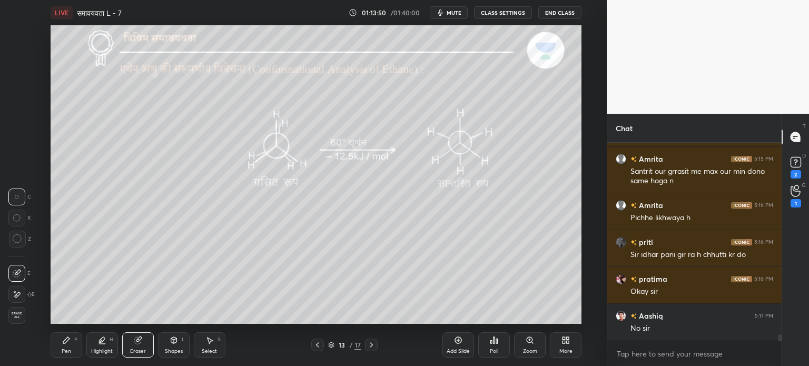
click at [64, 347] on div "Pen P" at bounding box center [67, 344] width 32 height 25
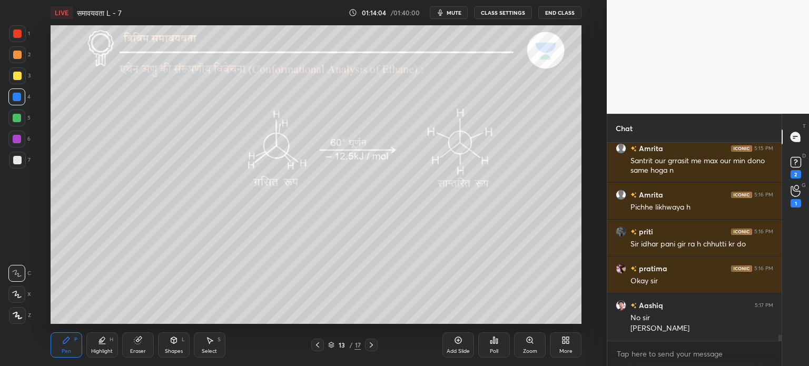
click at [371, 345] on icon at bounding box center [371, 345] width 8 height 8
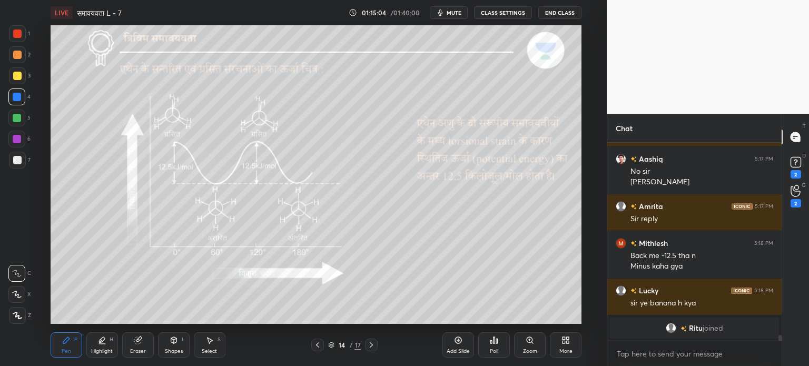
scroll to position [6298, 0]
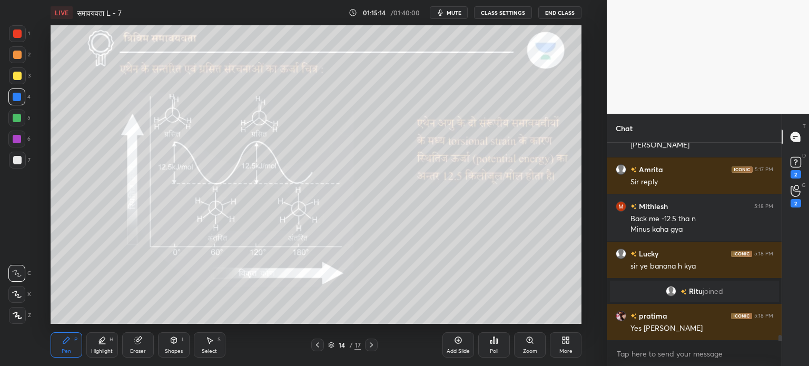
click at [318, 345] on icon at bounding box center [317, 345] width 8 height 8
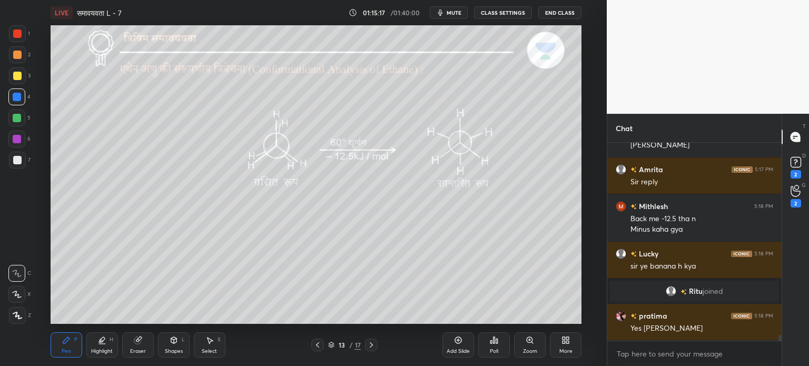
click at [320, 343] on icon at bounding box center [317, 345] width 8 height 8
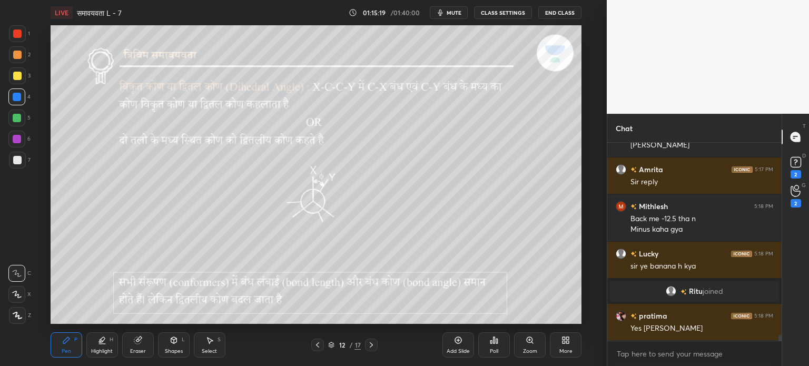
click at [371, 346] on icon at bounding box center [371, 344] width 3 height 5
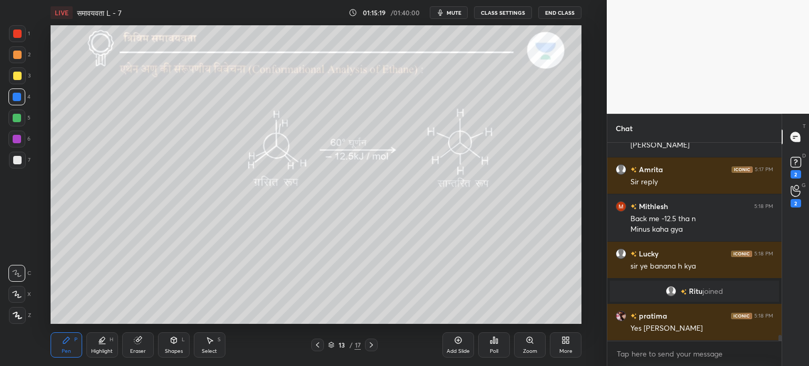
click at [372, 347] on icon at bounding box center [371, 345] width 8 height 8
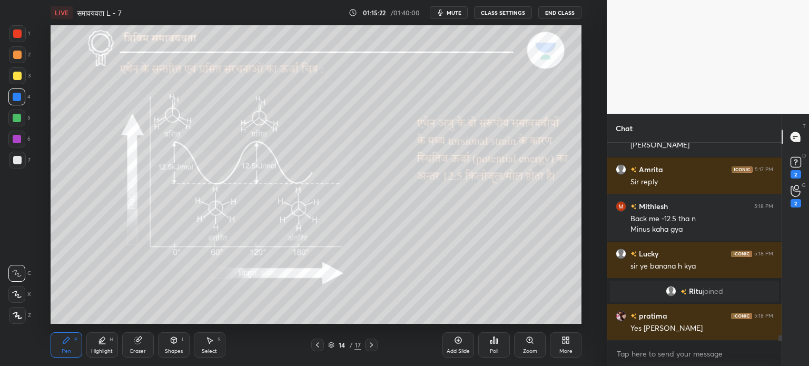
scroll to position [6335, 0]
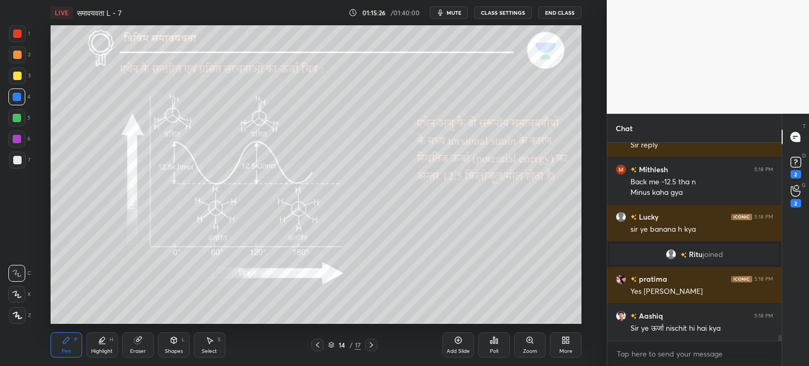
click at [318, 343] on icon at bounding box center [317, 344] width 3 height 5
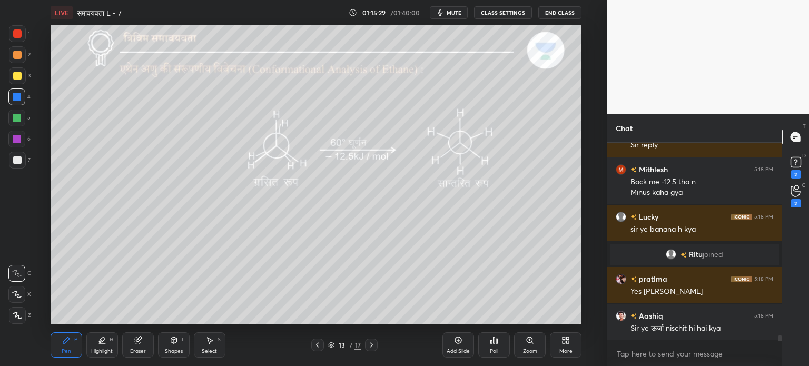
click at [371, 344] on icon at bounding box center [371, 344] width 3 height 5
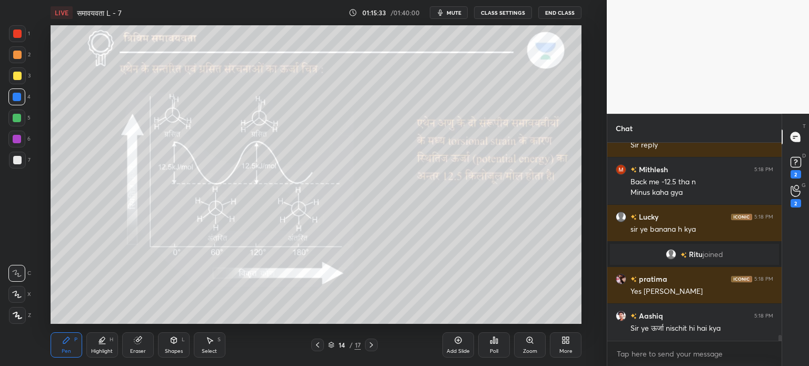
scroll to position [6372, 0]
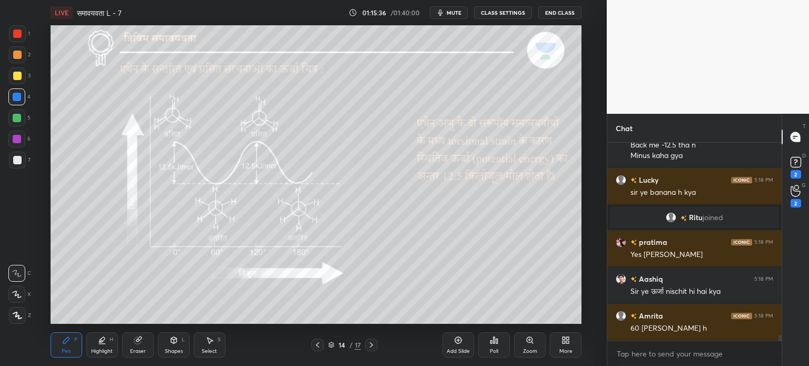
click at [321, 345] on icon at bounding box center [317, 345] width 8 height 8
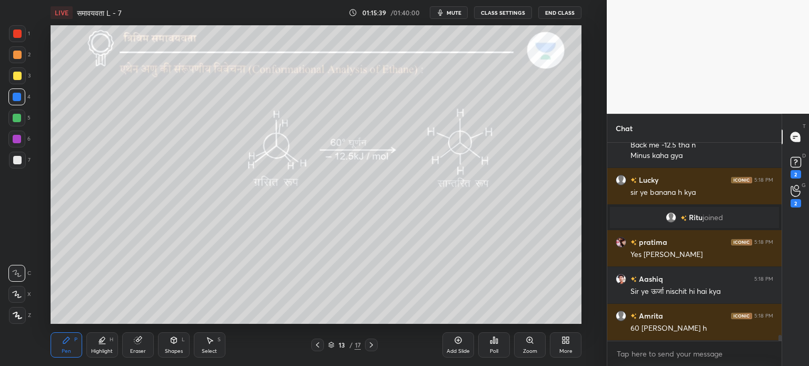
scroll to position [6408, 0]
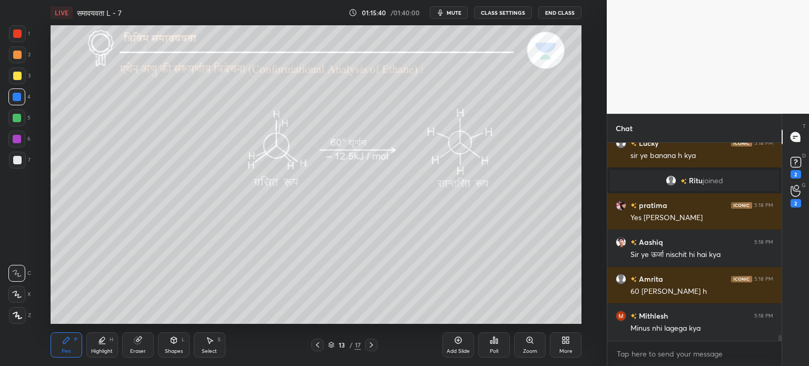
click at [371, 345] on icon at bounding box center [371, 345] width 8 height 8
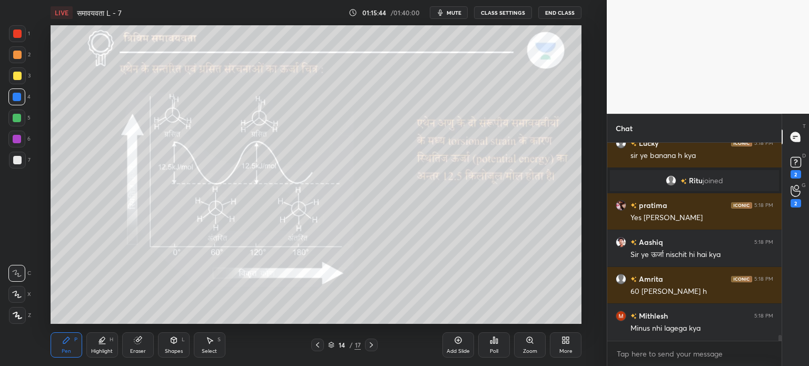
click at [317, 341] on icon at bounding box center [317, 345] width 8 height 8
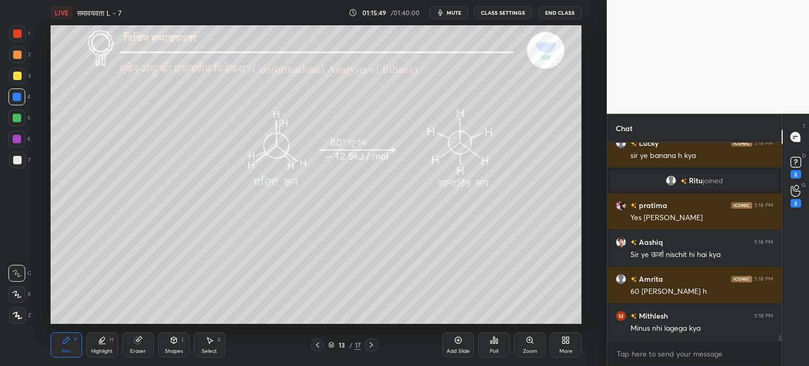
click at [371, 344] on icon at bounding box center [371, 345] width 8 height 8
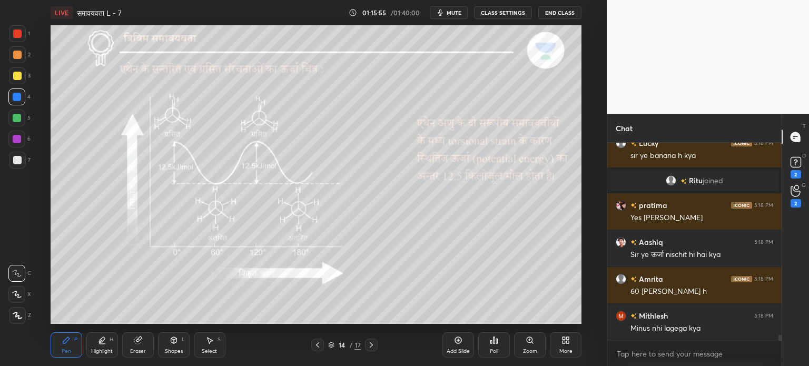
click at [316, 347] on icon at bounding box center [317, 345] width 8 height 8
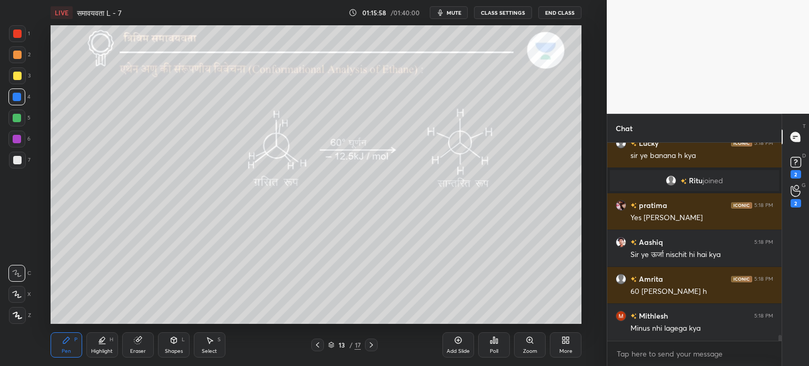
click at [369, 345] on icon at bounding box center [371, 345] width 8 height 8
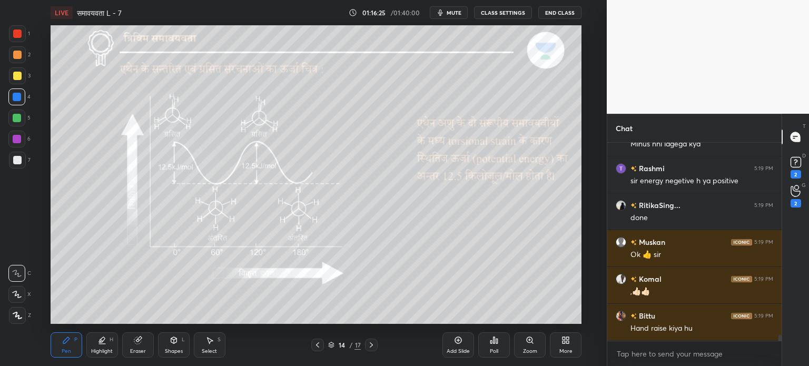
scroll to position [6630, 0]
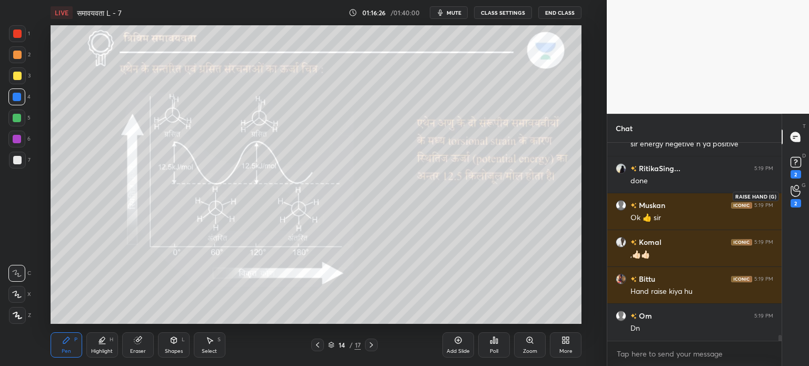
click at [801, 194] on div "2" at bounding box center [795, 195] width 21 height 19
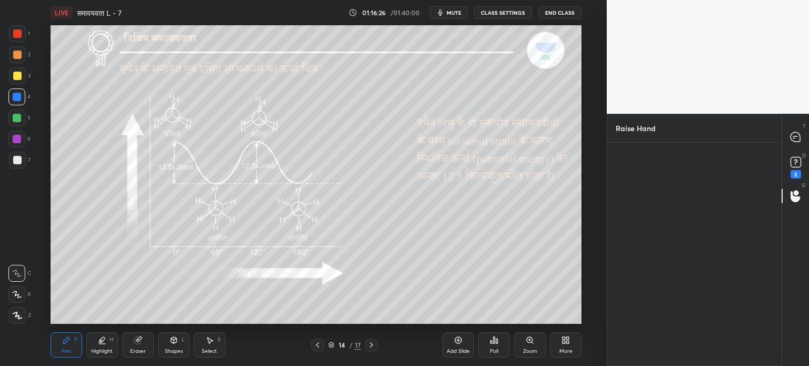
scroll to position [3, 3]
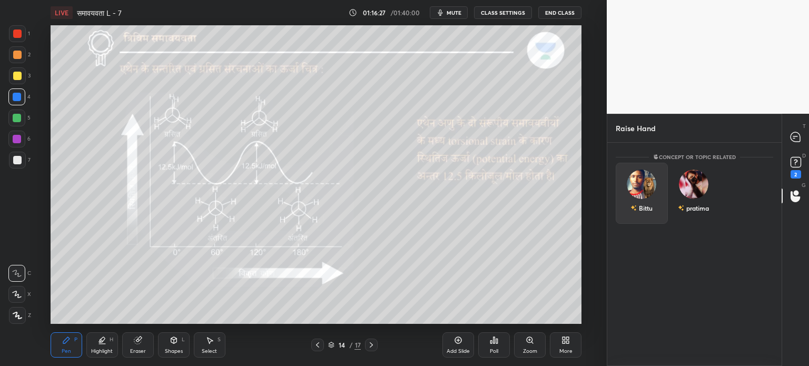
click at [653, 185] on div "Bittu" at bounding box center [641, 193] width 52 height 61
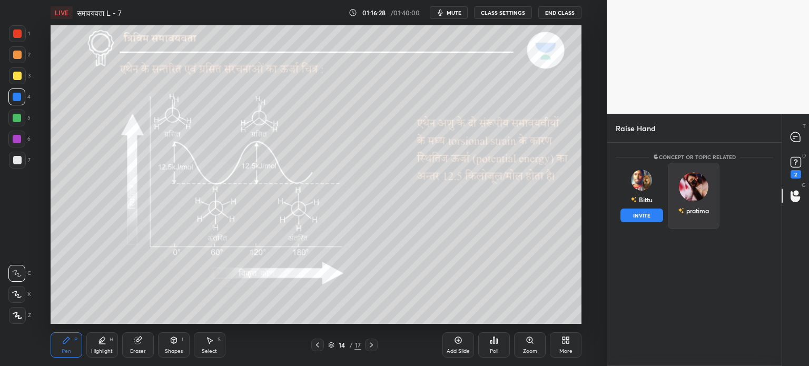
click at [642, 218] on button "INVITE" at bounding box center [641, 215] width 43 height 14
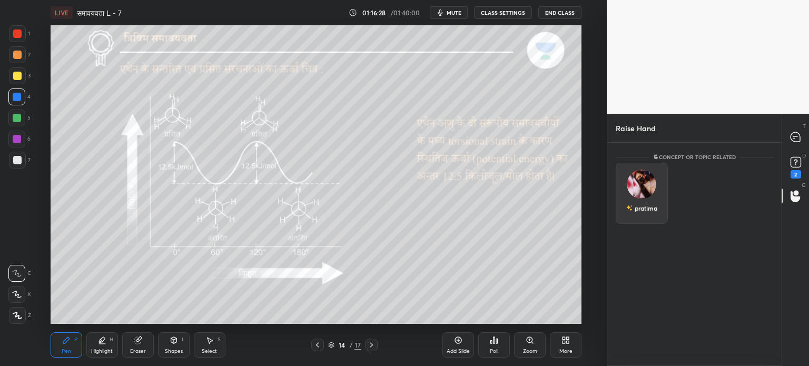
scroll to position [3, 3]
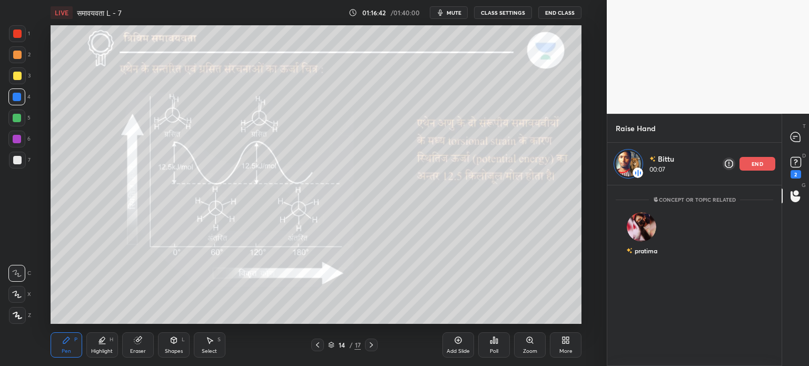
click at [321, 344] on icon at bounding box center [317, 345] width 8 height 8
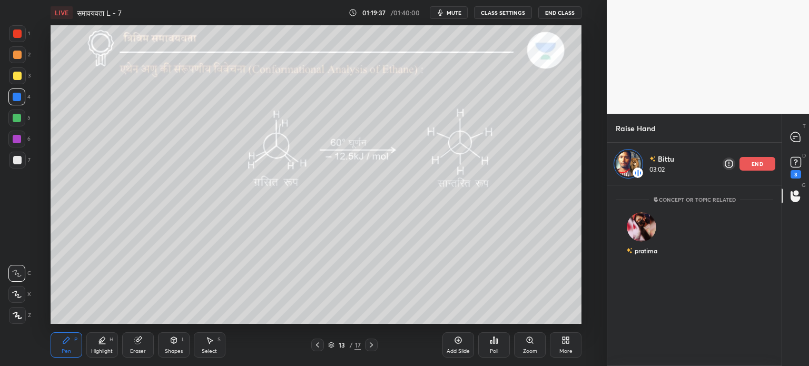
click at [752, 161] on p "end" at bounding box center [757, 163] width 12 height 5
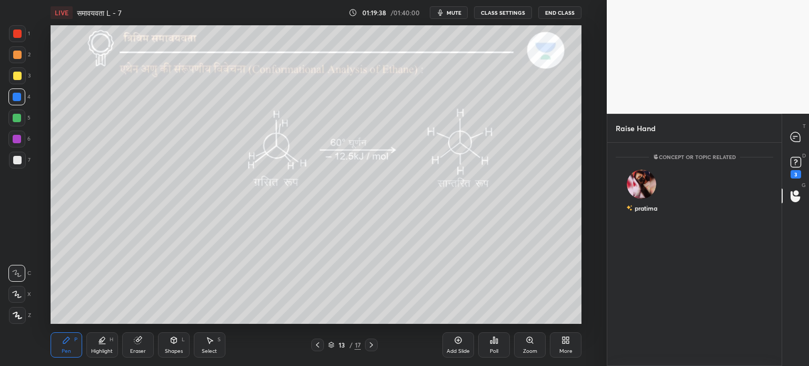
scroll to position [220, 171]
click at [640, 192] on div "[PERSON_NAME] INVITE" at bounding box center [641, 196] width 52 height 66
click at [656, 209] on button "INVITE" at bounding box center [641, 215] width 43 height 14
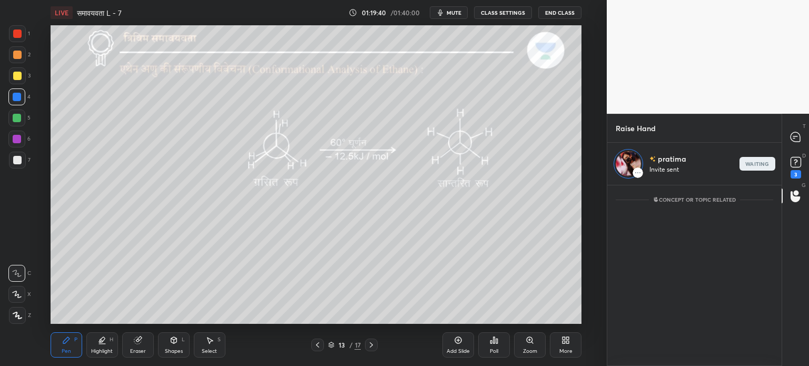
scroll to position [3, 3]
click at [798, 125] on div "T Messages (T)" at bounding box center [795, 136] width 27 height 29
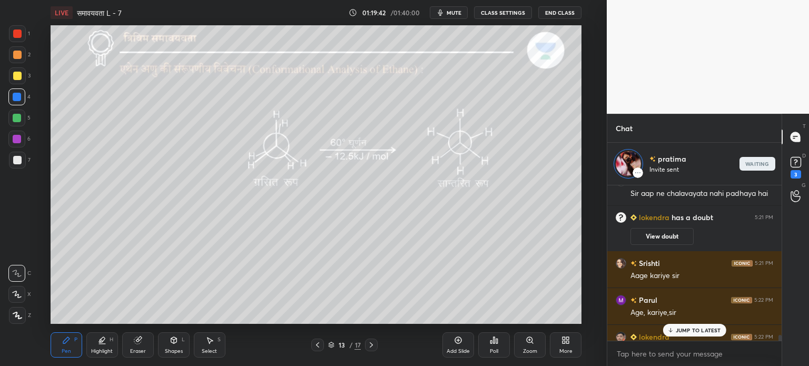
scroll to position [7346, 0]
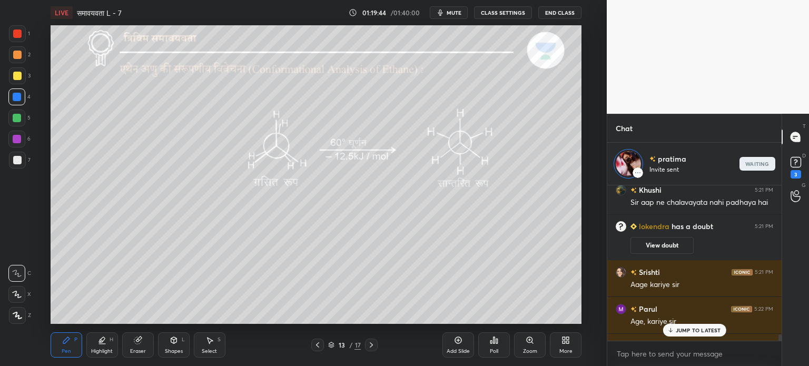
click at [369, 342] on icon at bounding box center [371, 345] width 8 height 8
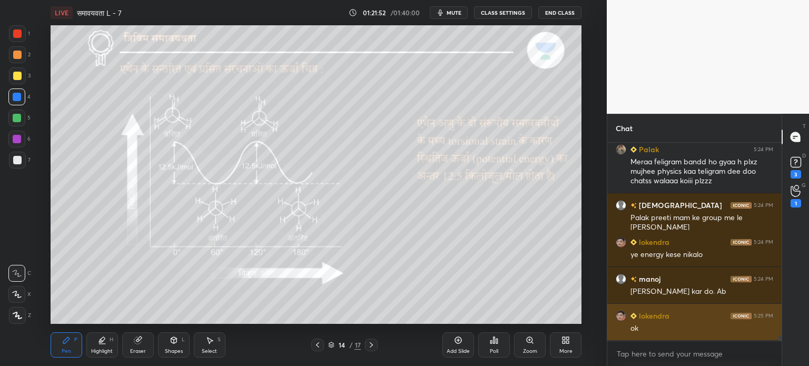
scroll to position [7552, 0]
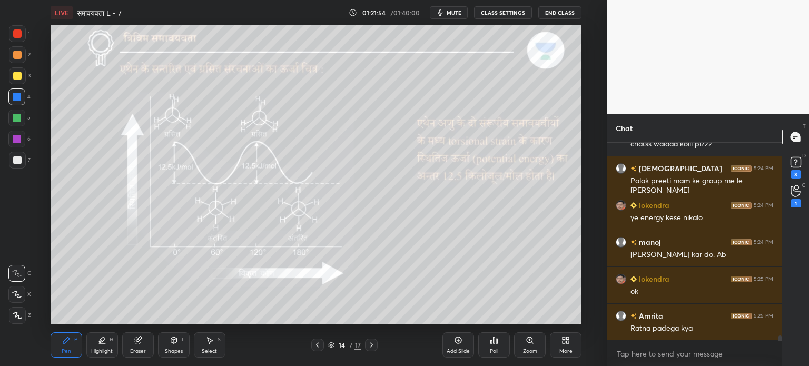
click at [374, 342] on icon at bounding box center [371, 345] width 8 height 8
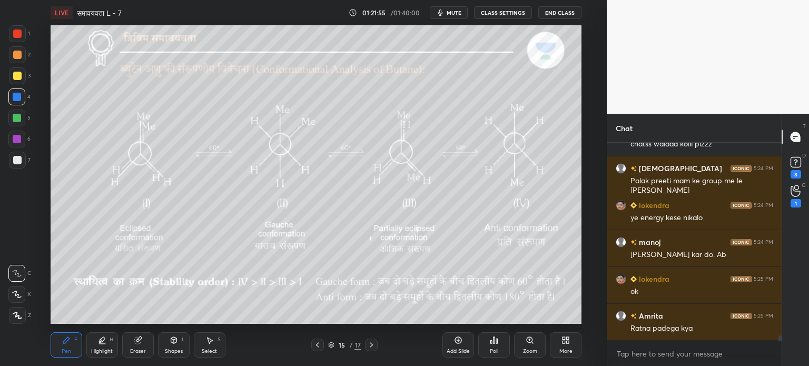
scroll to position [7598, 0]
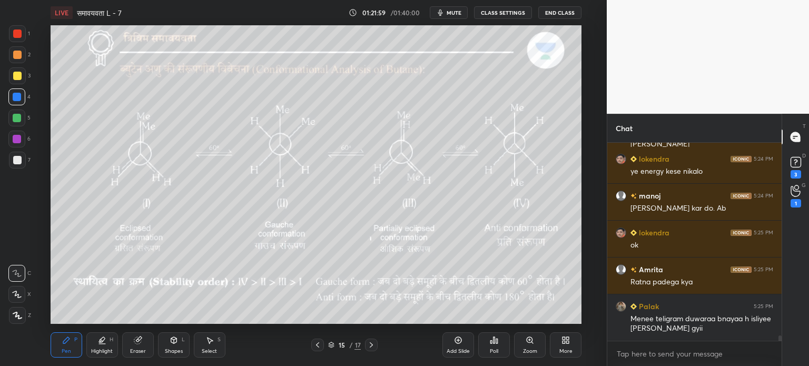
click at [319, 345] on icon at bounding box center [317, 345] width 8 height 8
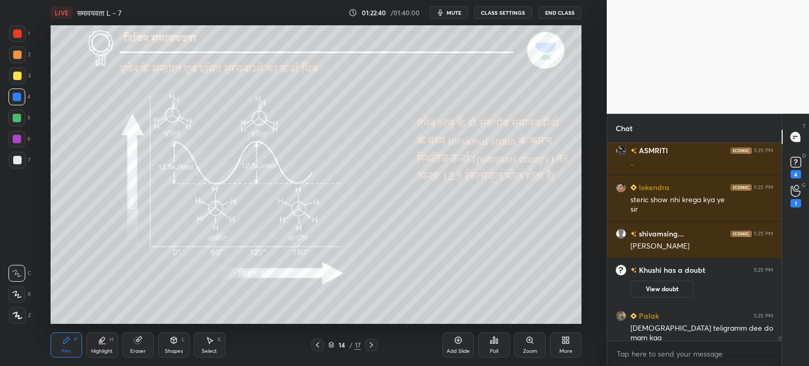
scroll to position [7705, 0]
click at [134, 345] on div "Eraser" at bounding box center [138, 344] width 32 height 25
click at [72, 345] on div "Pen P" at bounding box center [67, 344] width 32 height 25
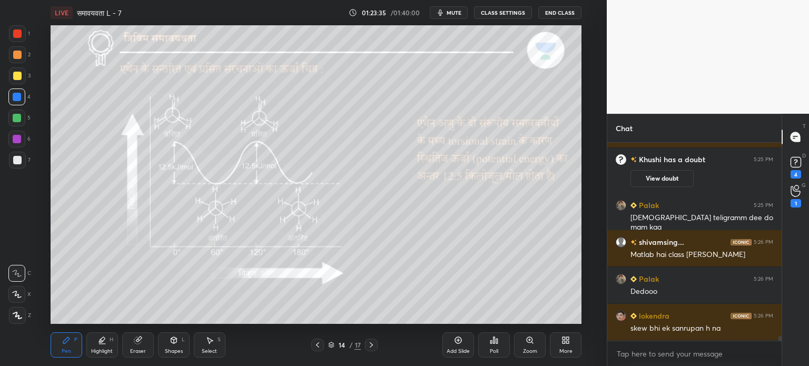
scroll to position [7852, 0]
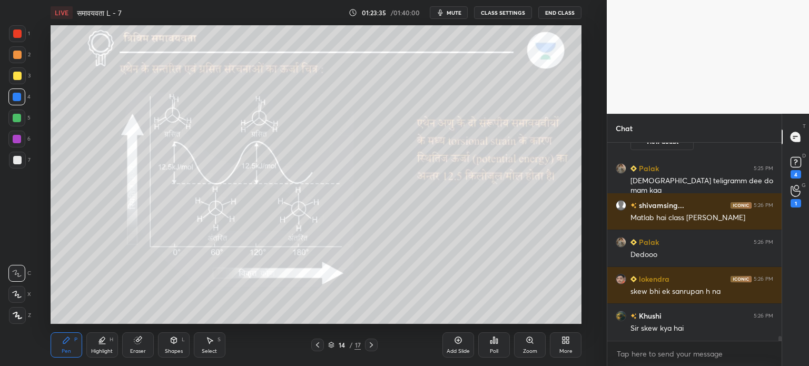
click at [638, 352] on body "1 2 3 4 5 6 7 C X Z C X Z E E Erase all H H LIVE समावयवता L - 7 01:23:35 / 01:4…" at bounding box center [404, 183] width 809 height 366
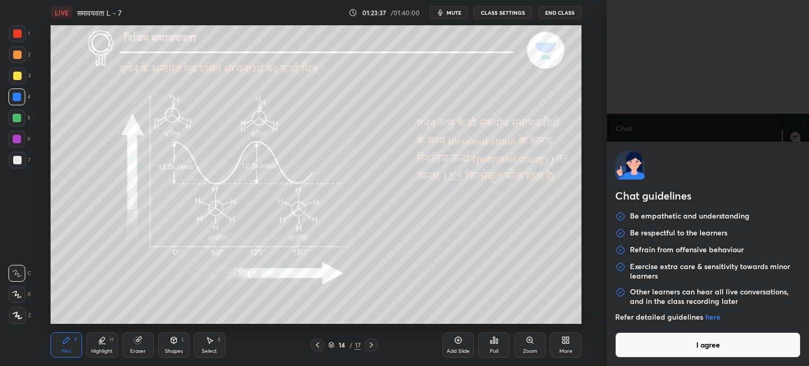
click at [692, 341] on button "I agree" at bounding box center [707, 344] width 185 height 25
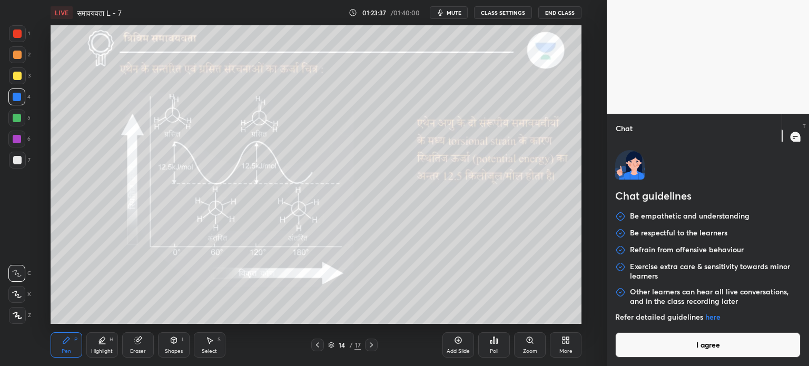
type textarea "x"
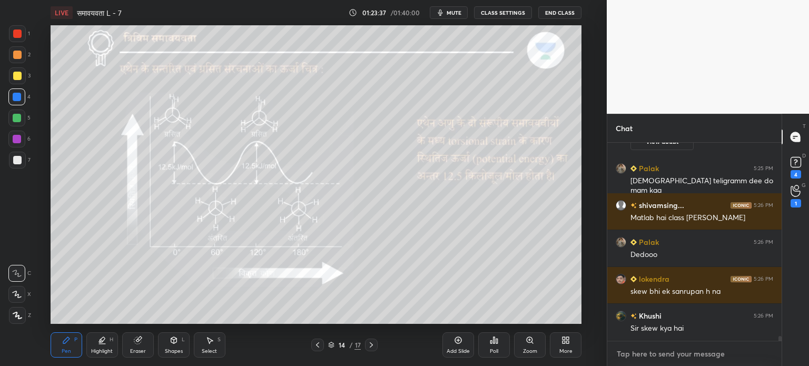
scroll to position [7889, 0]
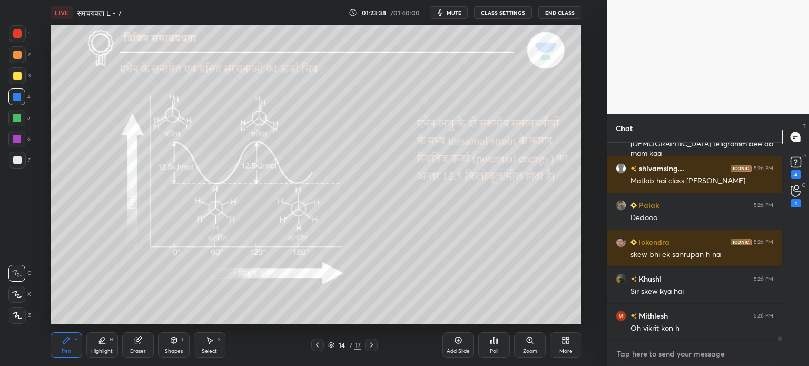
click at [649, 351] on textarea at bounding box center [693, 353] width 157 height 17
paste textarea "[URL][DOMAIN_NAME]"
type textarea "[URL][DOMAIN_NAME]"
type textarea "x"
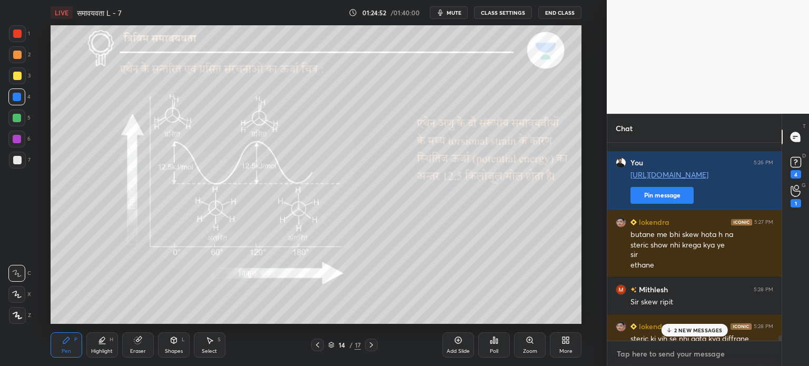
scroll to position [8089, 0]
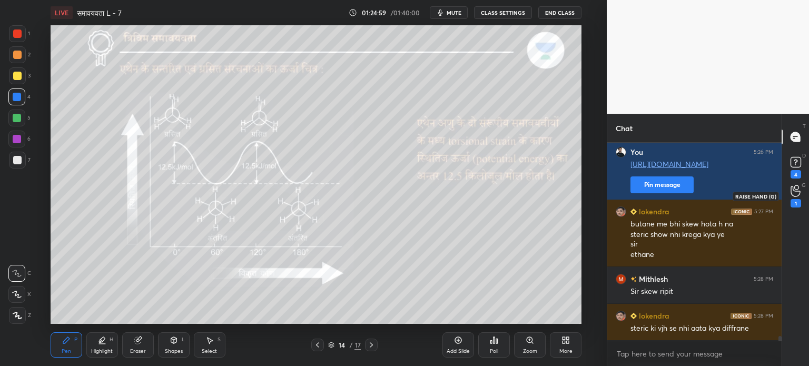
click at [798, 200] on div "1" at bounding box center [795, 203] width 11 height 8
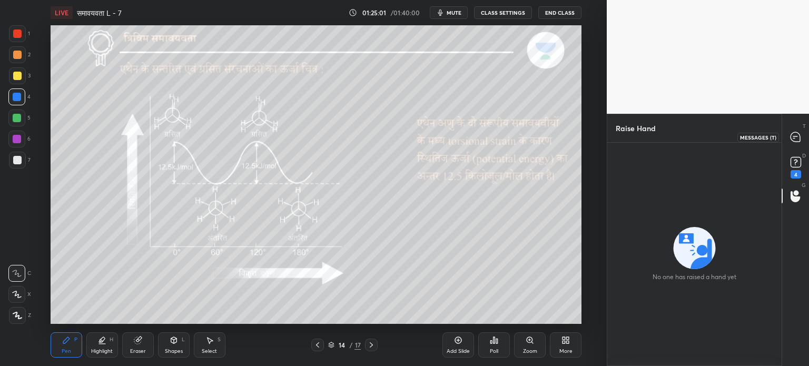
click at [798, 142] on icon at bounding box center [795, 137] width 11 height 11
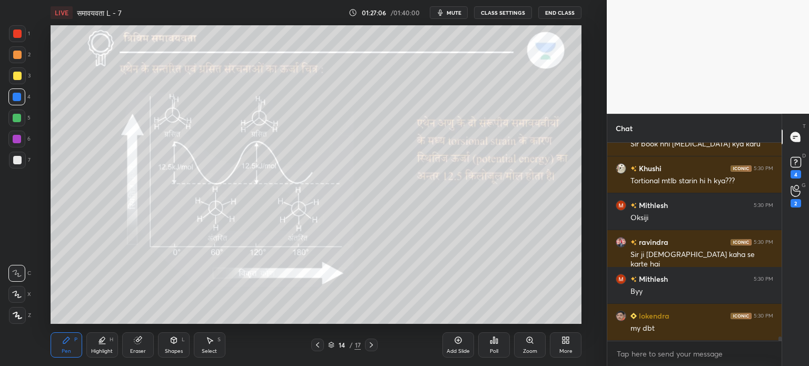
scroll to position [9286, 0]
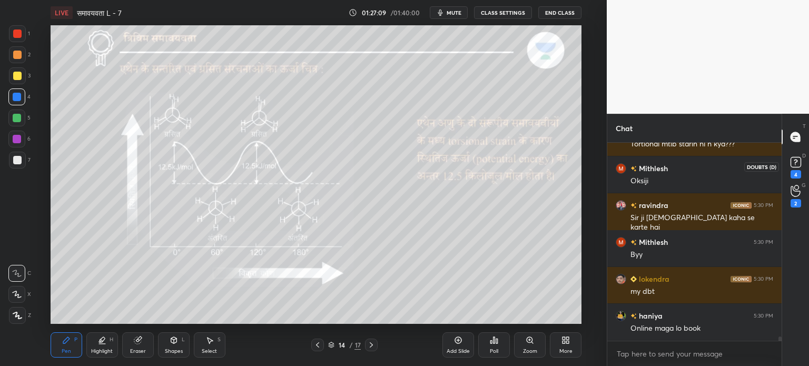
click at [796, 157] on rect at bounding box center [795, 162] width 10 height 10
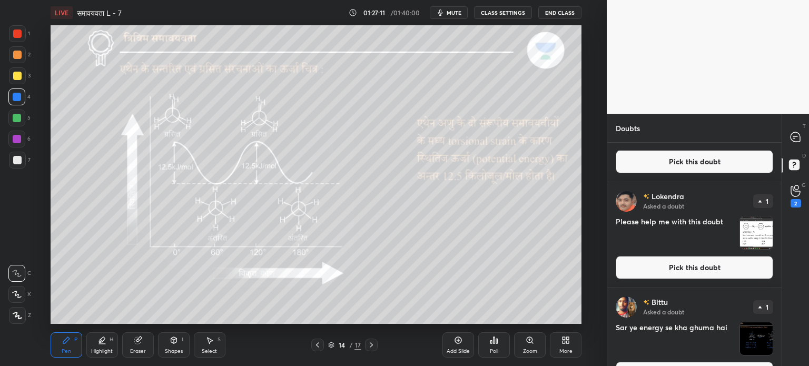
scroll to position [0, 0]
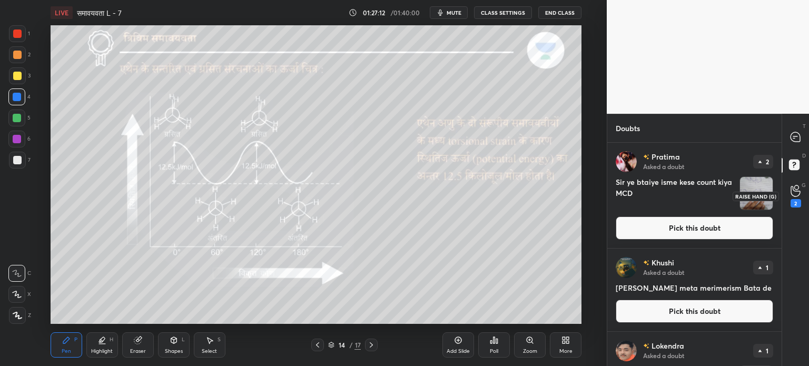
click at [796, 193] on icon at bounding box center [795, 191] width 10 height 12
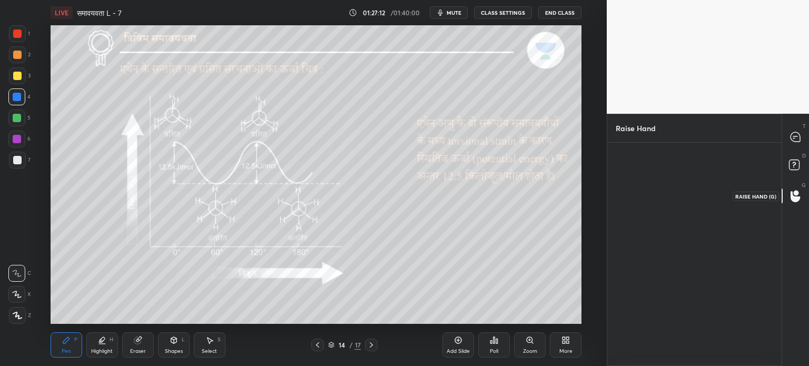
scroll to position [3, 3]
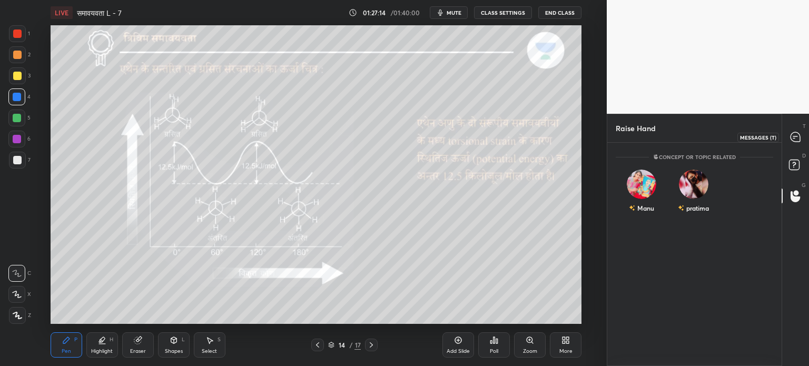
click at [796, 141] on icon at bounding box center [794, 136] width 9 height 9
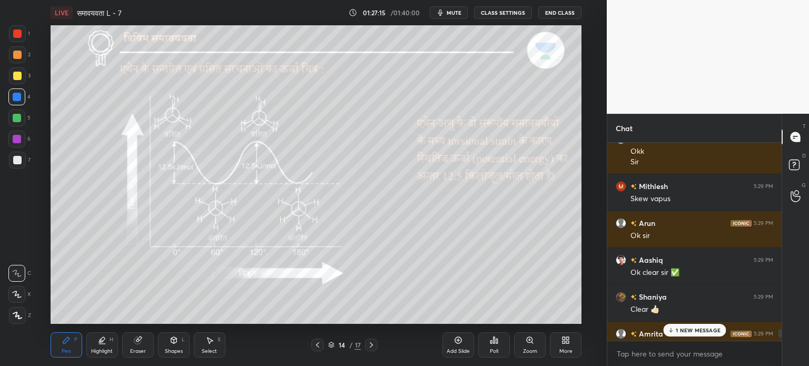
scroll to position [8707, 0]
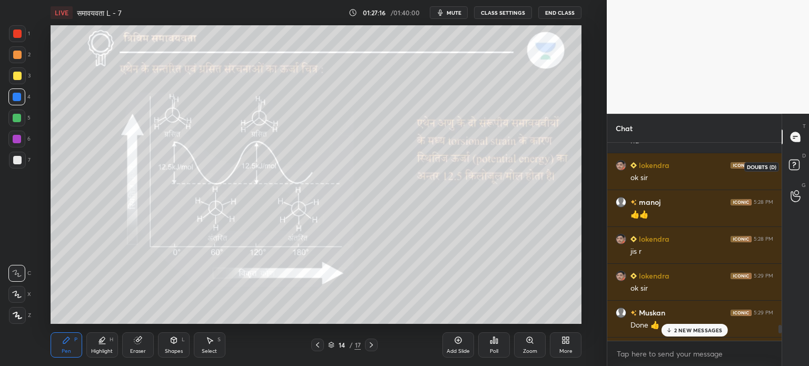
click at [802, 167] on icon at bounding box center [795, 166] width 19 height 19
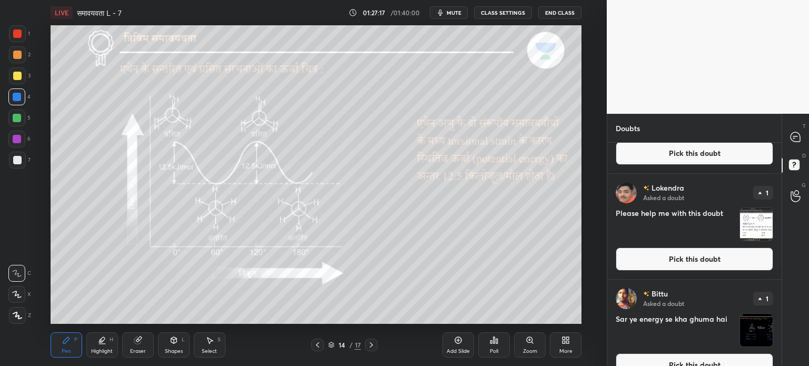
scroll to position [0, 0]
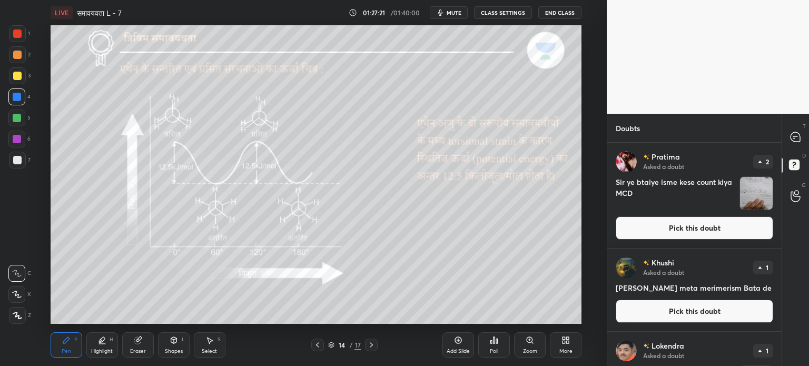
click at [750, 192] on img "grid" at bounding box center [756, 193] width 33 height 33
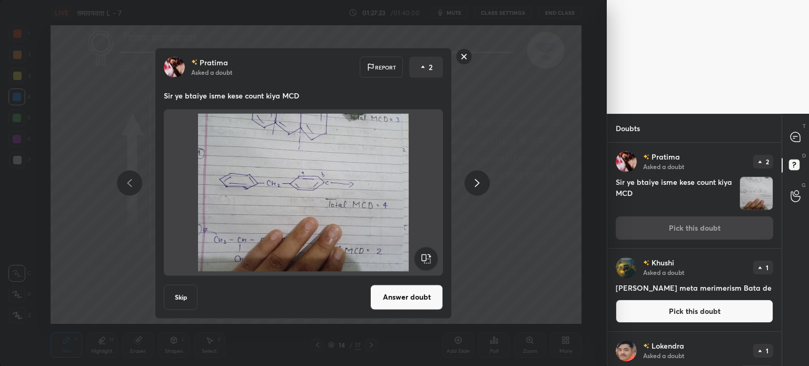
click at [396, 296] on button "Answer doubt" at bounding box center [406, 296] width 73 height 25
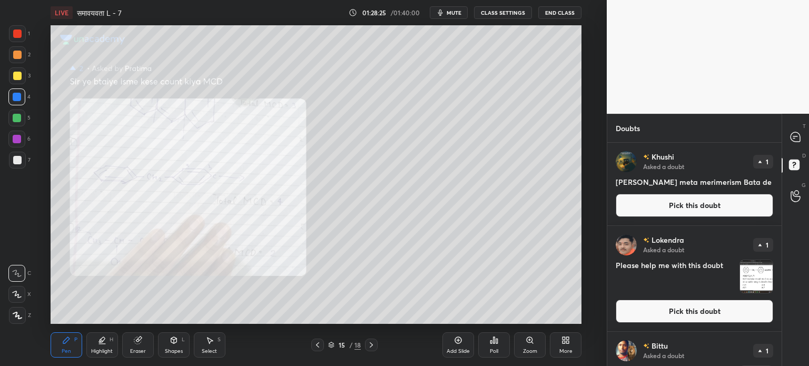
click at [684, 205] on button "Pick this doubt" at bounding box center [693, 205] width 157 height 23
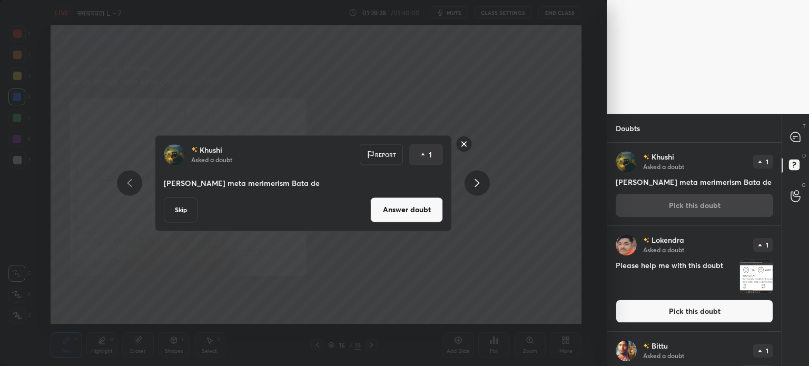
click at [419, 218] on button "Answer doubt" at bounding box center [406, 209] width 73 height 25
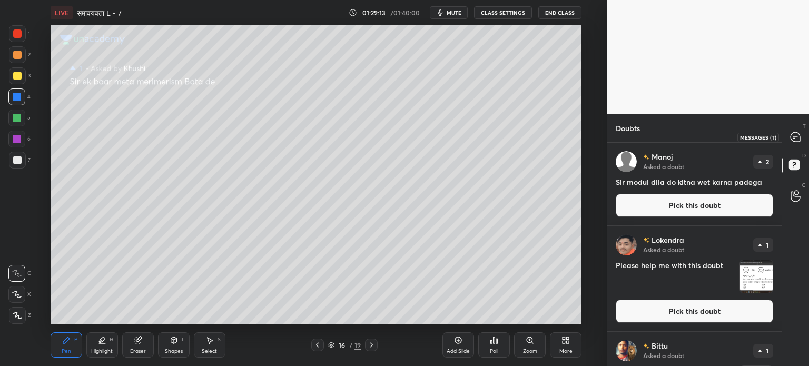
click at [794, 140] on icon at bounding box center [794, 136] width 9 height 9
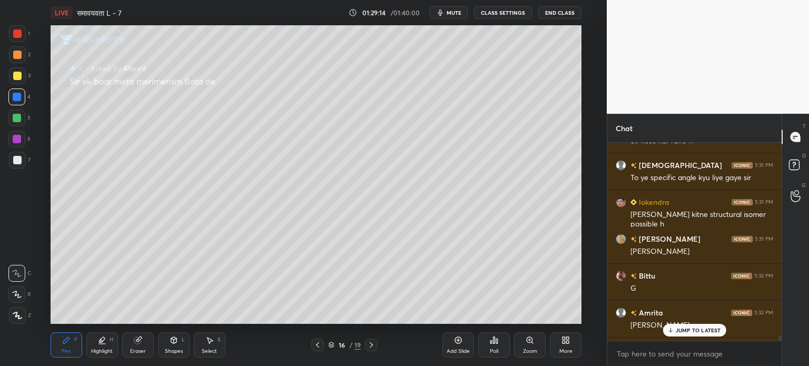
scroll to position [9824, 0]
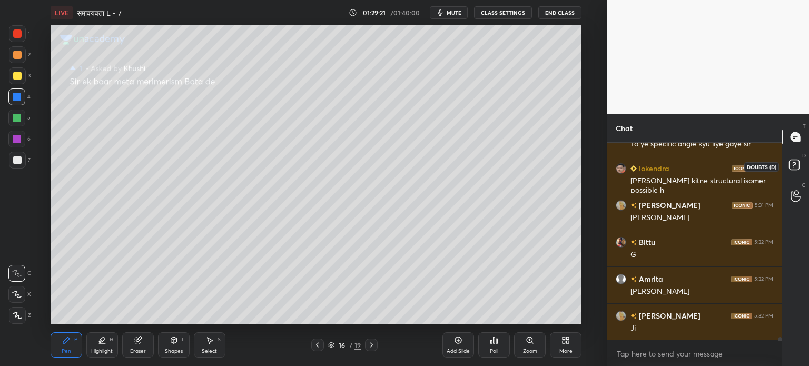
click at [796, 164] on rect at bounding box center [794, 165] width 10 height 10
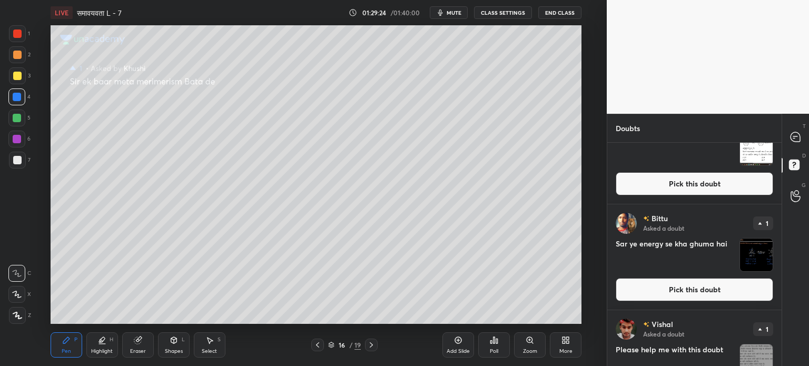
scroll to position [0, 0]
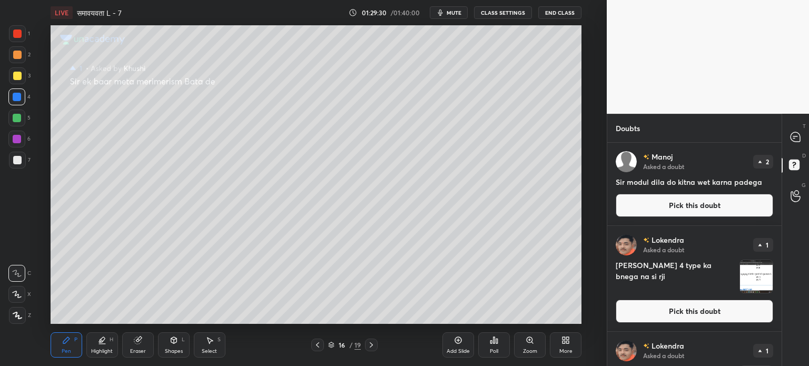
click at [687, 201] on button "Pick this doubt" at bounding box center [693, 205] width 157 height 23
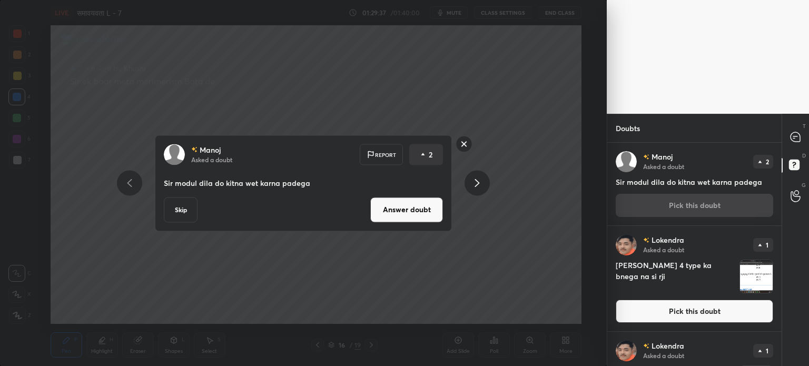
click at [189, 213] on button "Skip" at bounding box center [181, 209] width 34 height 25
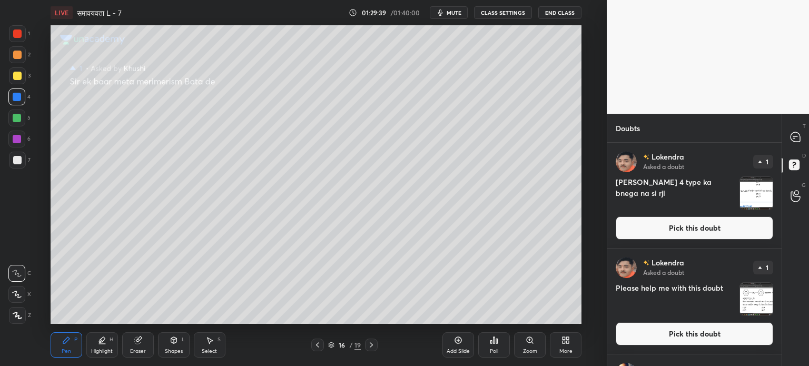
click at [760, 198] on img "grid" at bounding box center [756, 193] width 33 height 33
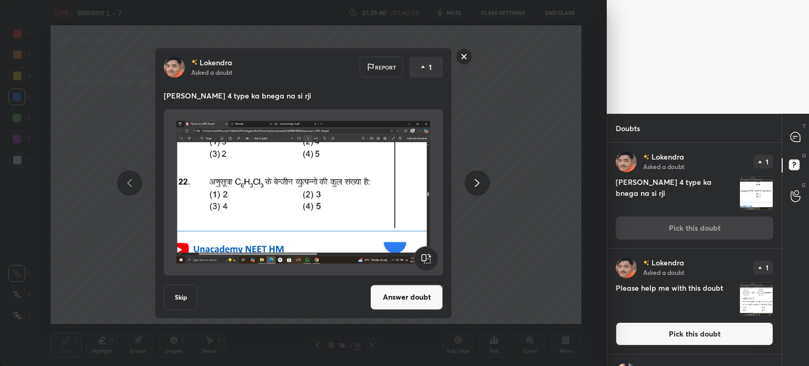
click at [728, 297] on h4 "Please help me with this doubt" at bounding box center [675, 299] width 120 height 34
click at [751, 299] on img "grid" at bounding box center [756, 299] width 33 height 33
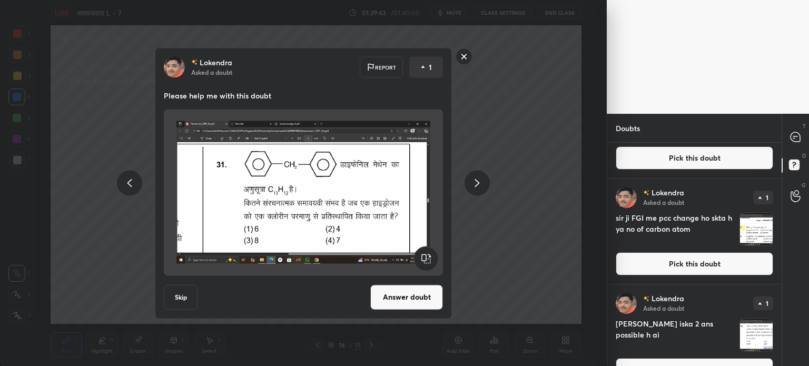
scroll to position [834, 0]
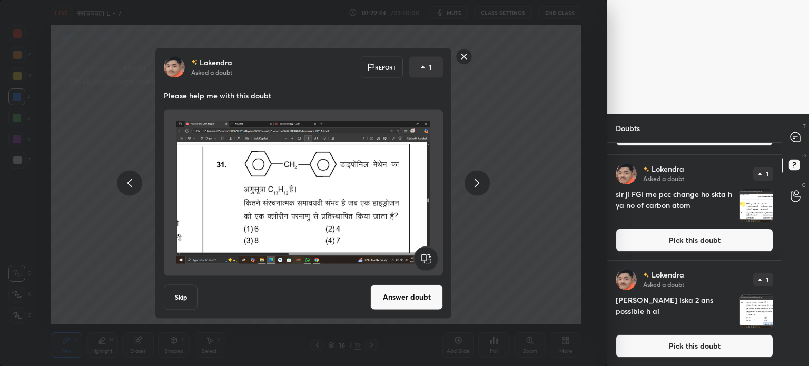
click at [748, 315] on img "grid" at bounding box center [756, 311] width 33 height 33
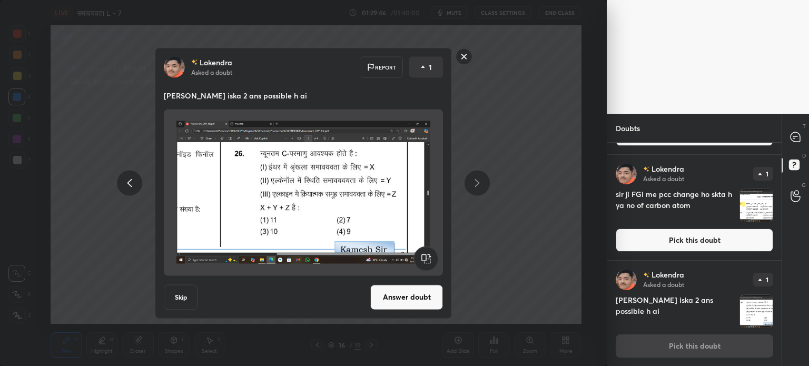
click at [434, 295] on button "Answer doubt" at bounding box center [406, 296] width 73 height 25
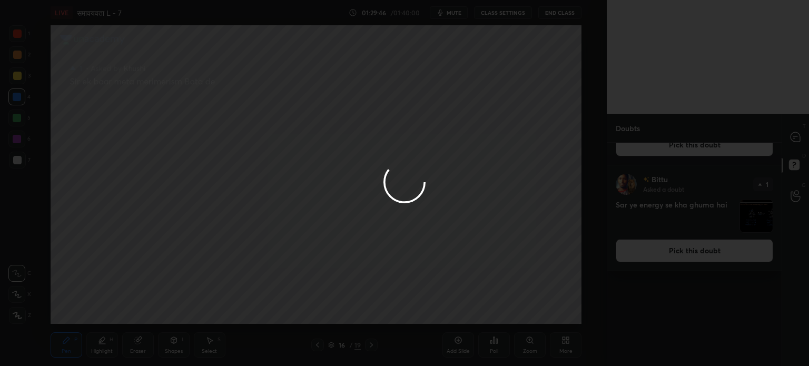
scroll to position [0, 0]
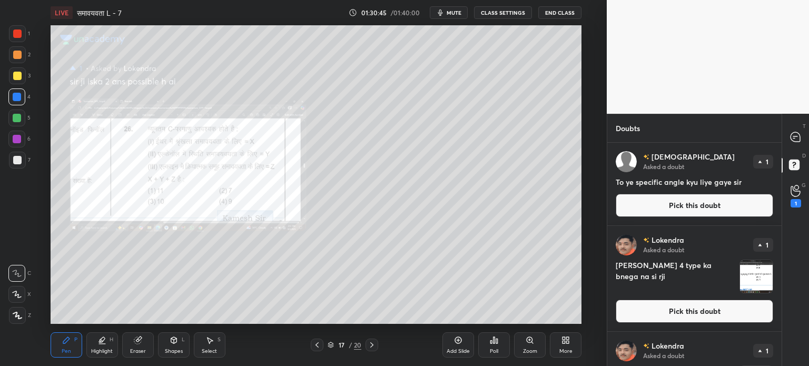
click at [141, 349] on div "Eraser" at bounding box center [138, 351] width 16 height 5
click at [68, 342] on icon at bounding box center [66, 340] width 8 height 8
click at [796, 132] on icon at bounding box center [794, 136] width 9 height 9
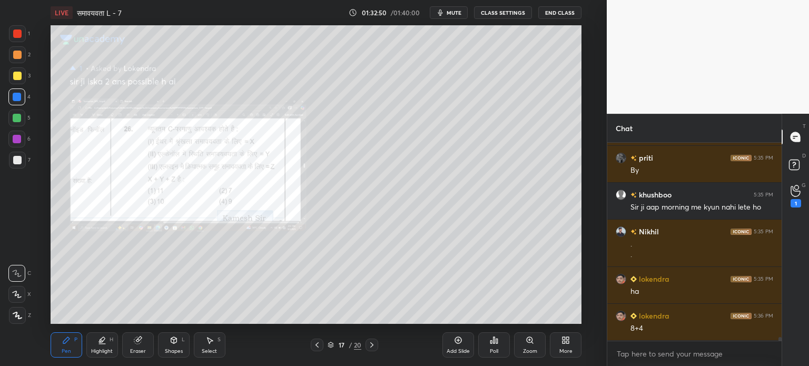
scroll to position [10817, 0]
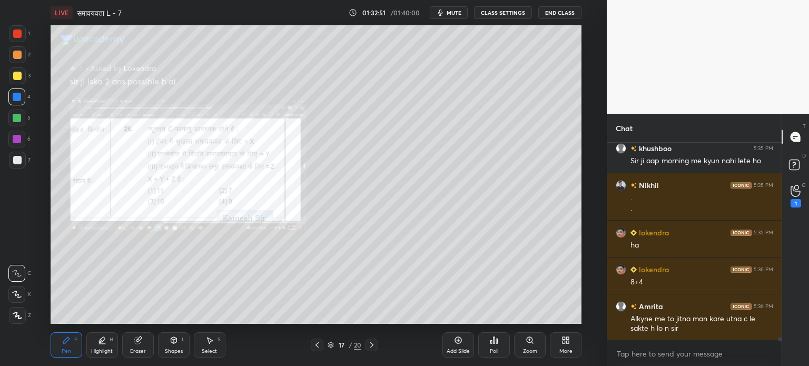
click at [136, 343] on icon at bounding box center [137, 340] width 7 height 7
click at [68, 349] on div "Pen" at bounding box center [66, 351] width 9 height 5
click at [133, 349] on div "Eraser" at bounding box center [138, 351] width 16 height 5
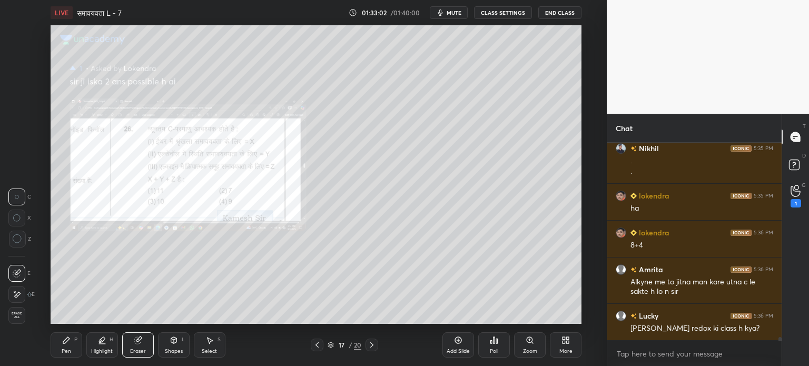
click at [66, 342] on icon at bounding box center [66, 340] width 6 height 6
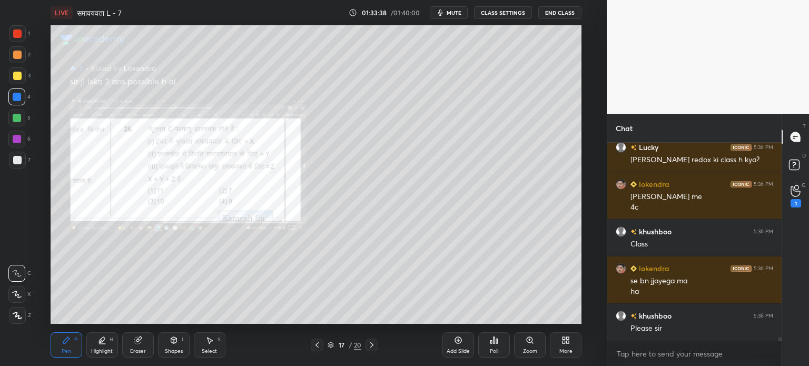
scroll to position [11069, 0]
click at [172, 345] on div "Shapes L" at bounding box center [174, 344] width 32 height 25
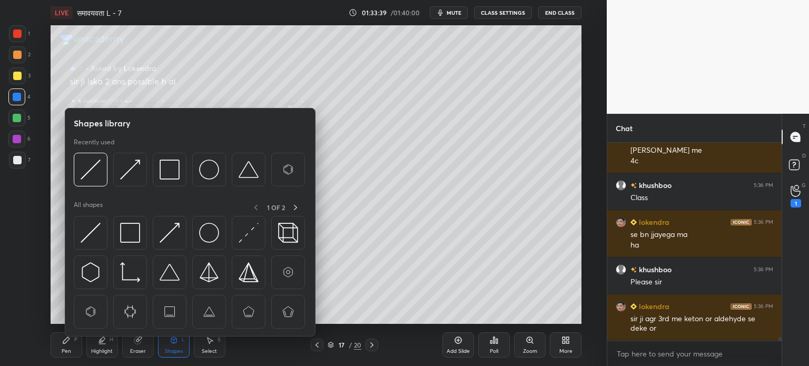
click at [214, 344] on div "Select S" at bounding box center [210, 344] width 32 height 25
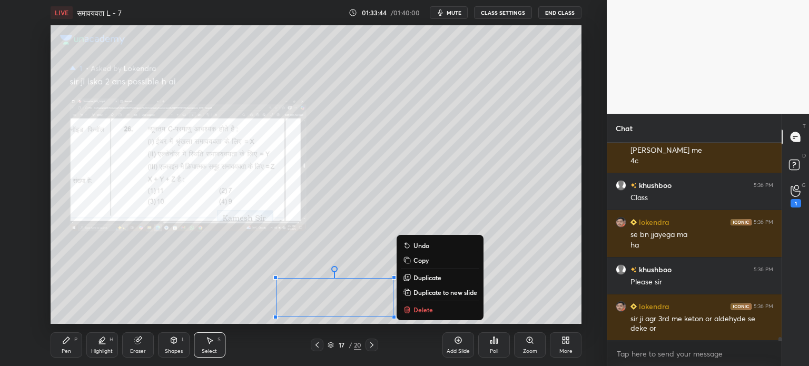
click at [421, 311] on p "Delete" at bounding box center [422, 309] width 19 height 8
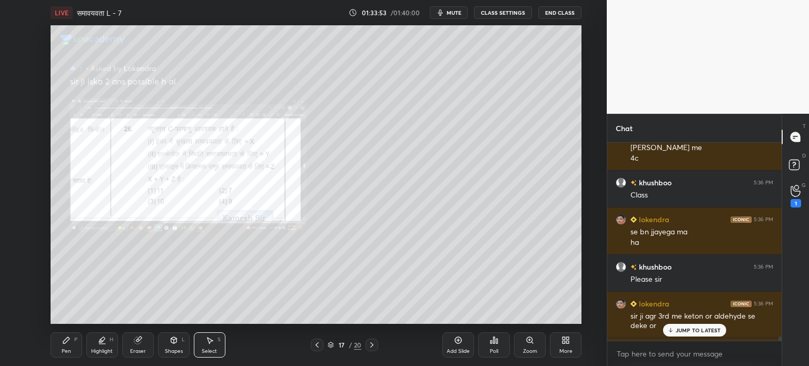
scroll to position [11053, 0]
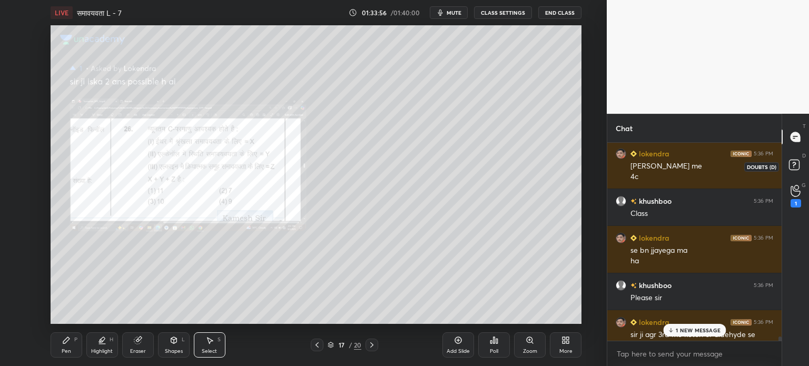
click at [795, 170] on rect at bounding box center [794, 165] width 10 height 10
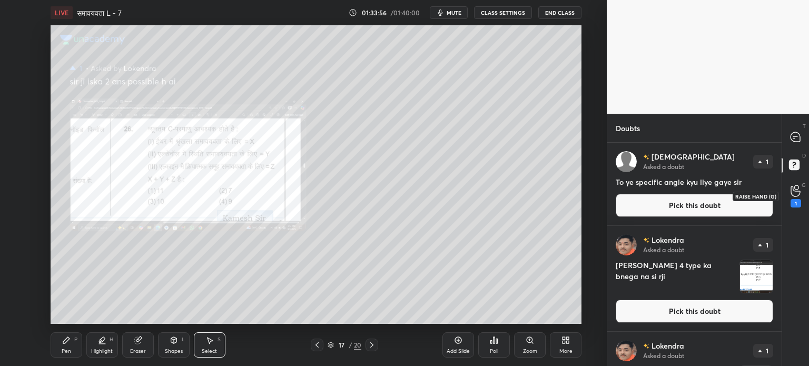
click at [800, 197] on div "1" at bounding box center [795, 195] width 21 height 19
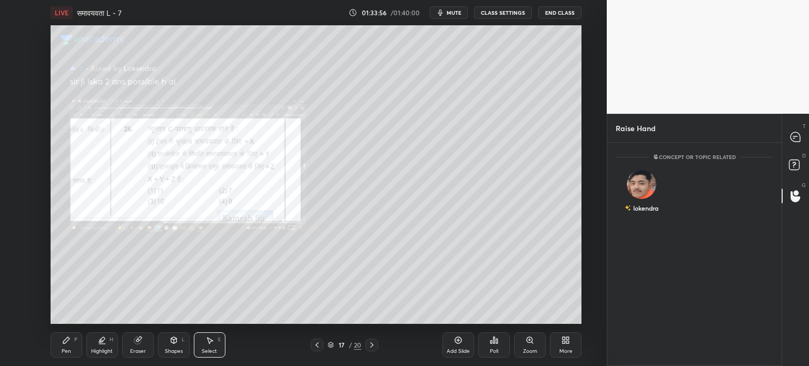
scroll to position [3, 3]
click at [638, 190] on div "lokendra" at bounding box center [641, 193] width 52 height 61
click at [642, 214] on button "INVITE" at bounding box center [641, 215] width 43 height 14
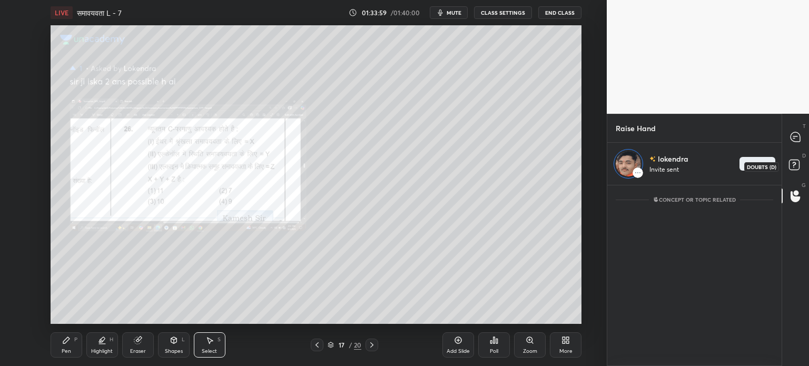
click at [789, 164] on rect at bounding box center [794, 165] width 10 height 10
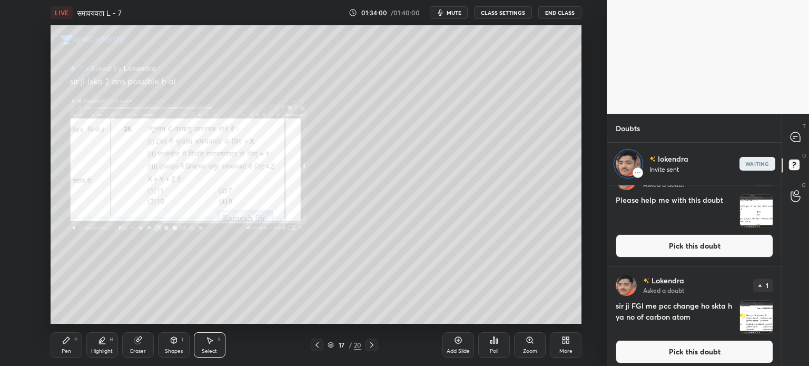
scroll to position [749, 0]
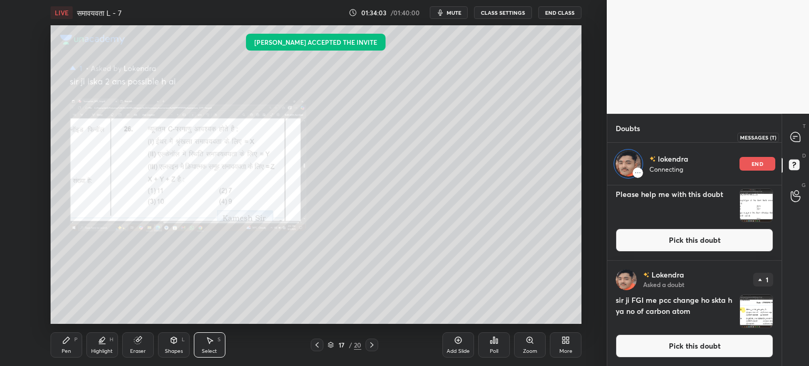
click at [798, 135] on icon at bounding box center [794, 136] width 9 height 9
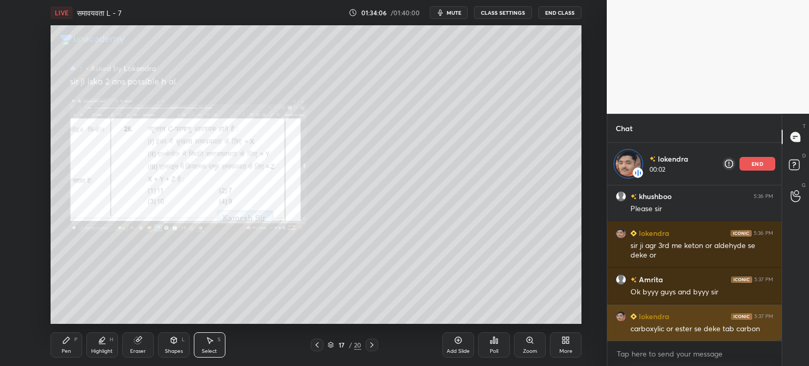
scroll to position [11222, 0]
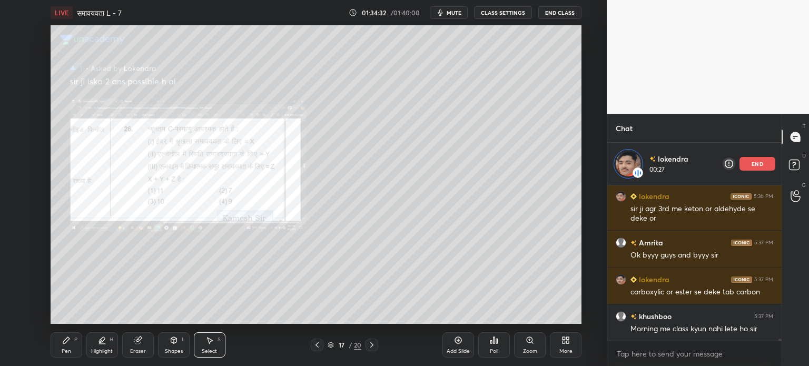
click at [71, 347] on div "Pen P" at bounding box center [67, 344] width 32 height 25
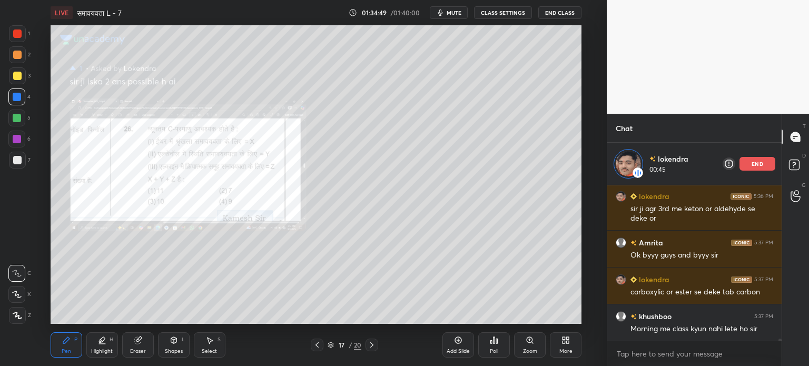
scroll to position [11259, 0]
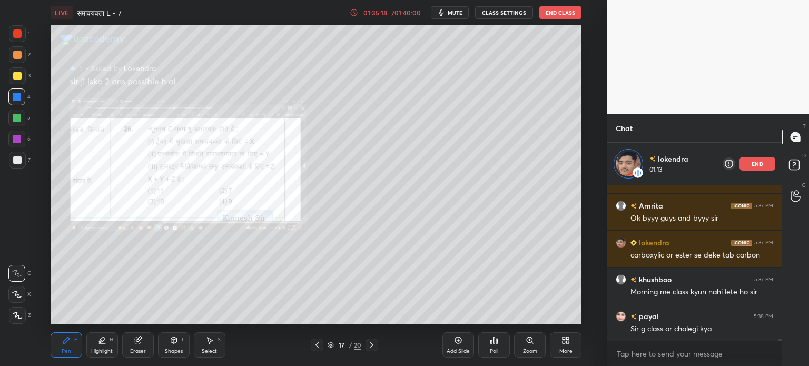
click at [138, 349] on div "Eraser" at bounding box center [138, 351] width 16 height 5
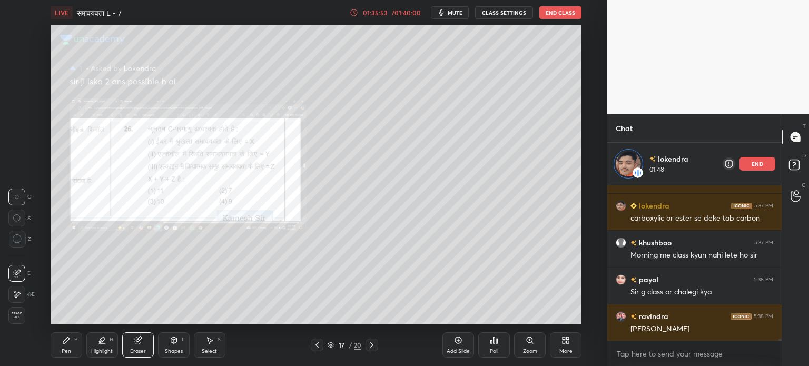
scroll to position [11332, 0]
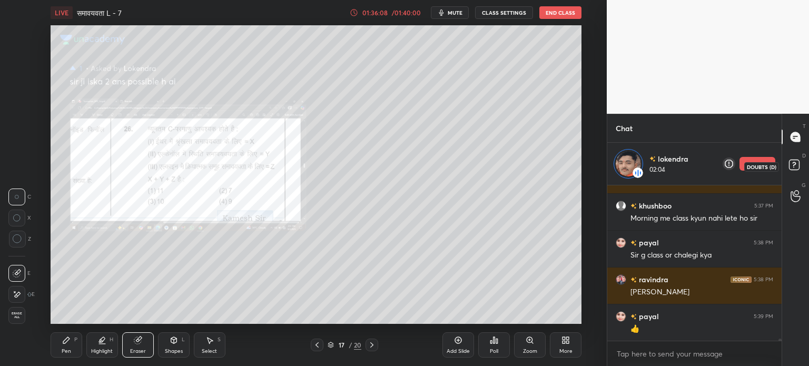
click at [794, 165] on rect at bounding box center [794, 165] width 10 height 10
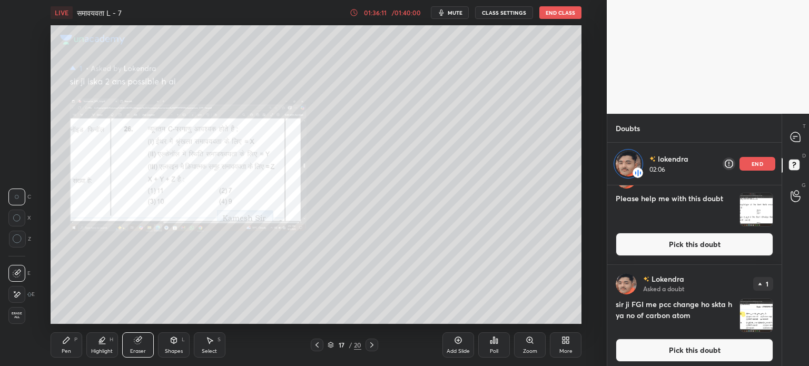
scroll to position [749, 0]
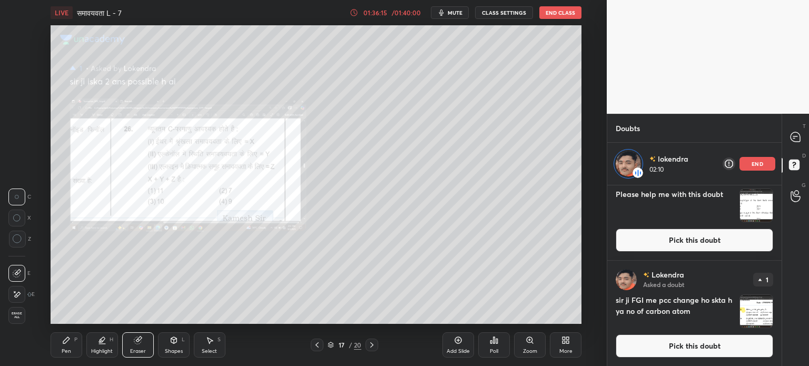
click at [760, 161] on p "end" at bounding box center [757, 163] width 12 height 5
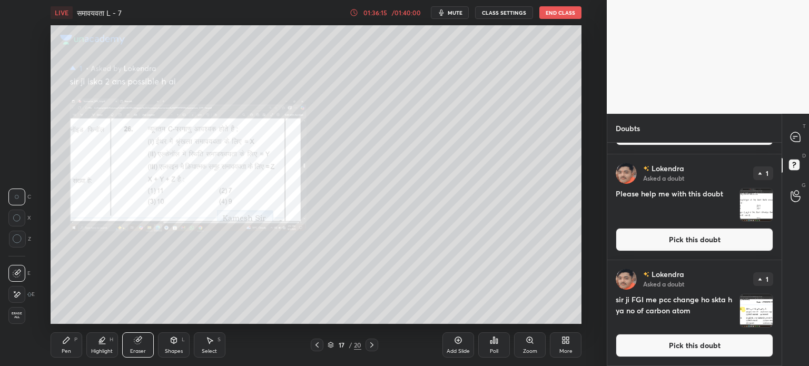
scroll to position [707, 0]
click at [752, 317] on img "grid" at bounding box center [756, 310] width 33 height 33
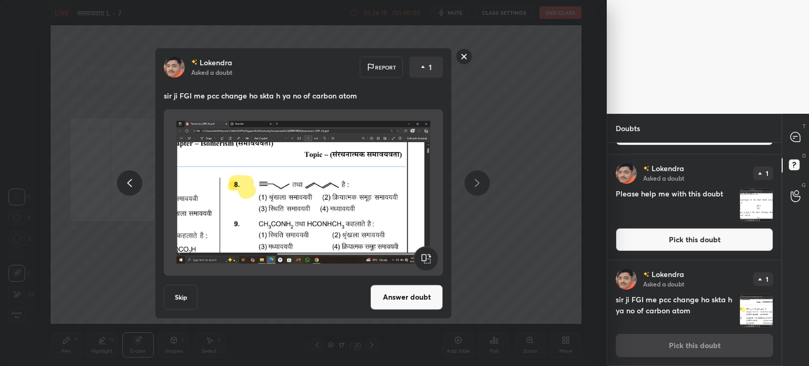
click at [407, 296] on button "Answer doubt" at bounding box center [406, 296] width 73 height 25
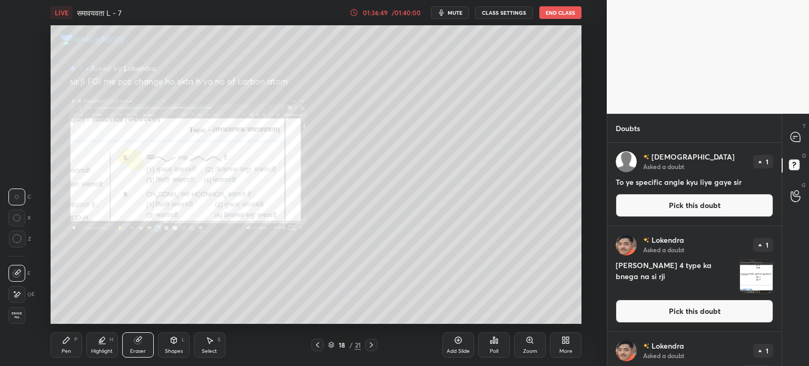
click at [70, 343] on icon at bounding box center [66, 340] width 8 height 8
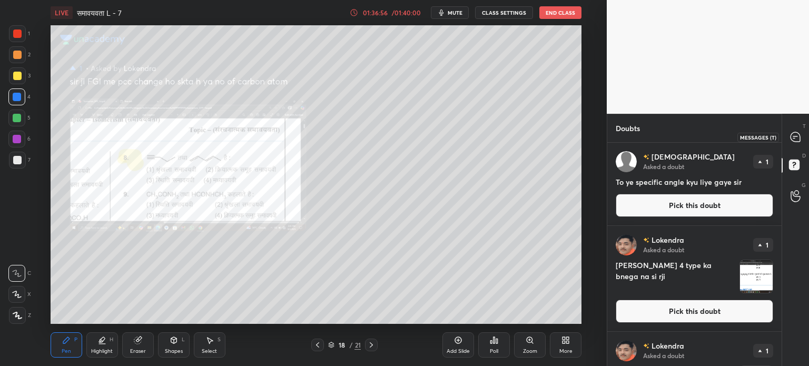
click at [787, 136] on div at bounding box center [795, 136] width 21 height 19
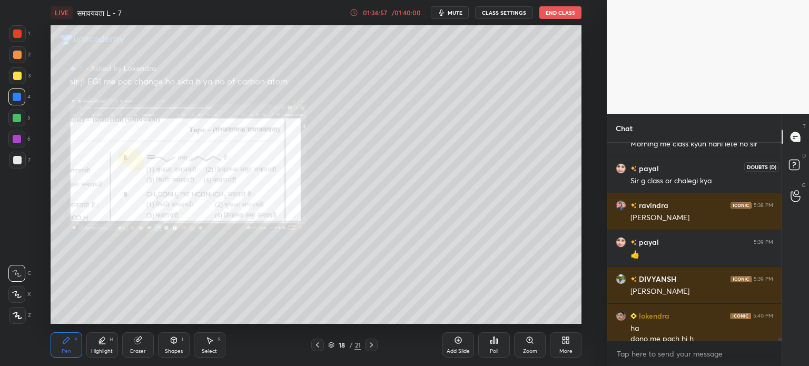
scroll to position [11374, 0]
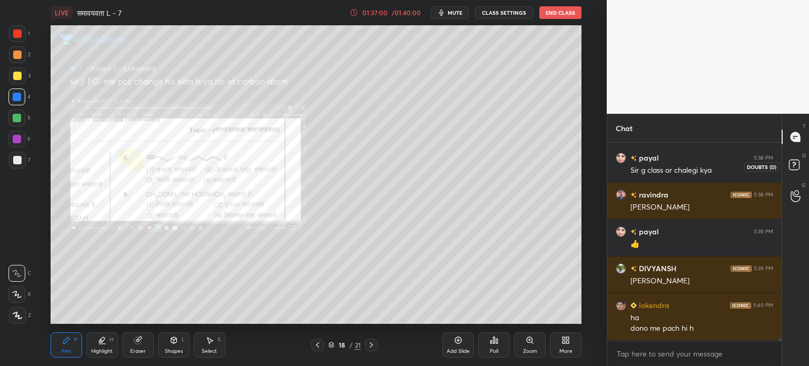
click at [793, 164] on rect at bounding box center [794, 165] width 10 height 10
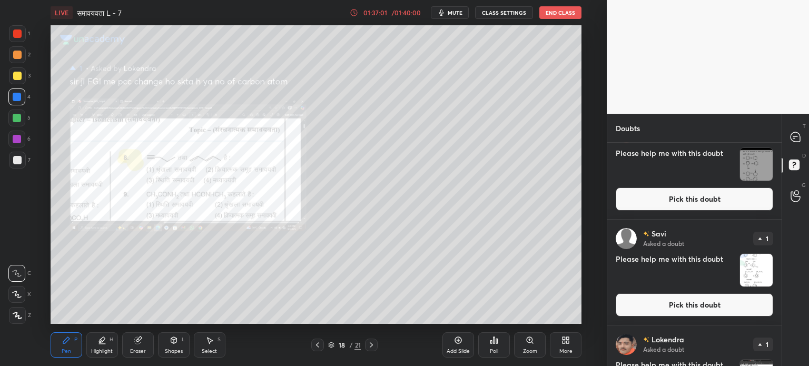
scroll to position [600, 0]
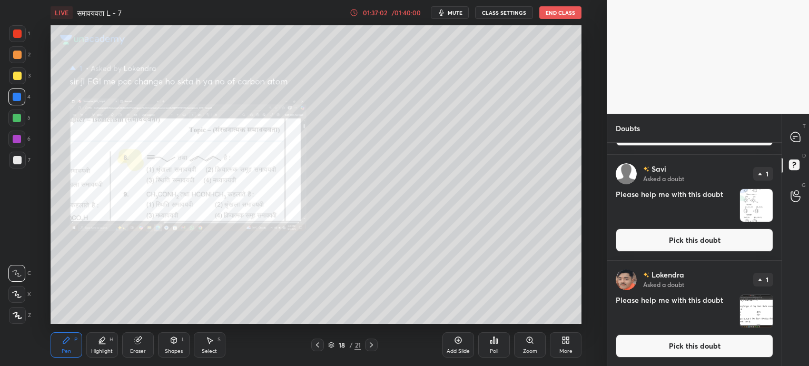
click at [743, 312] on img "grid" at bounding box center [756, 311] width 33 height 33
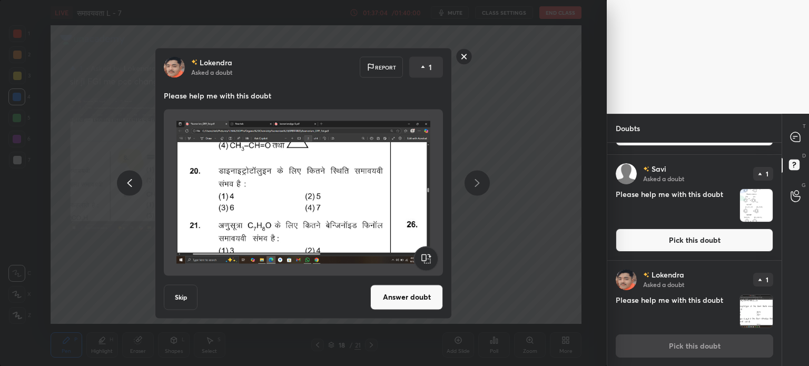
click at [743, 189] on img "grid" at bounding box center [756, 205] width 33 height 33
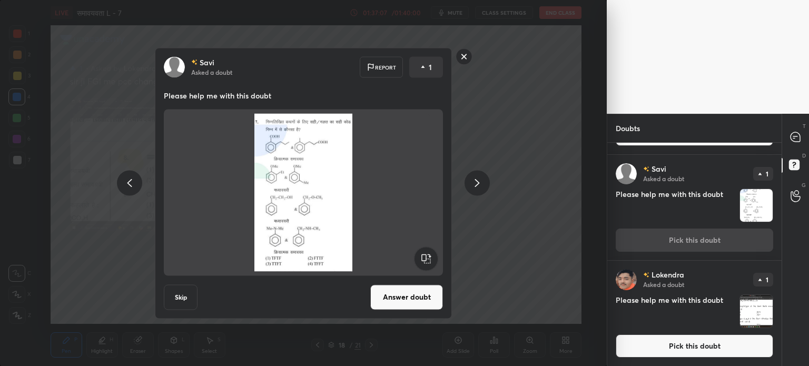
click at [423, 297] on button "Answer doubt" at bounding box center [406, 296] width 73 height 25
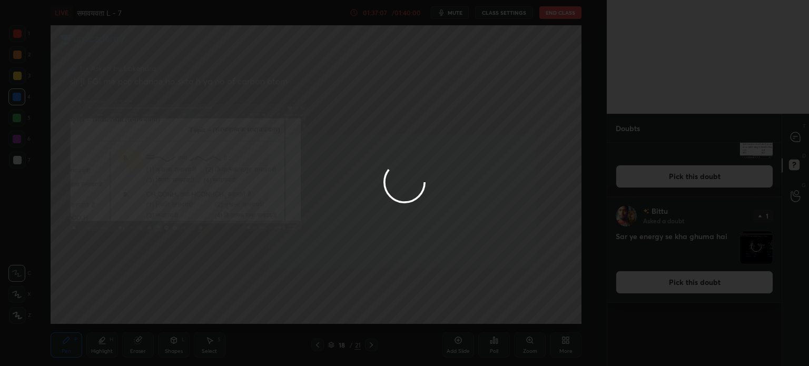
scroll to position [0, 0]
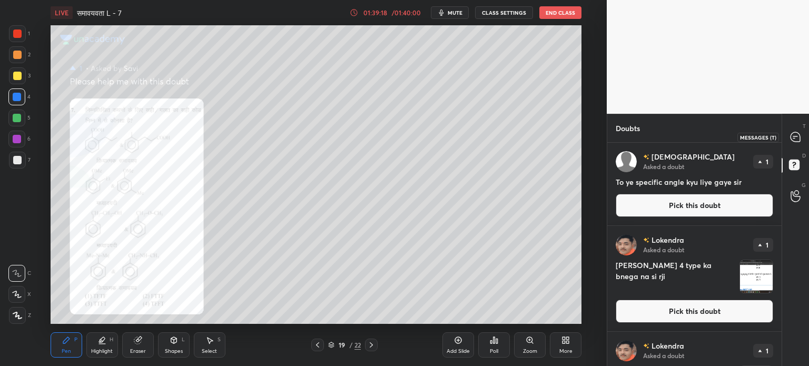
click at [797, 140] on icon at bounding box center [794, 136] width 9 height 9
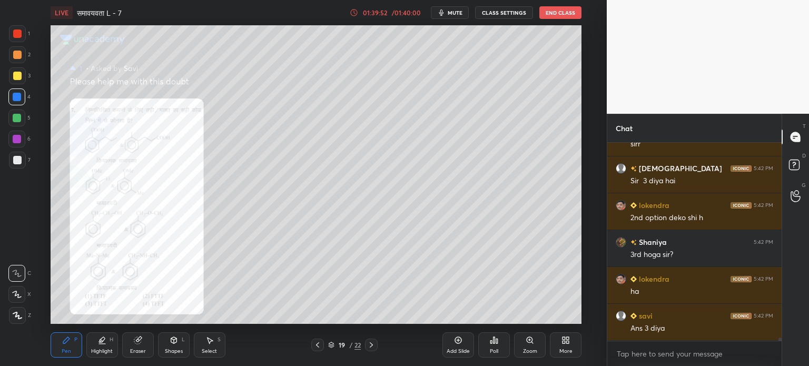
scroll to position [11868, 0]
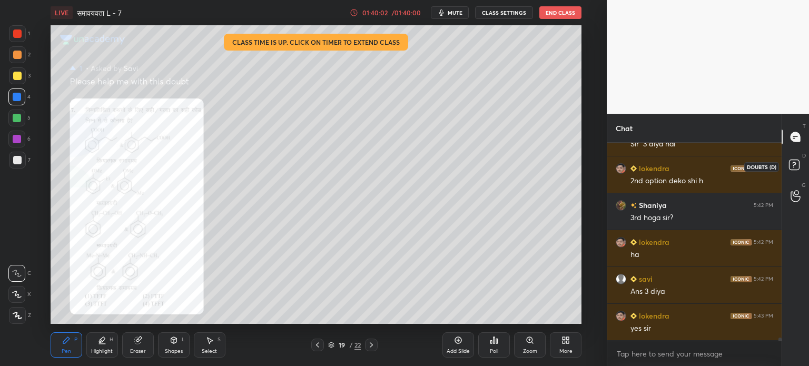
drag, startPoint x: 802, startPoint y: 166, endPoint x: 797, endPoint y: 165, distance: 5.5
click at [800, 165] on icon at bounding box center [795, 166] width 19 height 19
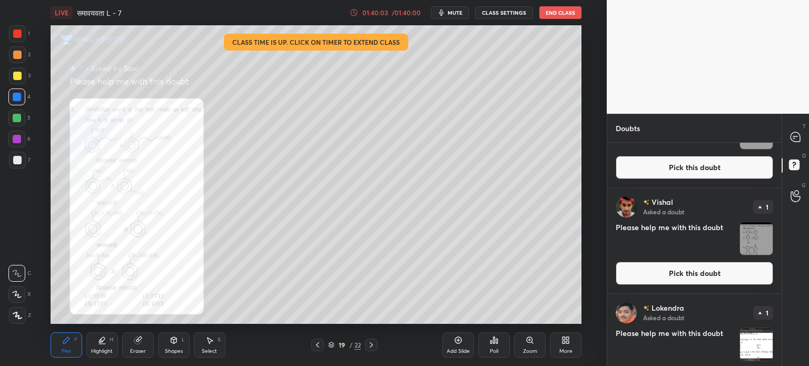
scroll to position [495, 0]
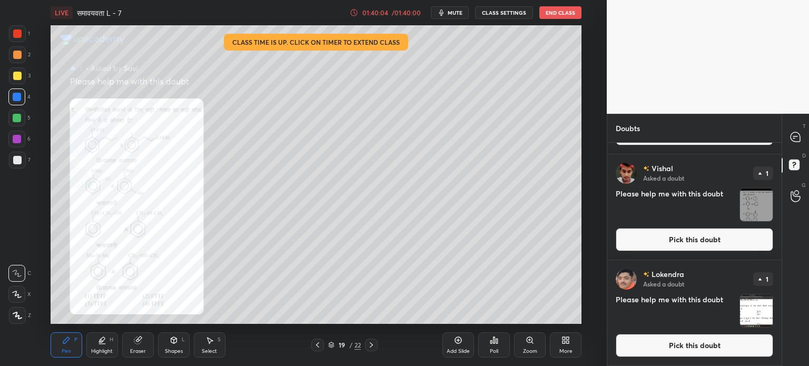
click at [759, 307] on img "grid" at bounding box center [756, 310] width 33 height 33
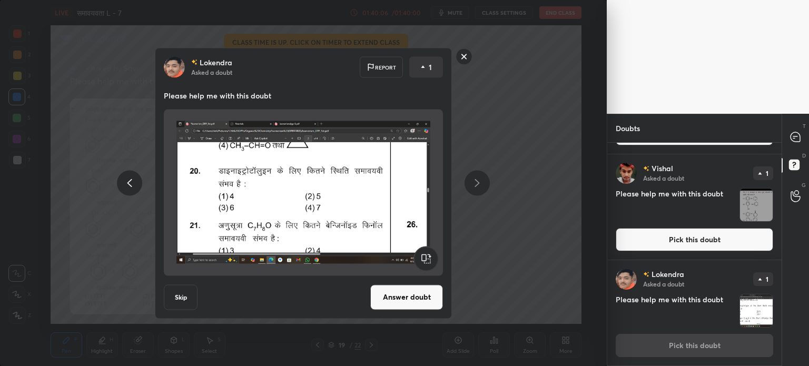
click at [756, 200] on img "grid" at bounding box center [756, 204] width 33 height 33
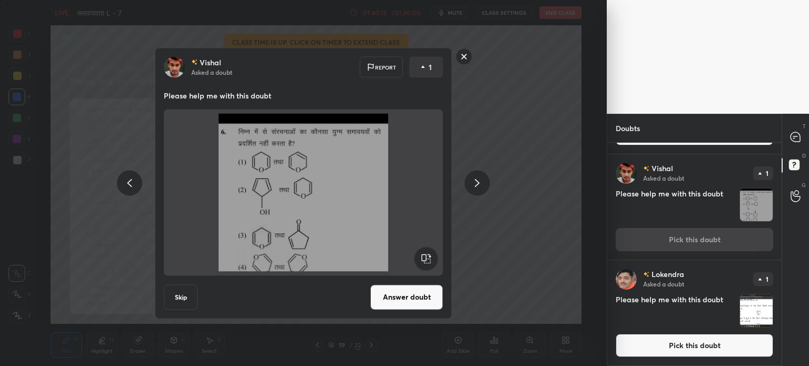
click at [406, 291] on button "Answer doubt" at bounding box center [406, 296] width 73 height 25
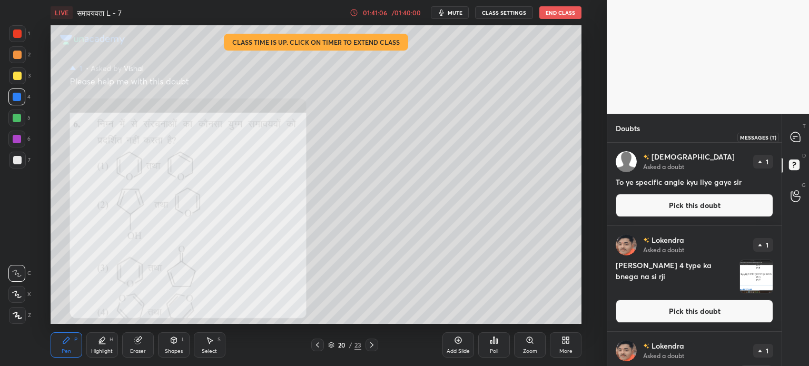
click at [801, 131] on div at bounding box center [795, 136] width 21 height 19
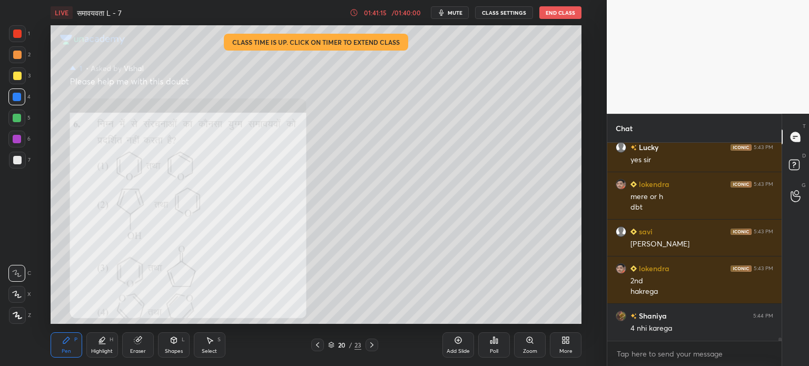
scroll to position [12110, 0]
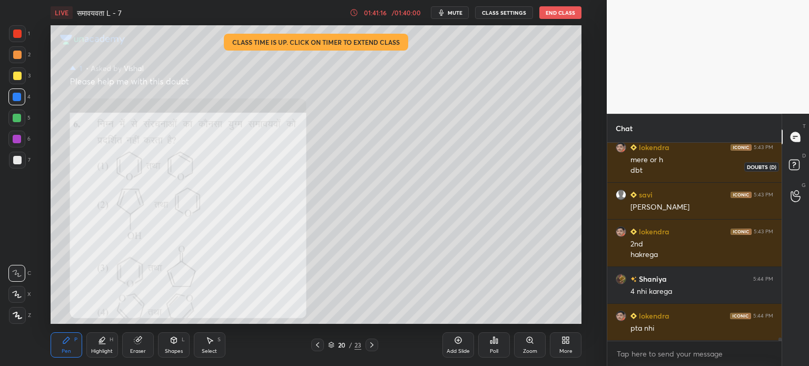
click at [792, 160] on rect at bounding box center [794, 165] width 10 height 10
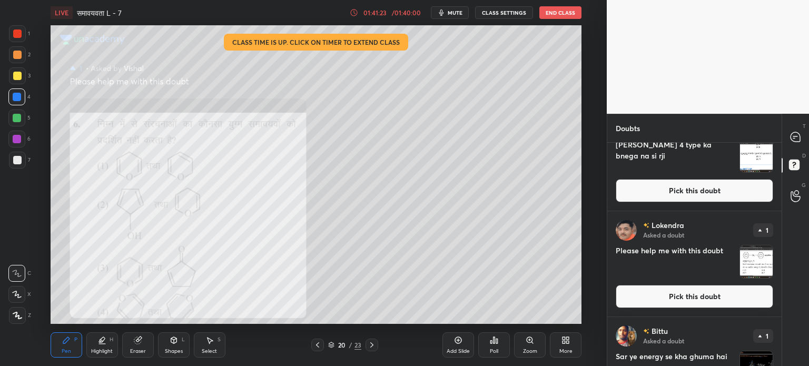
scroll to position [211, 0]
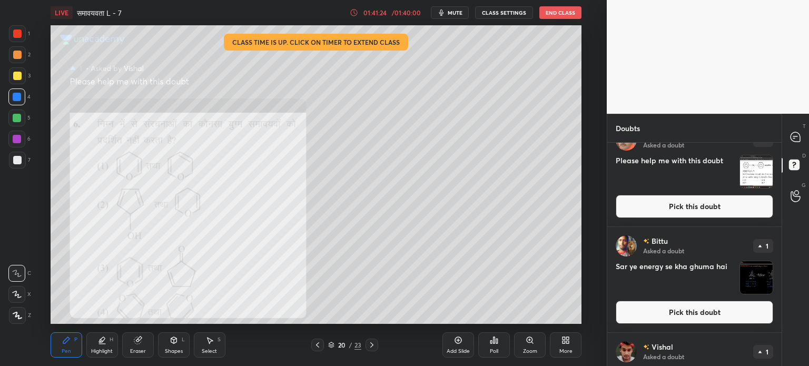
click at [755, 273] on img "grid" at bounding box center [756, 277] width 33 height 33
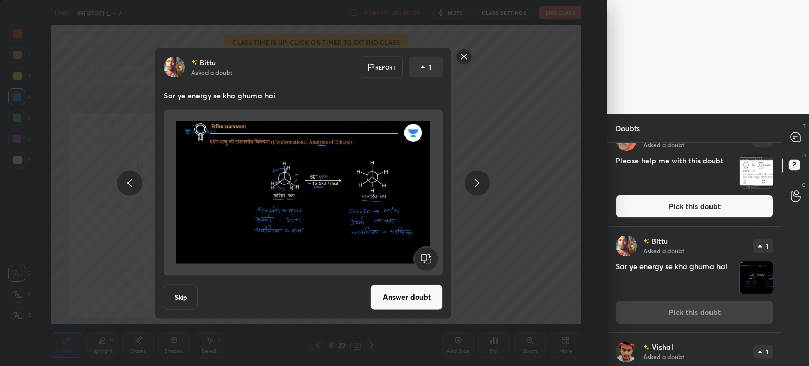
click at [199, 303] on div "Skip Answer doubt" at bounding box center [303, 296] width 279 height 25
click at [173, 298] on button "Skip" at bounding box center [181, 296] width 34 height 25
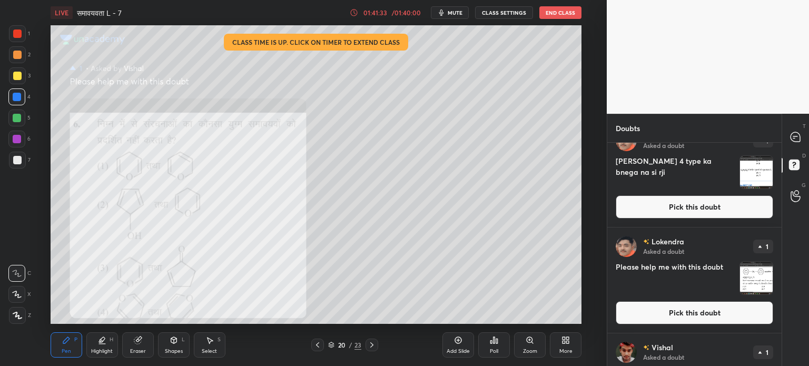
scroll to position [105, 0]
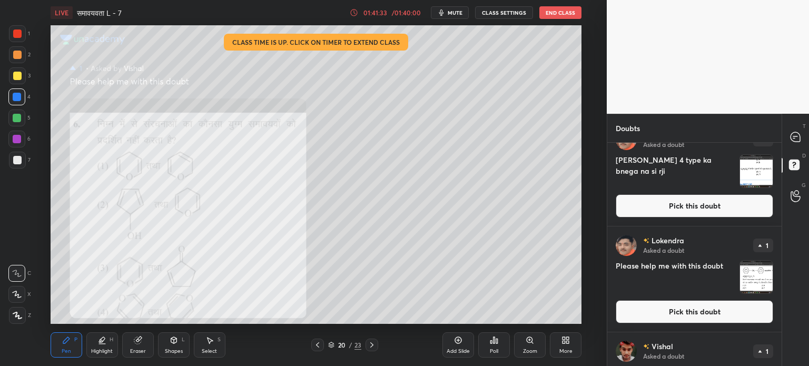
click at [752, 280] on img "grid" at bounding box center [756, 277] width 33 height 33
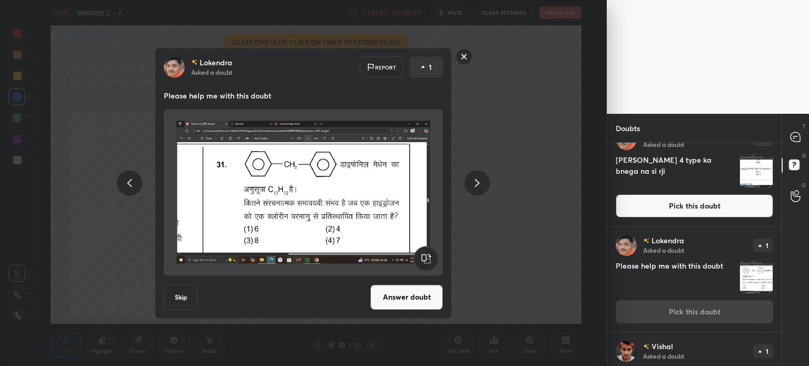
scroll to position [283, 0]
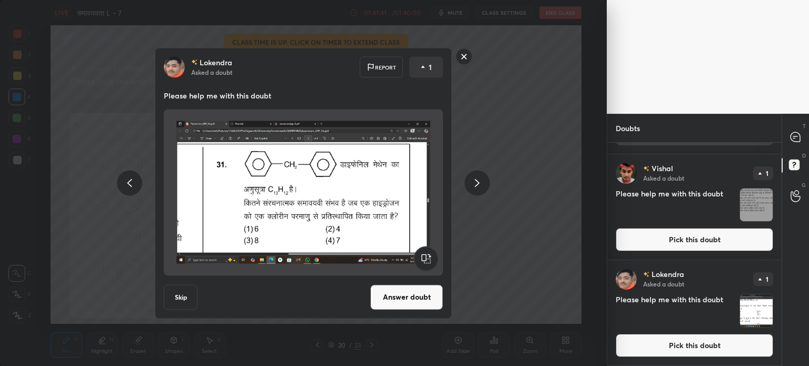
drag, startPoint x: 608, startPoint y: 201, endPoint x: 719, endPoint y: 206, distance: 111.2
click at [610, 201] on div "Vishal Asked a doubt 1 Please help me with this doubt Pick this doubt" at bounding box center [694, 206] width 174 height 105
click at [758, 203] on img "grid" at bounding box center [756, 204] width 33 height 33
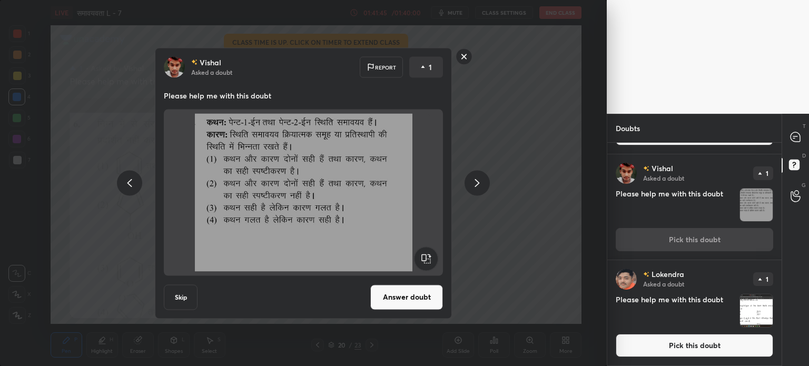
click at [398, 300] on button "Answer doubt" at bounding box center [406, 296] width 73 height 25
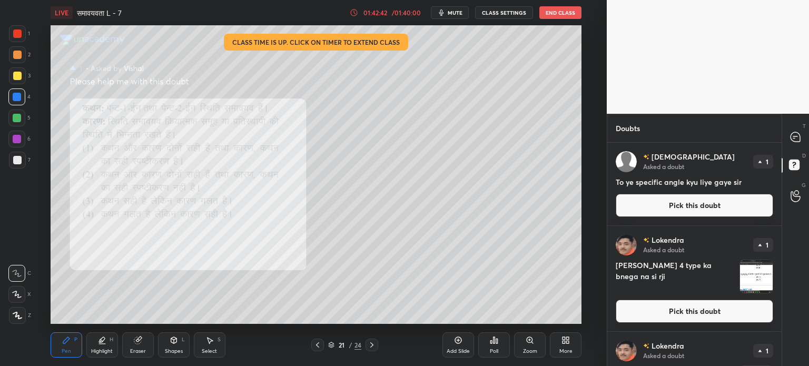
click at [799, 128] on div at bounding box center [795, 136] width 21 height 19
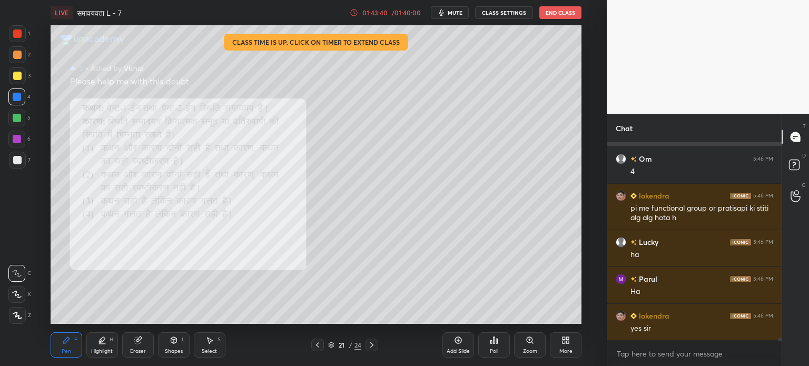
scroll to position [12473, 0]
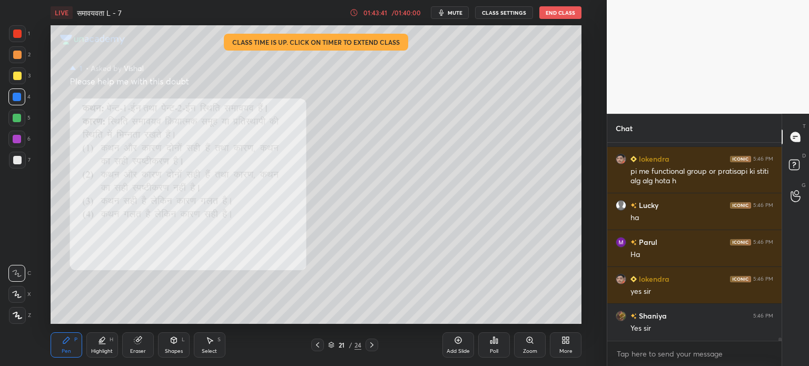
click at [16, 78] on div at bounding box center [17, 76] width 8 height 8
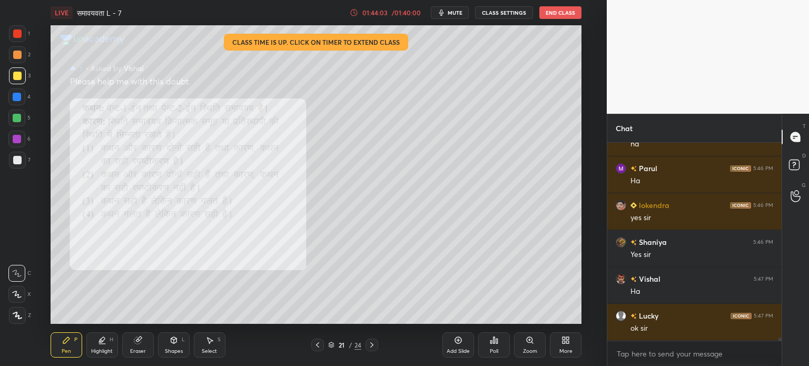
scroll to position [12583, 0]
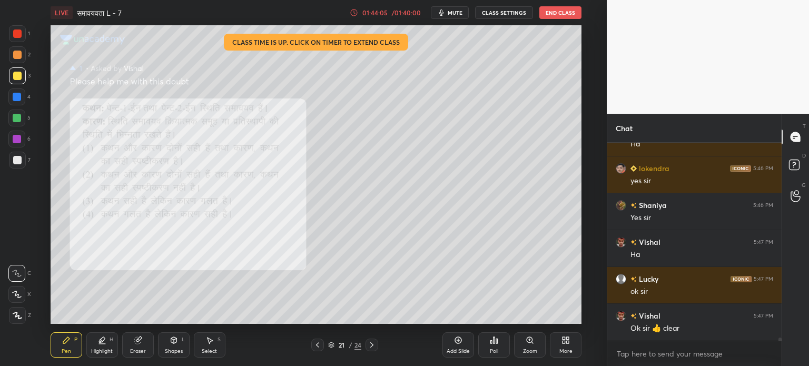
click at [373, 346] on icon at bounding box center [371, 345] width 8 height 8
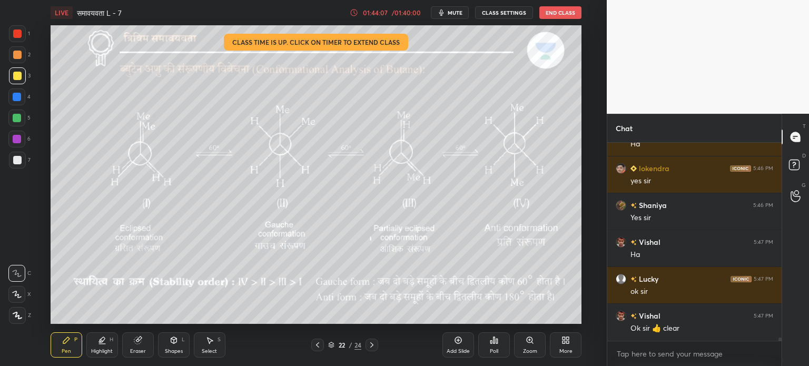
click at [316, 344] on icon at bounding box center [317, 345] width 8 height 8
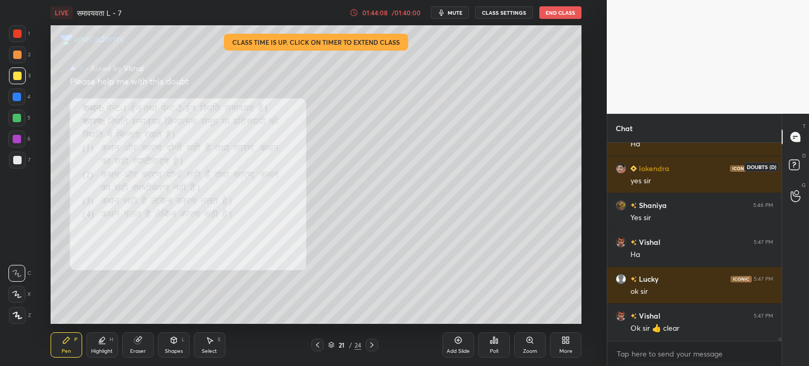
click at [798, 167] on rect at bounding box center [794, 165] width 10 height 10
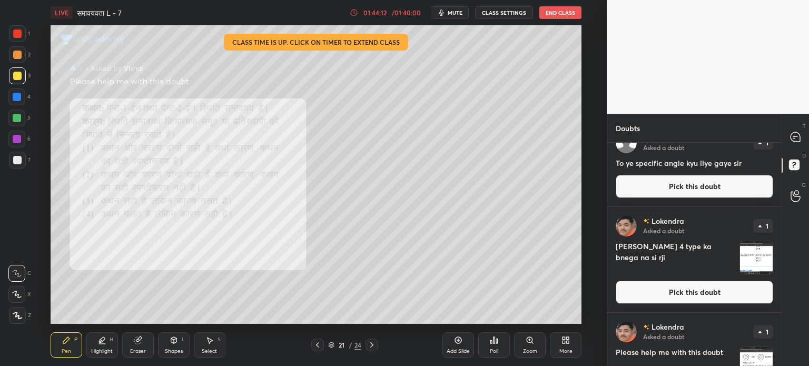
scroll to position [0, 0]
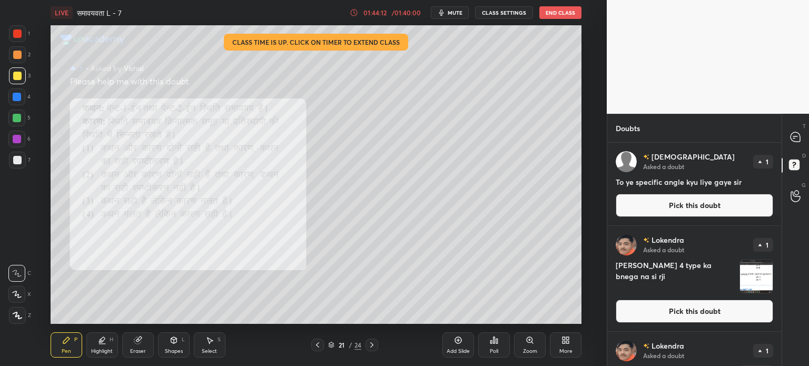
click at [750, 277] on img "grid" at bounding box center [756, 276] width 33 height 33
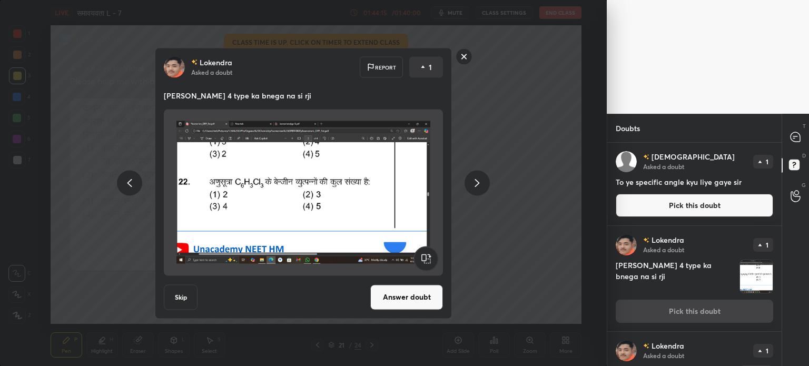
click at [747, 175] on div "[DEMOGRAPHIC_DATA] Asked a doubt 1 To ye specific angle kyu liye gaye sir Pick …" at bounding box center [694, 184] width 174 height 83
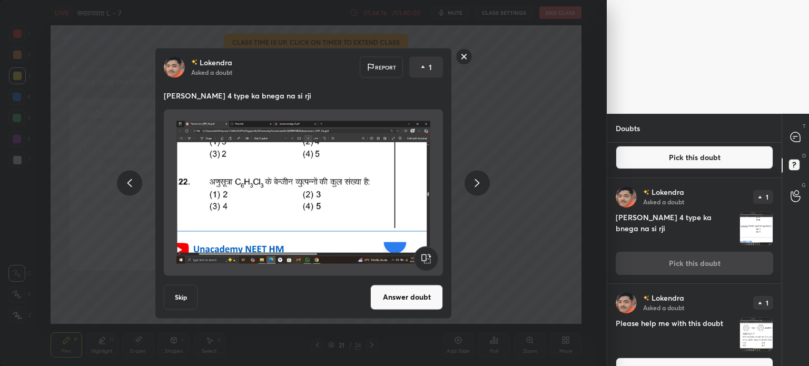
scroll to position [105, 0]
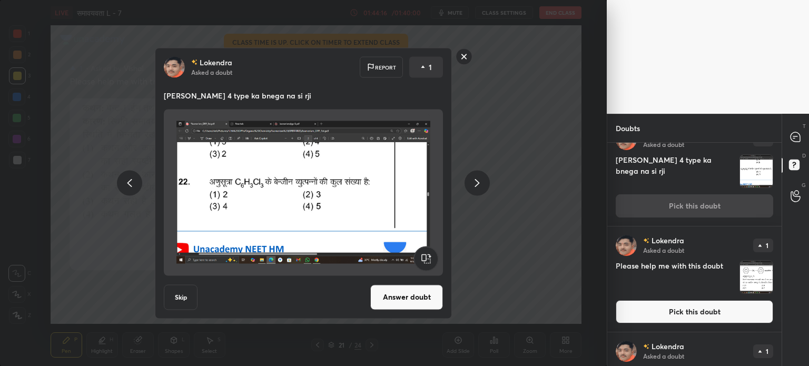
click at [745, 278] on img "grid" at bounding box center [756, 277] width 33 height 33
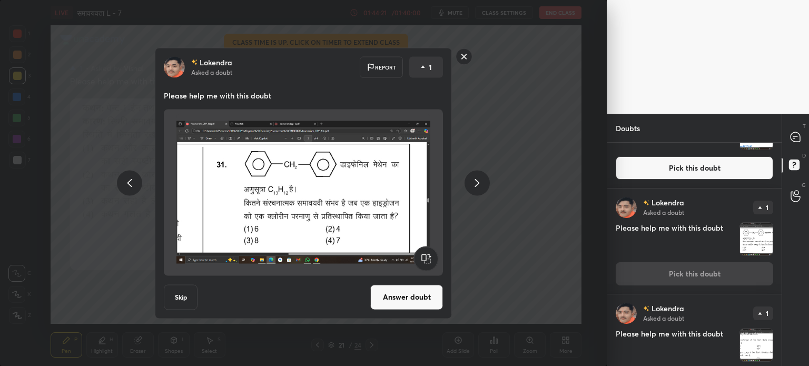
scroll to position [177, 0]
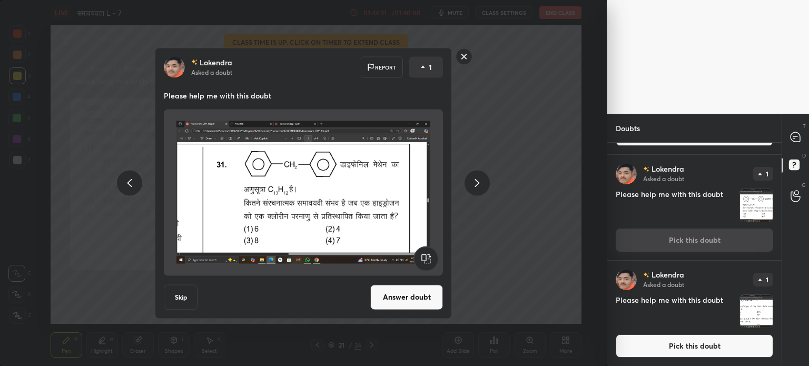
click at [758, 307] on img "grid" at bounding box center [756, 311] width 33 height 33
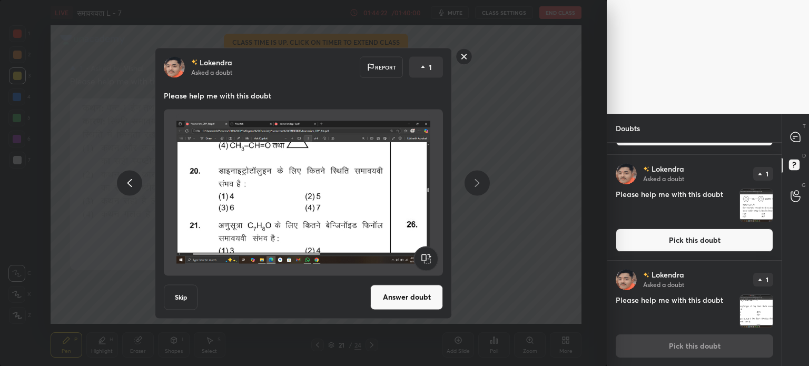
drag, startPoint x: 182, startPoint y: 295, endPoint x: 481, endPoint y: 295, distance: 299.0
click at [184, 295] on button "Skip" at bounding box center [181, 296] width 34 height 25
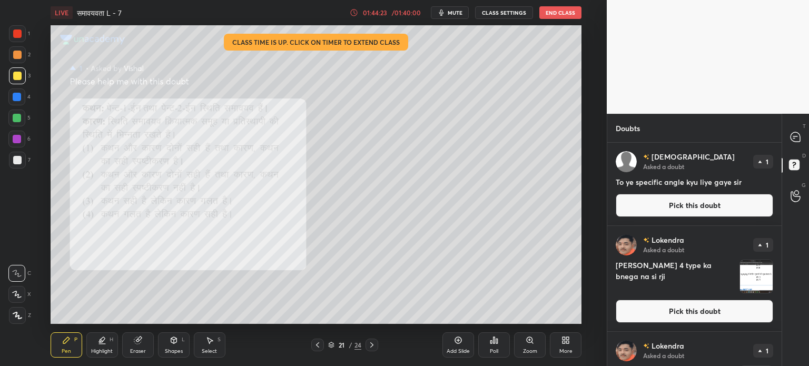
click at [758, 276] on img "grid" at bounding box center [756, 276] width 33 height 33
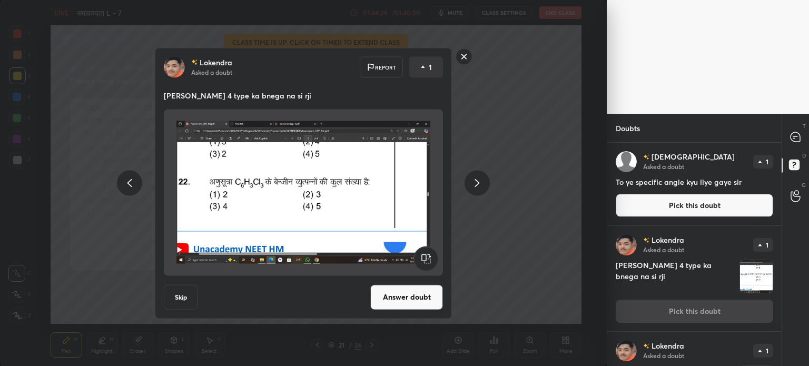
click at [172, 294] on button "Skip" at bounding box center [181, 296] width 34 height 25
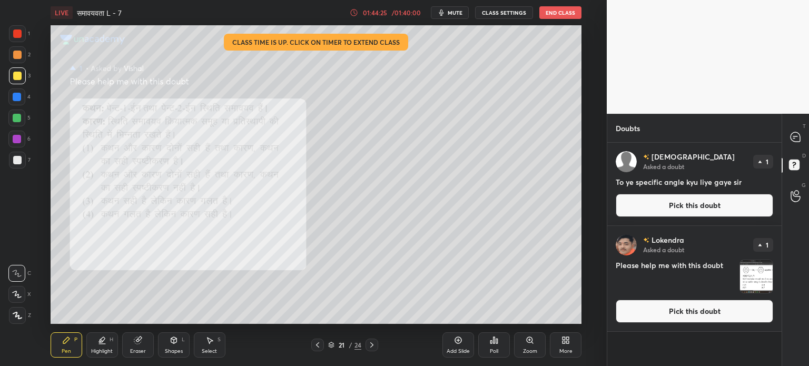
click at [743, 282] on img "grid" at bounding box center [756, 276] width 33 height 33
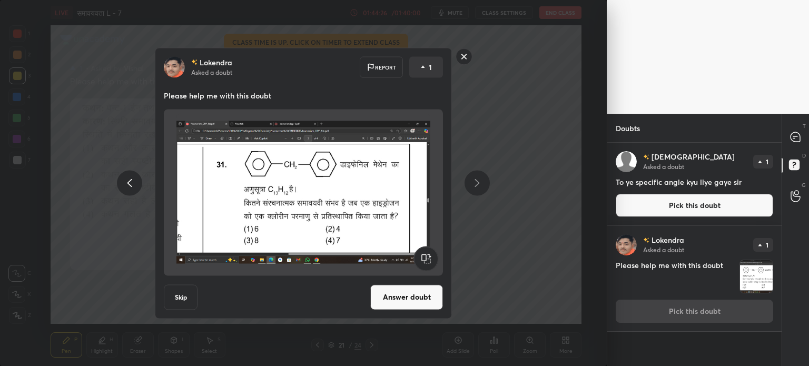
drag, startPoint x: 186, startPoint y: 291, endPoint x: 247, endPoint y: 286, distance: 61.8
click at [188, 291] on button "Skip" at bounding box center [181, 296] width 34 height 25
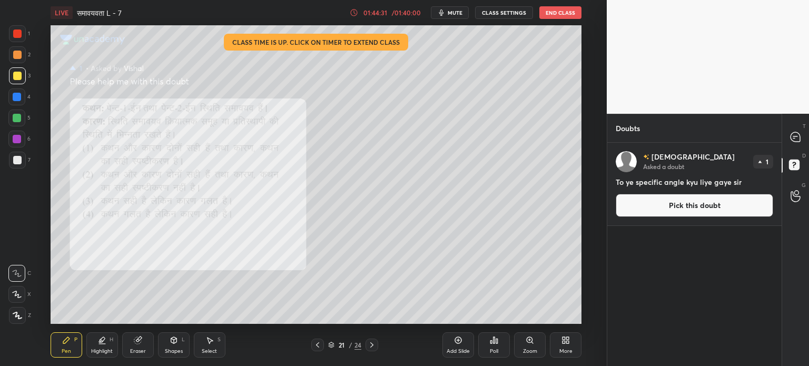
click at [710, 197] on button "Pick this doubt" at bounding box center [693, 205] width 157 height 23
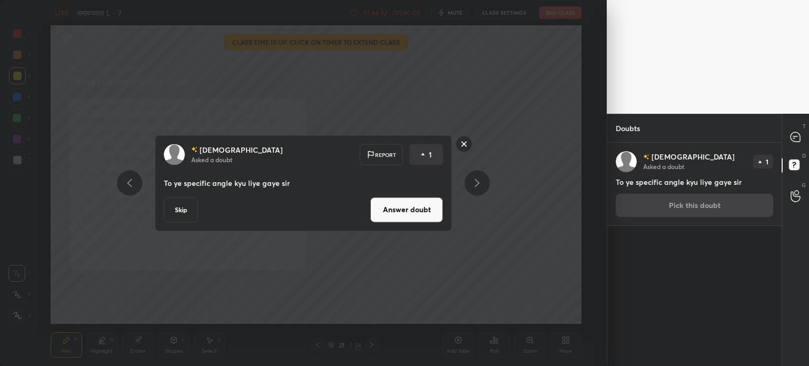
drag, startPoint x: 181, startPoint y: 204, endPoint x: 175, endPoint y: 208, distance: 6.9
click at [179, 206] on button "Skip" at bounding box center [181, 209] width 34 height 25
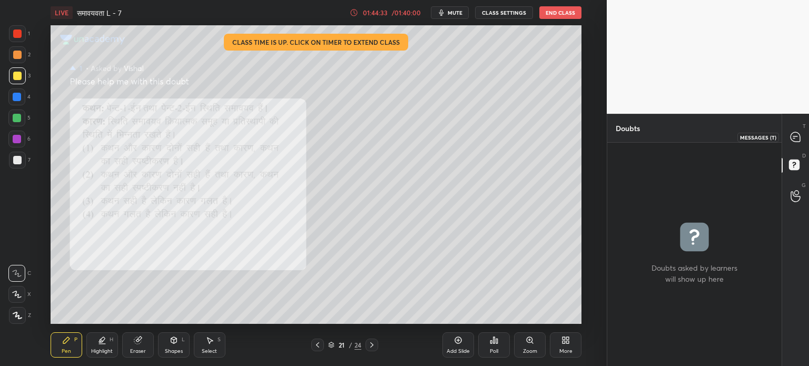
drag, startPoint x: 801, startPoint y: 131, endPoint x: 791, endPoint y: 153, distance: 24.1
click at [799, 130] on div at bounding box center [795, 136] width 21 height 19
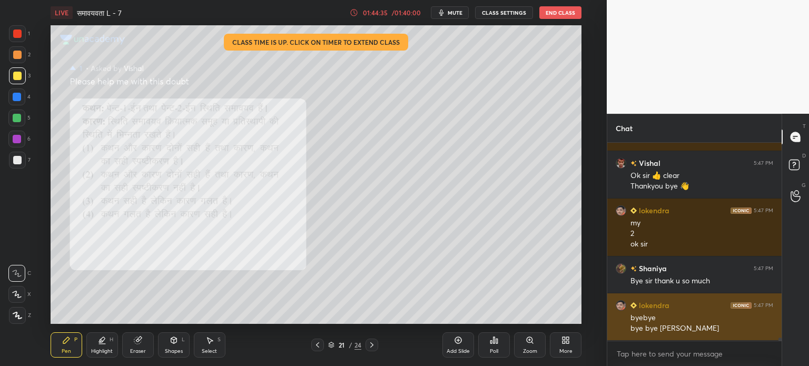
scroll to position [12695, 0]
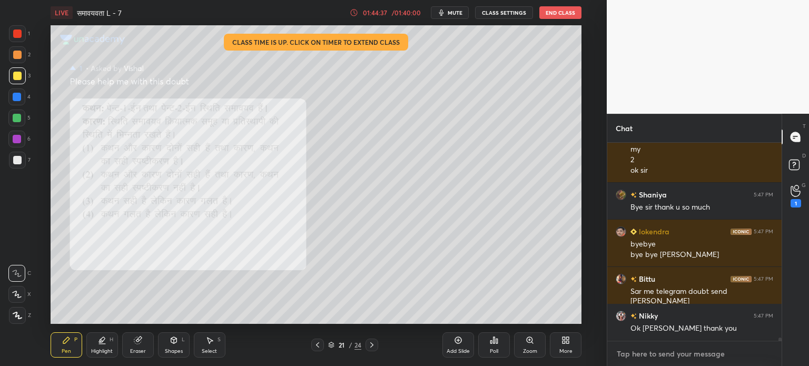
click at [674, 357] on textarea at bounding box center [693, 353] width 157 height 17
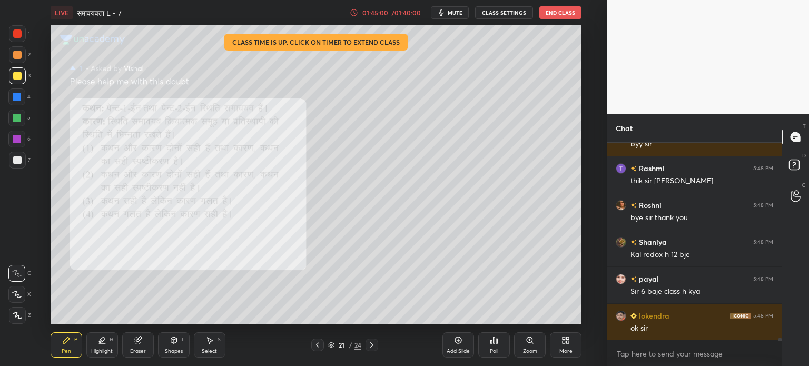
scroll to position [13221, 0]
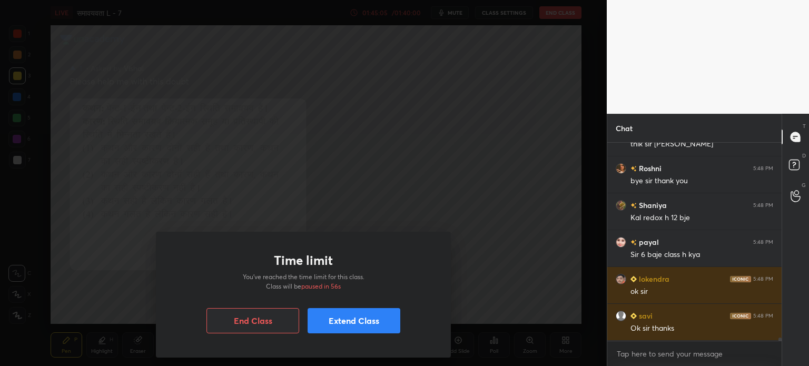
click at [263, 321] on button "End Class" at bounding box center [252, 320] width 93 height 25
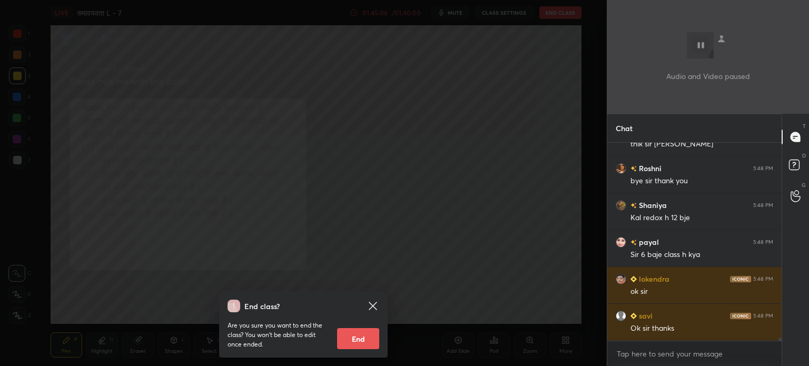
click at [360, 336] on button "End" at bounding box center [358, 338] width 42 height 21
type textarea "x"
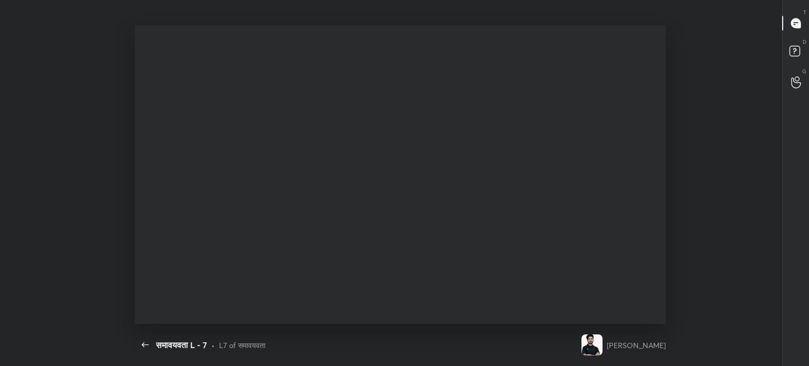
scroll to position [0, 0]
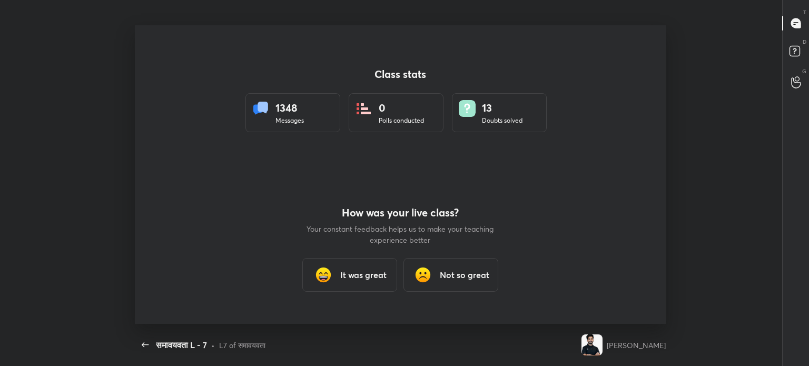
click at [362, 271] on h3 "It was great" at bounding box center [363, 275] width 46 height 13
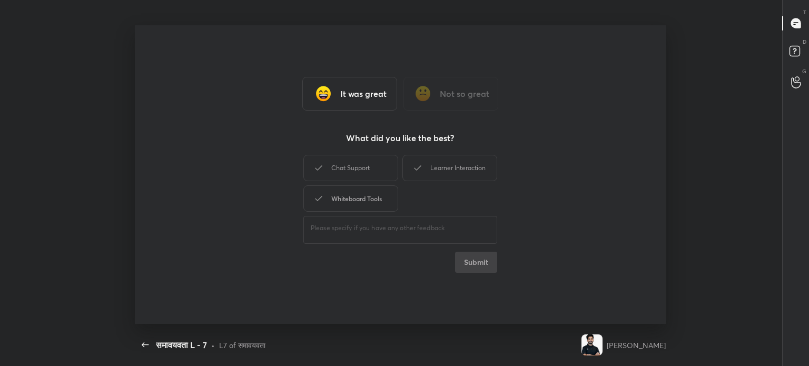
click at [354, 172] on div "Chat Support" at bounding box center [350, 168] width 95 height 26
click at [355, 196] on div "Whiteboard Tools" at bounding box center [350, 198] width 95 height 26
click at [419, 173] on icon at bounding box center [417, 168] width 13 height 13
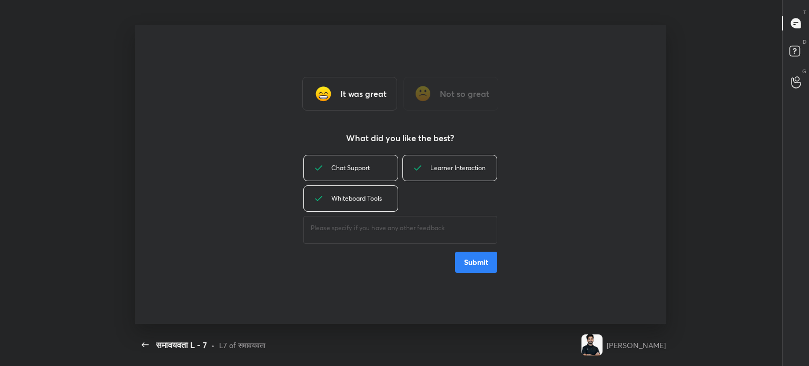
click at [473, 265] on button "Submit" at bounding box center [476, 262] width 42 height 21
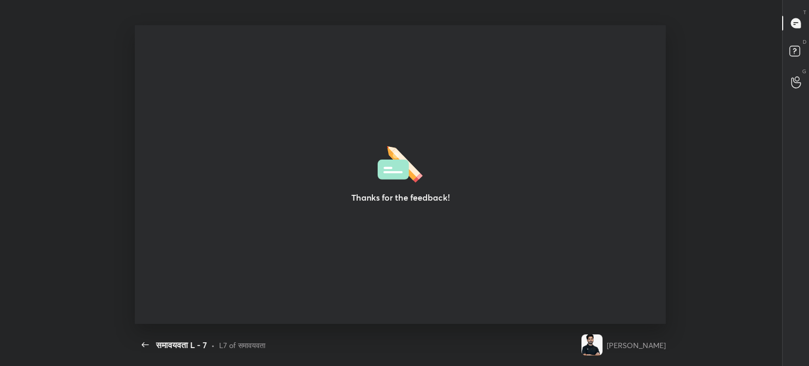
click at [463, 252] on div "Thanks for the feedback!" at bounding box center [400, 174] width 531 height 299
